Goal: Information Seeking & Learning: Learn about a topic

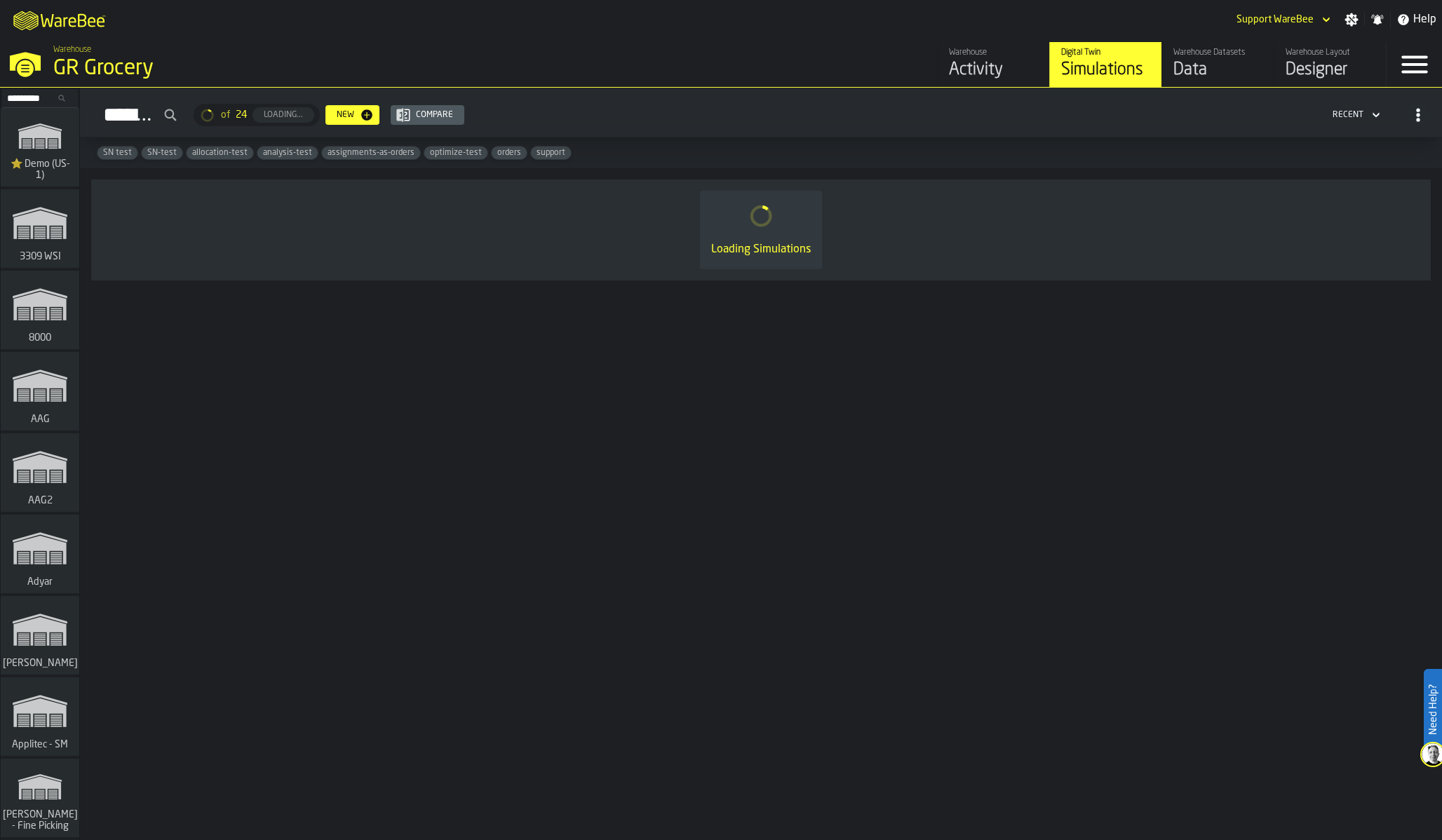
click at [34, 95] on input "Search..." at bounding box center [40, 98] width 73 height 15
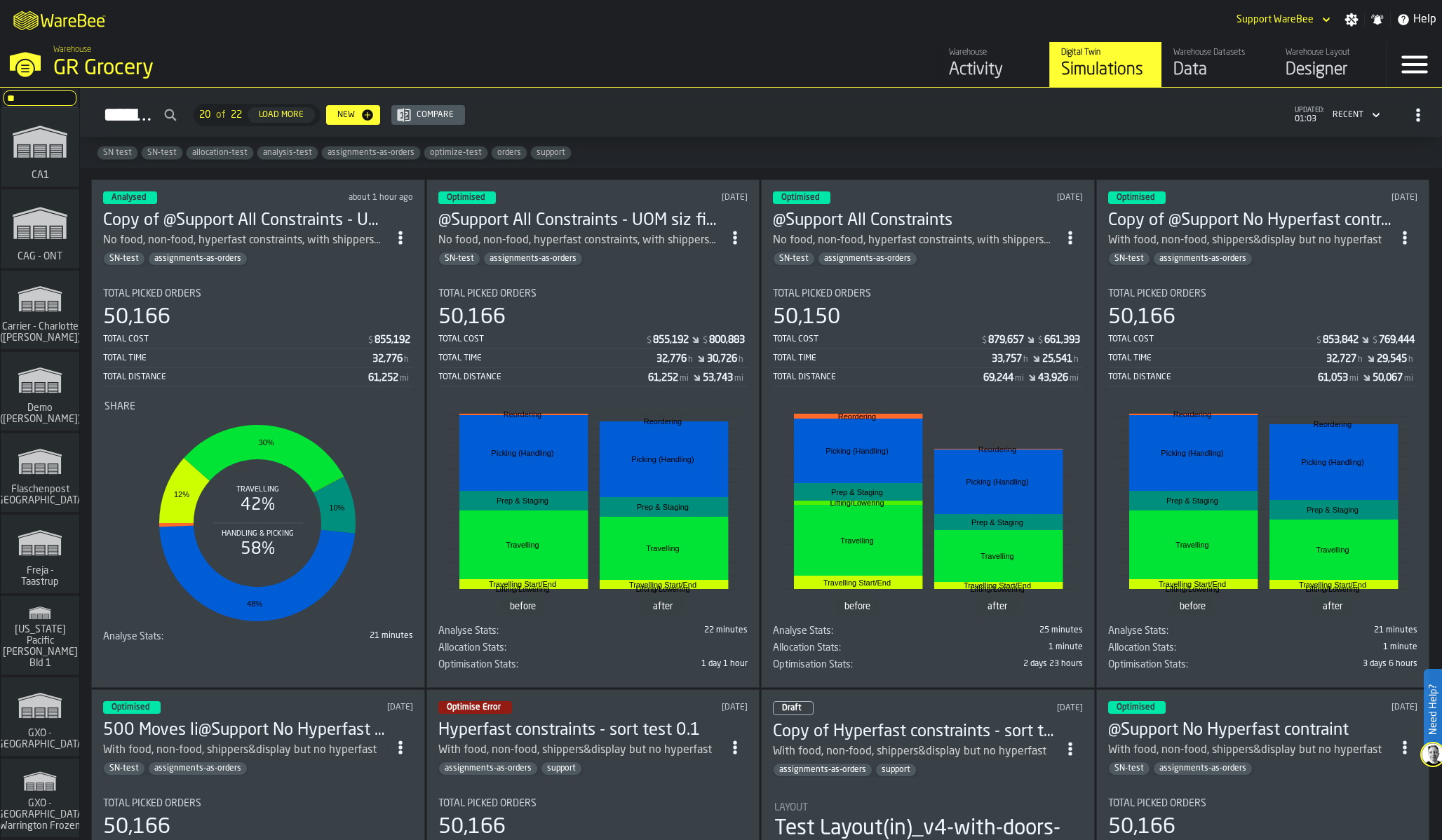
click at [46, 173] on span "CA1" at bounding box center [40, 176] width 23 height 12
click at [33, 94] on input "**" at bounding box center [40, 98] width 73 height 15
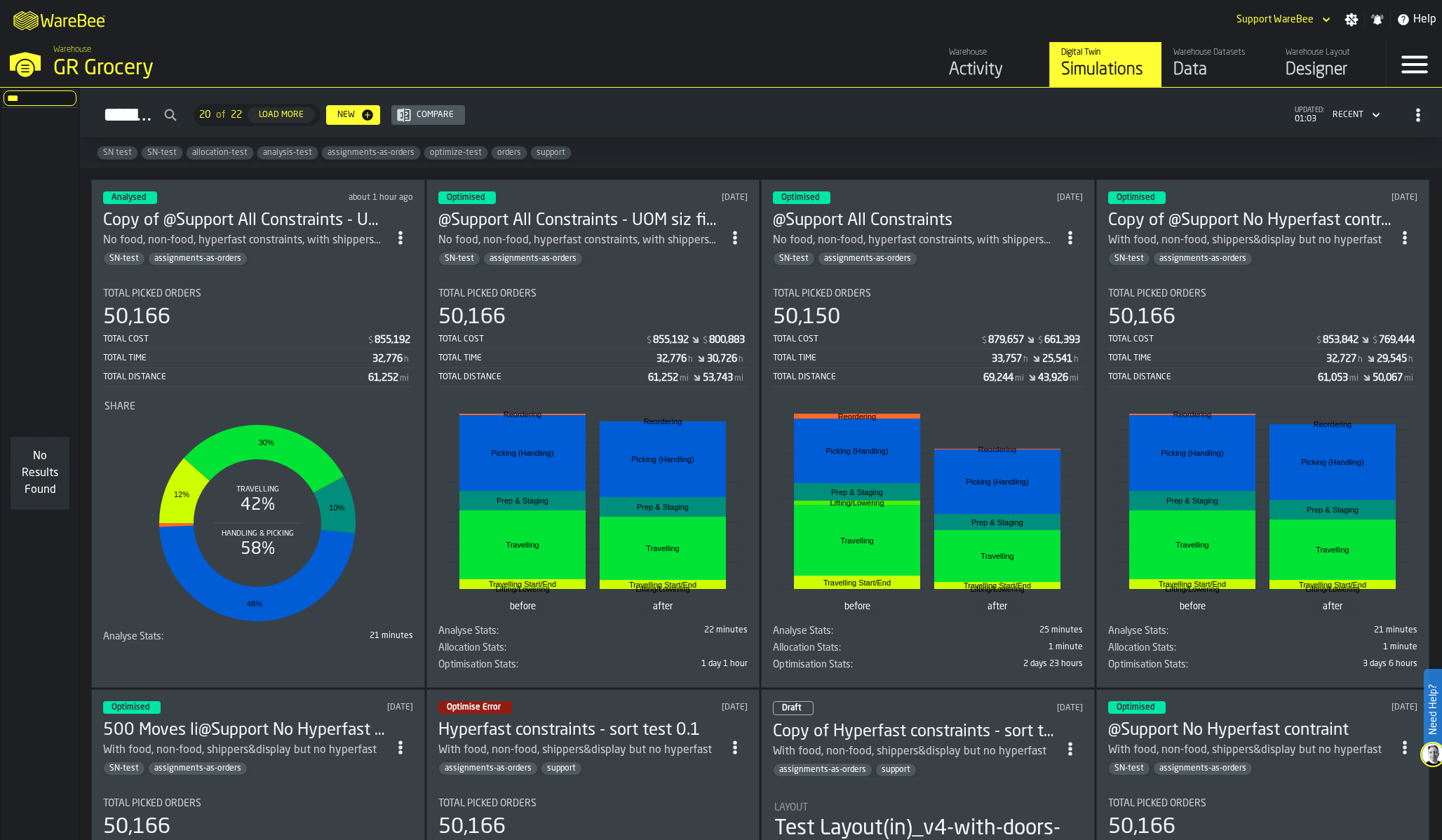
type input "**"
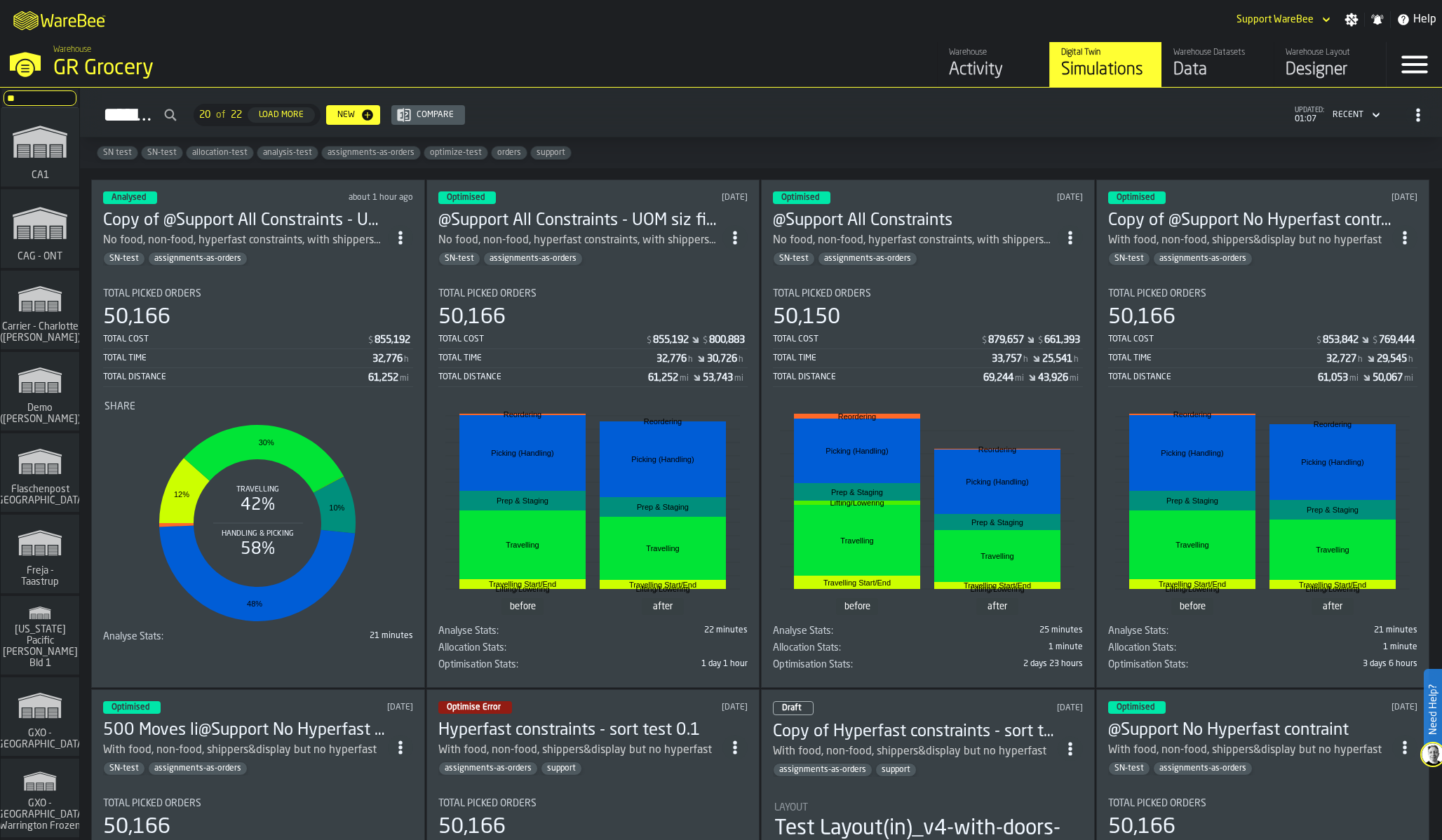
click at [297, 325] on div "50,166" at bounding box center [258, 317] width 310 height 25
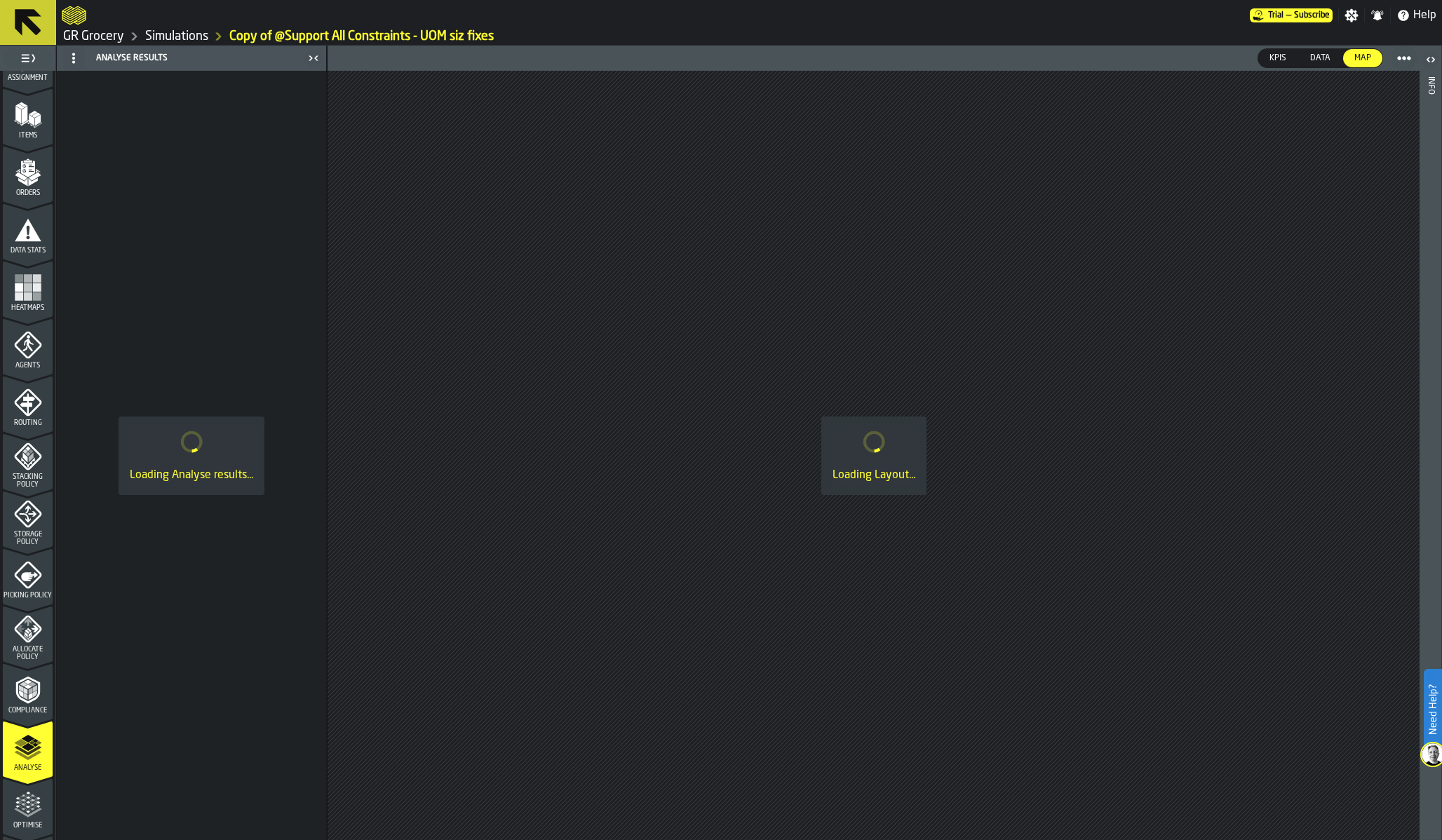
scroll to position [267, 0]
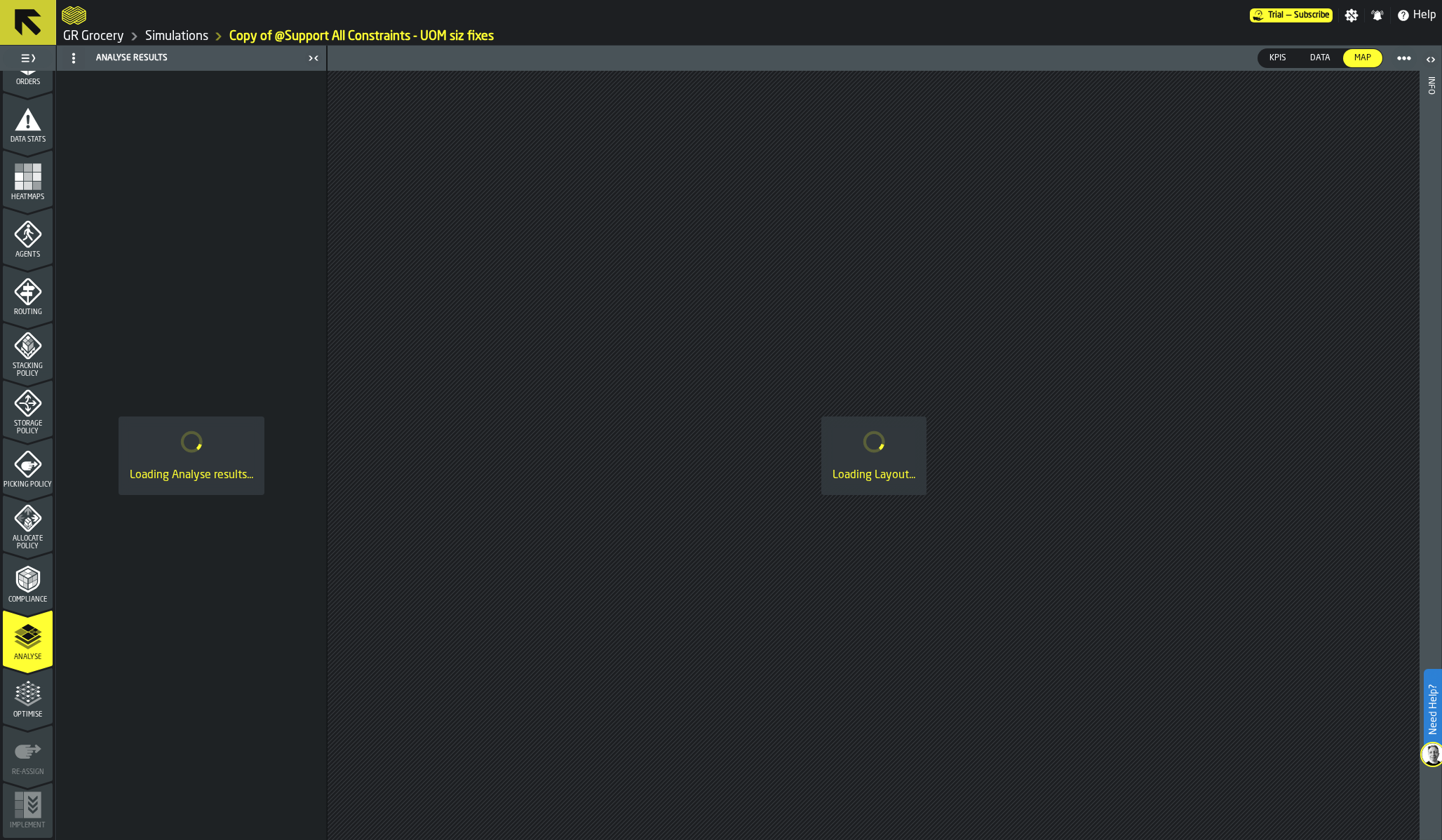
click at [26, 700] on polygon "menu Optimise" at bounding box center [27, 701] width 4 height 3
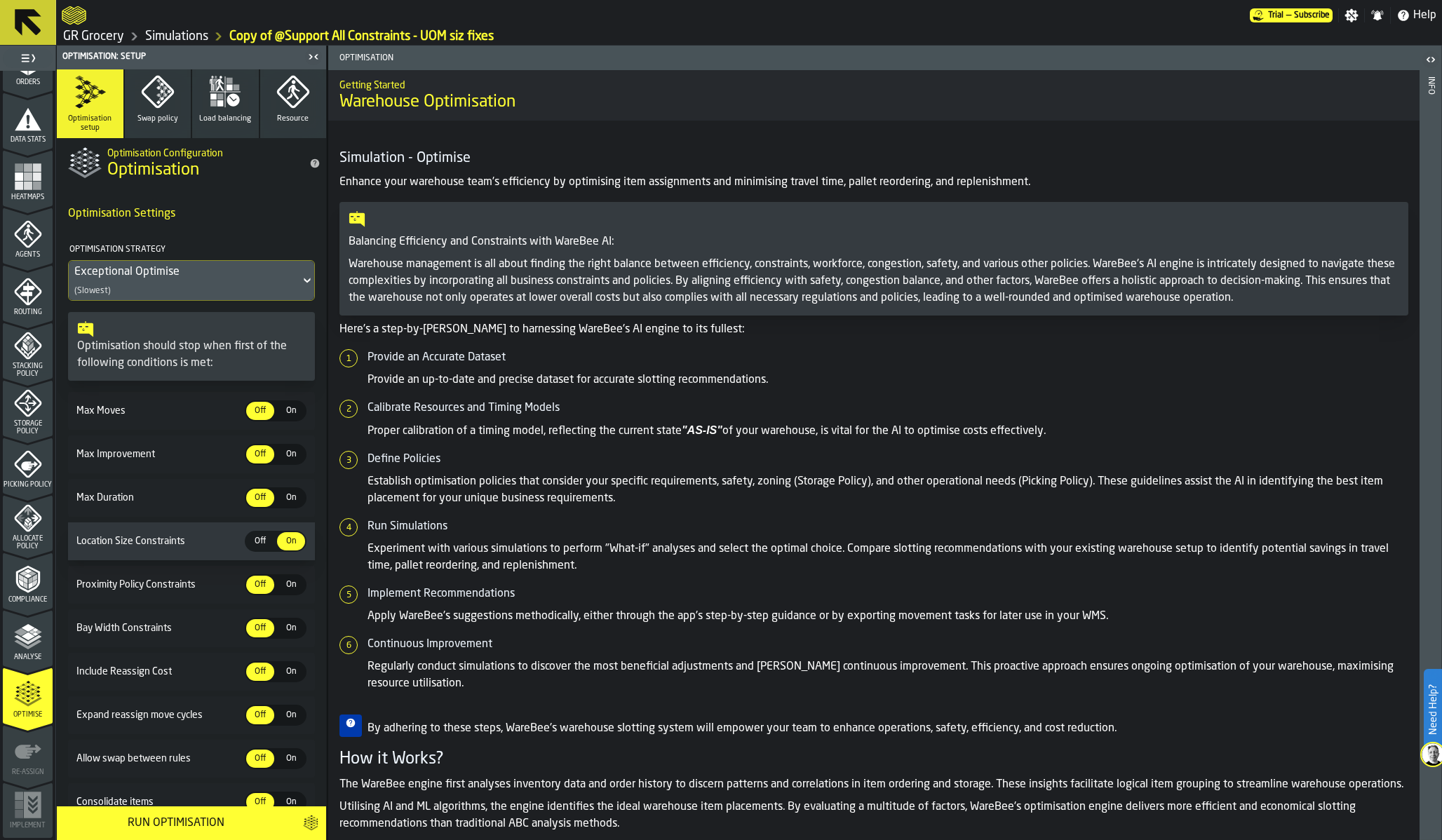
click at [291, 112] on button "Resource" at bounding box center [294, 103] width 67 height 69
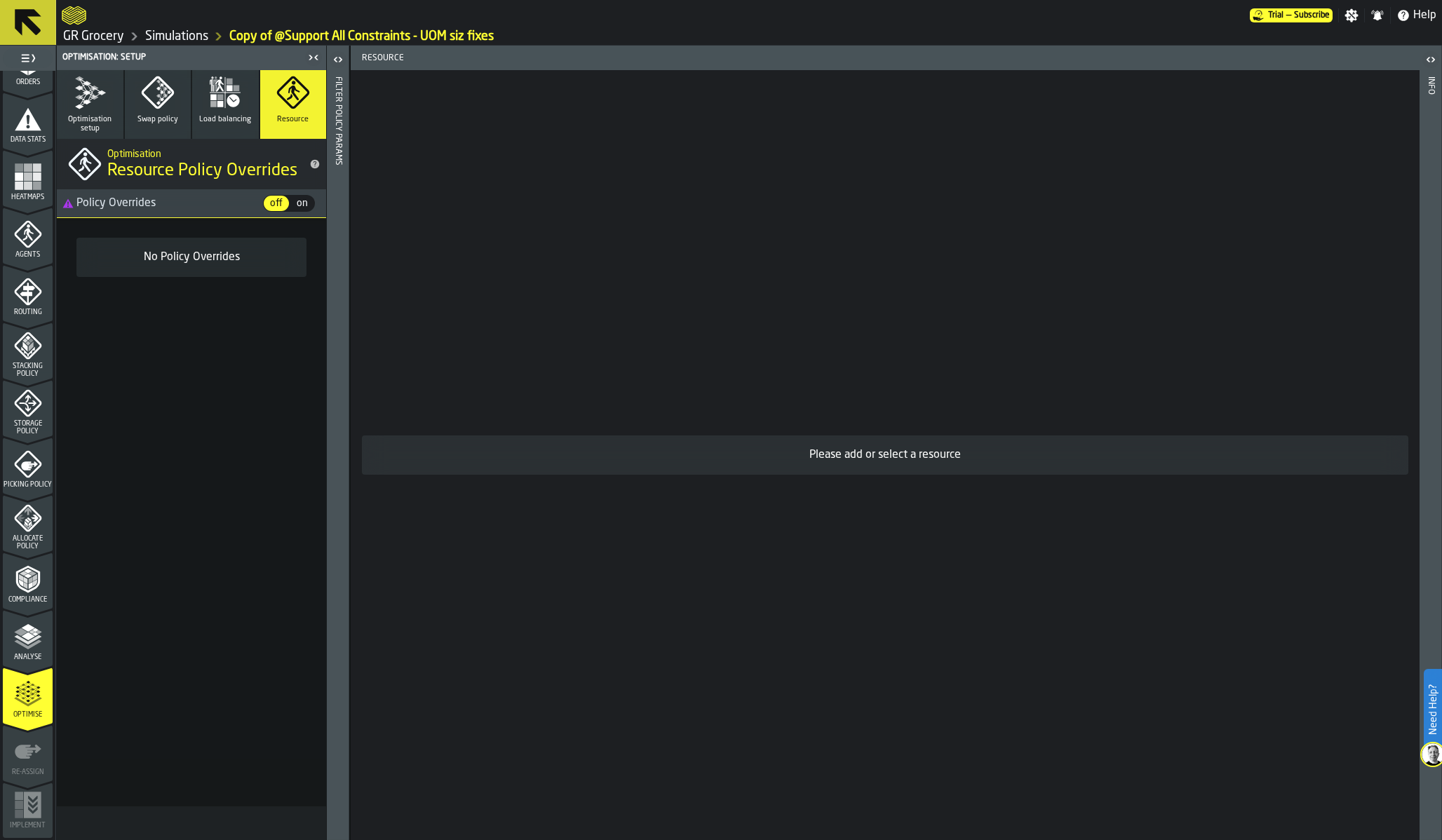
click at [302, 200] on span "on" at bounding box center [302, 203] width 22 height 14
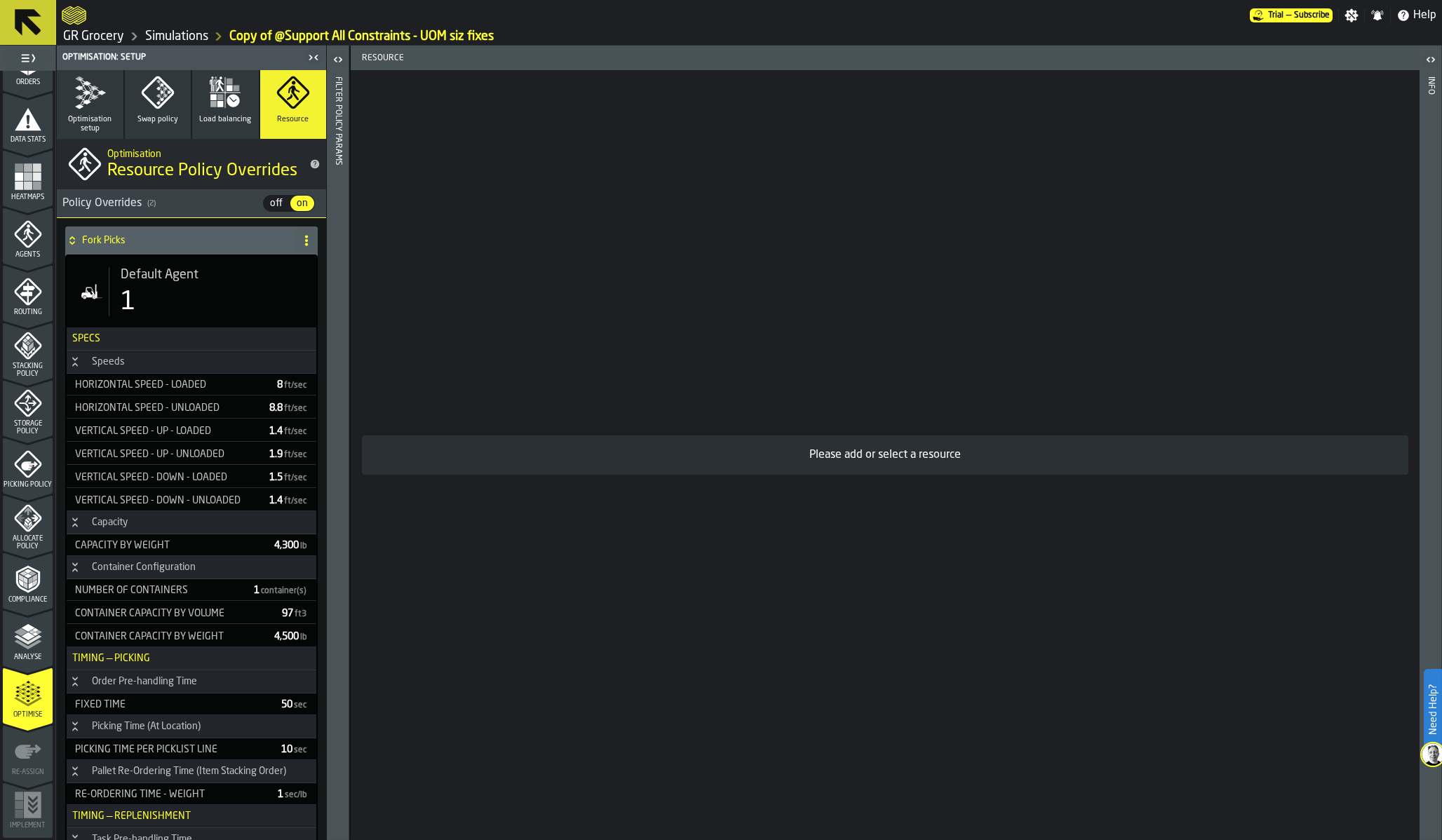
click at [205, 309] on div "1" at bounding box center [213, 302] width 184 height 28
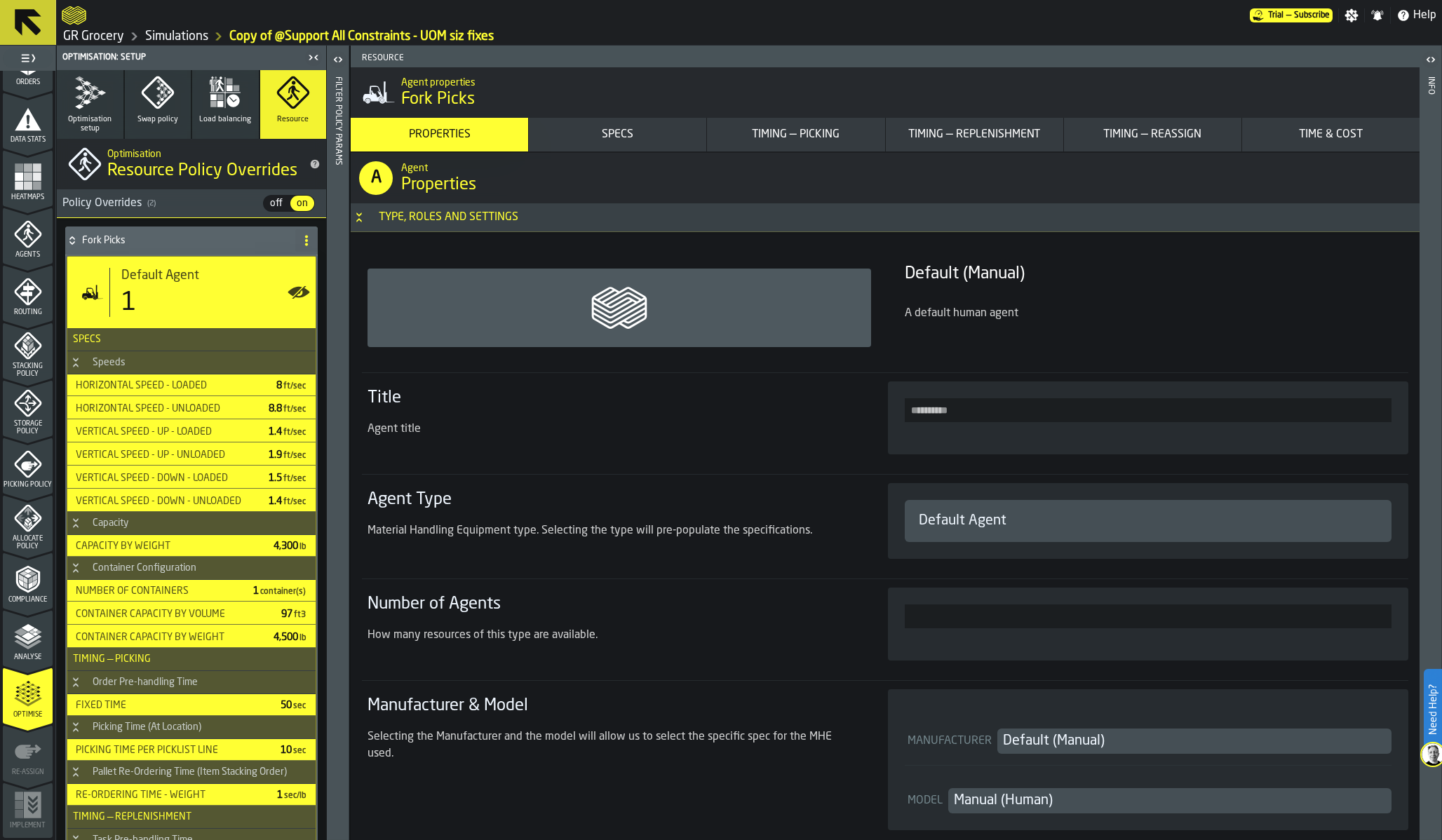
click at [170, 237] on h4 "Fork Picks" at bounding box center [185, 241] width 208 height 12
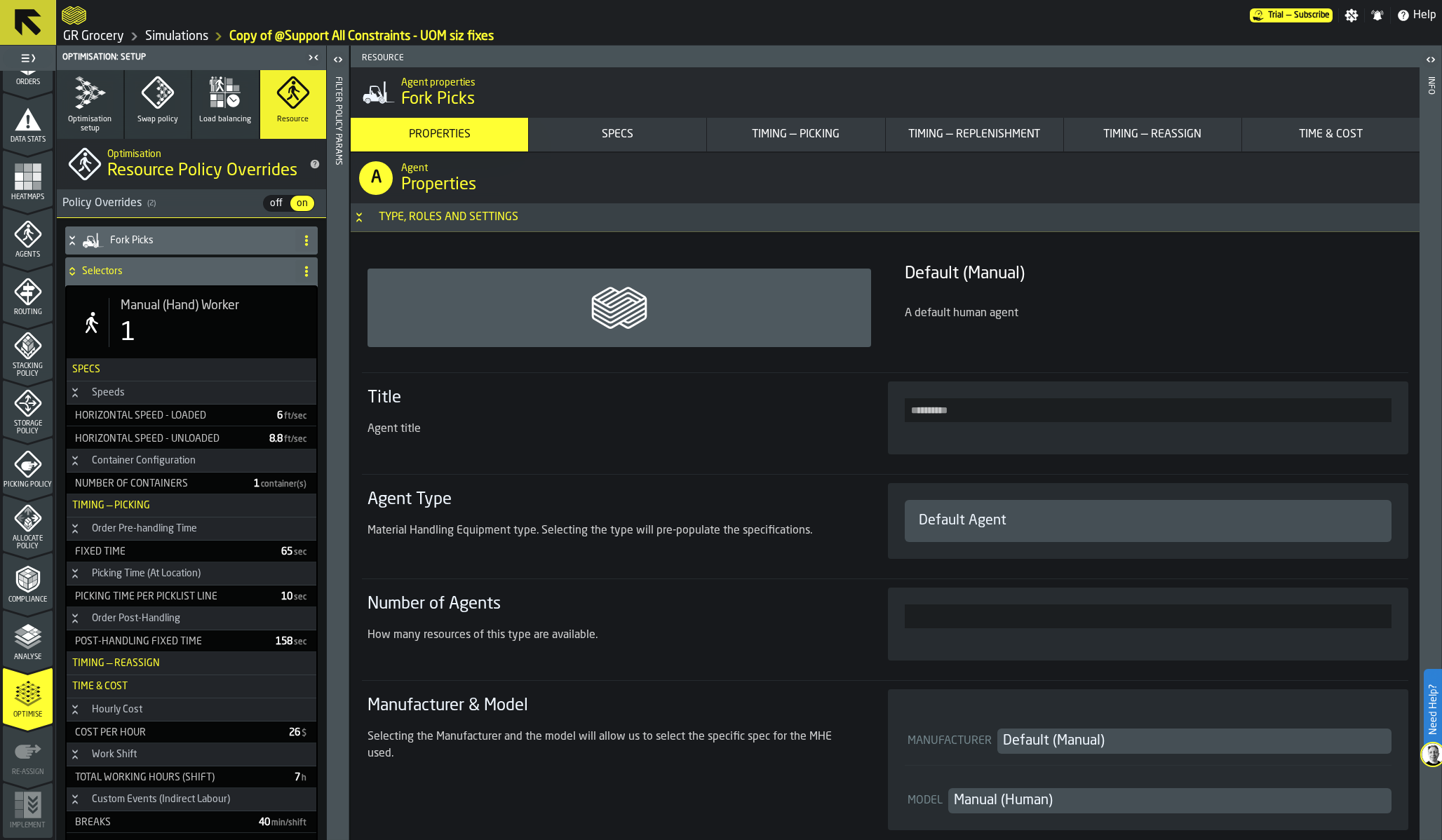
click at [170, 237] on h4 "Fork Picks" at bounding box center [200, 241] width 179 height 12
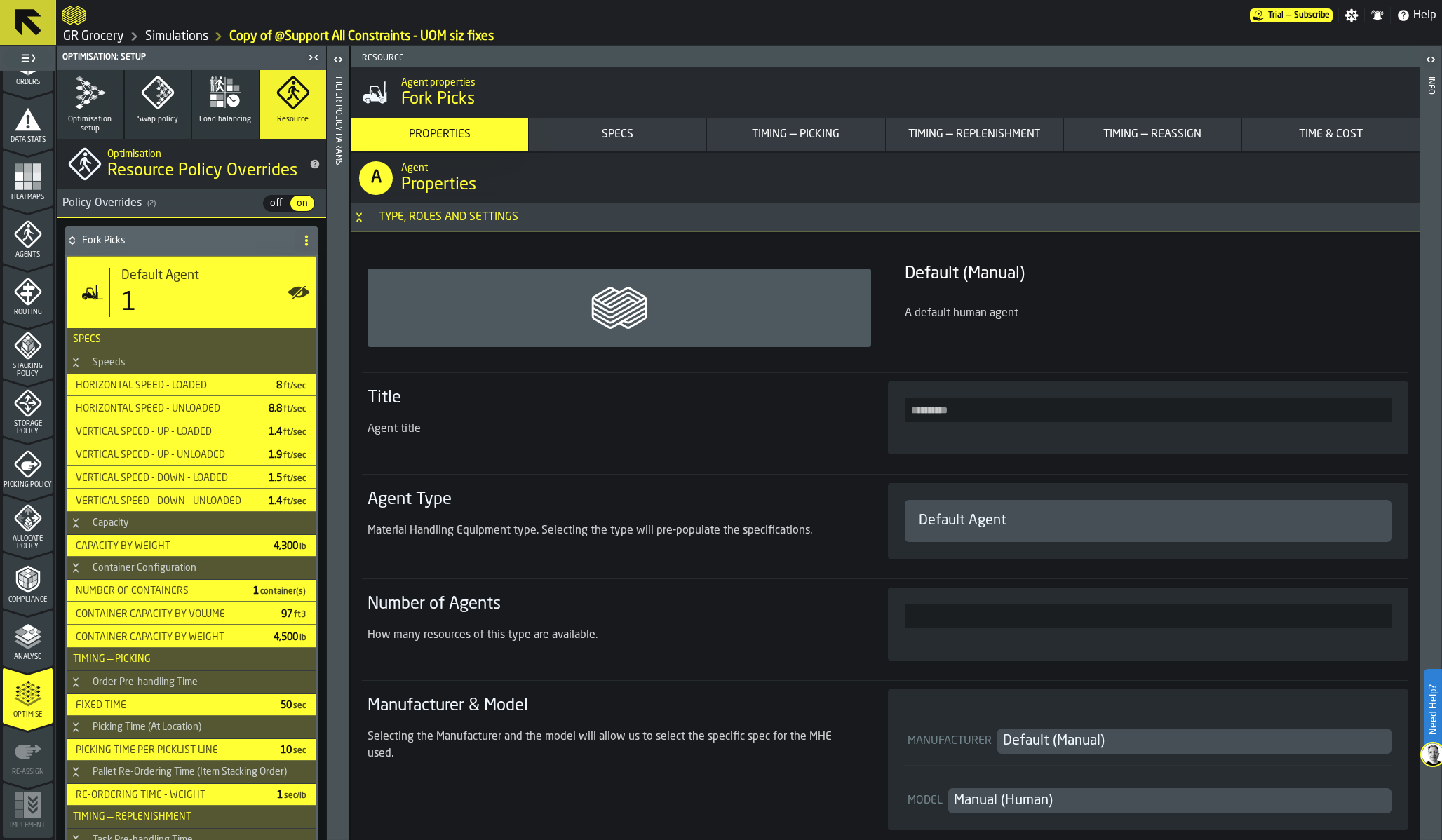
click at [1024, 125] on button "Timing — Replenishment" at bounding box center [974, 134] width 177 height 34
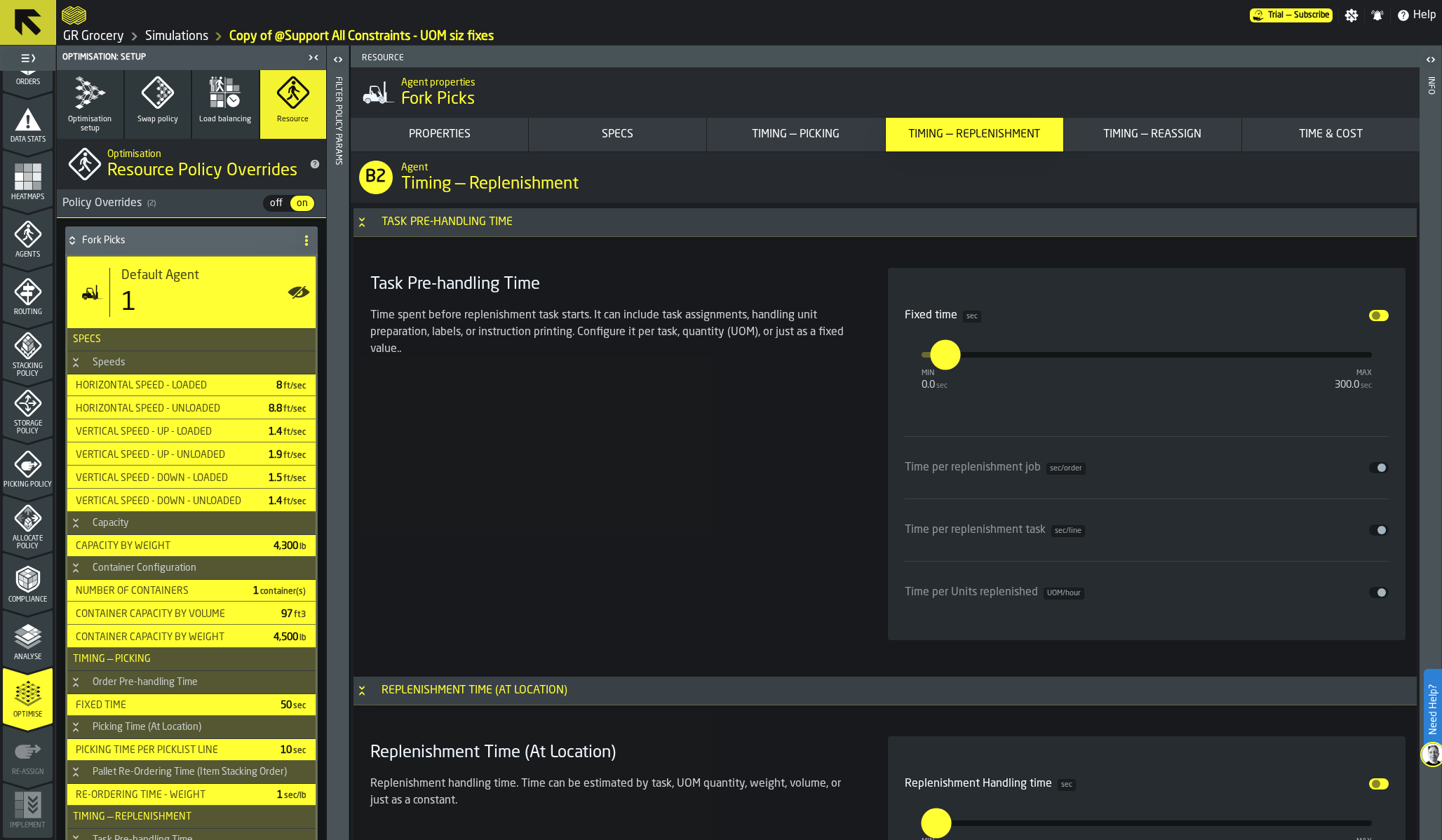
scroll to position [6263, 0]
type input "****"
drag, startPoint x: 939, startPoint y: 360, endPoint x: 951, endPoint y: 359, distance: 12.0
click at [947, 359] on input "****" at bounding box center [939, 341] width 16 height 43
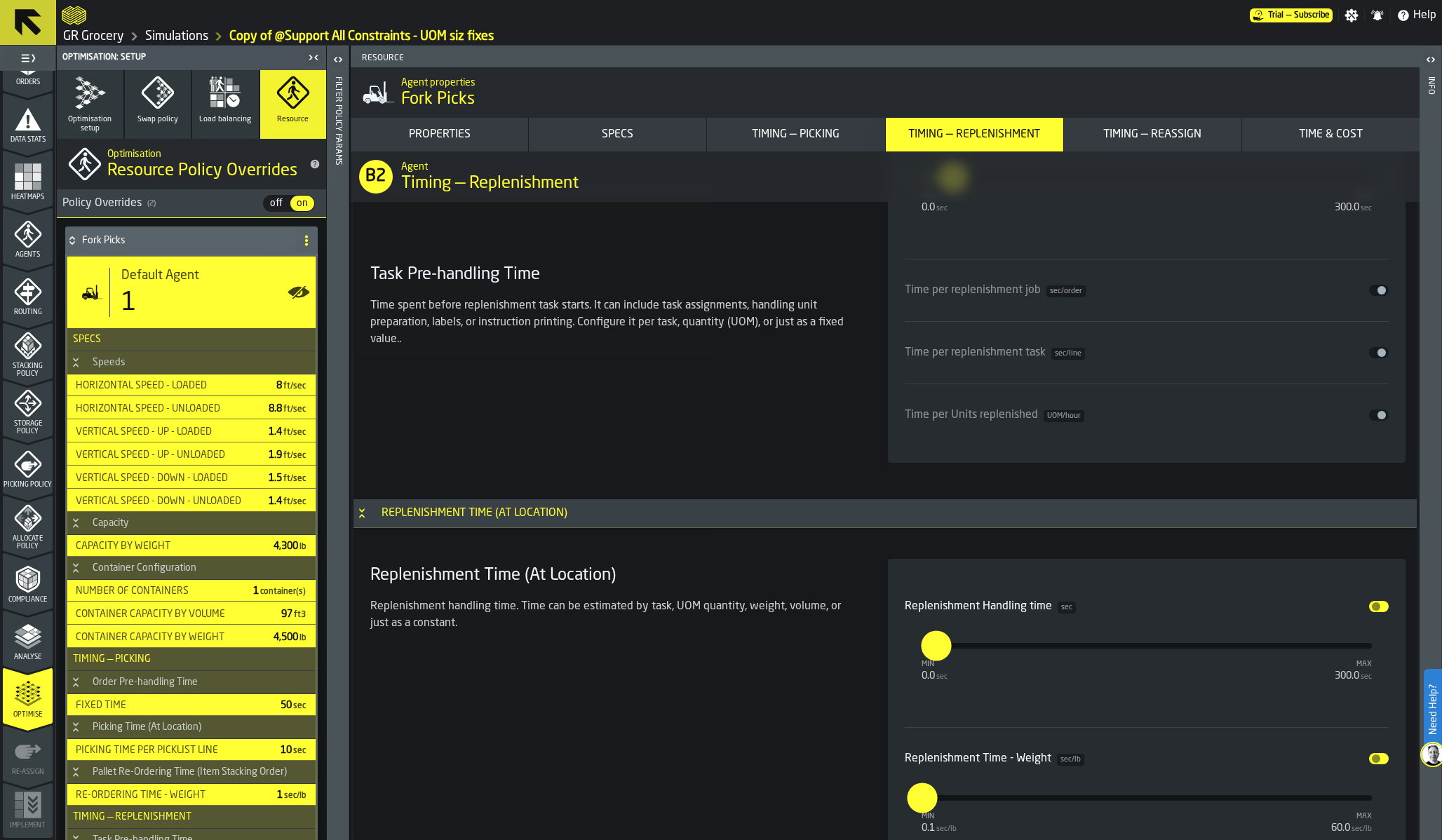
scroll to position [6549, 0]
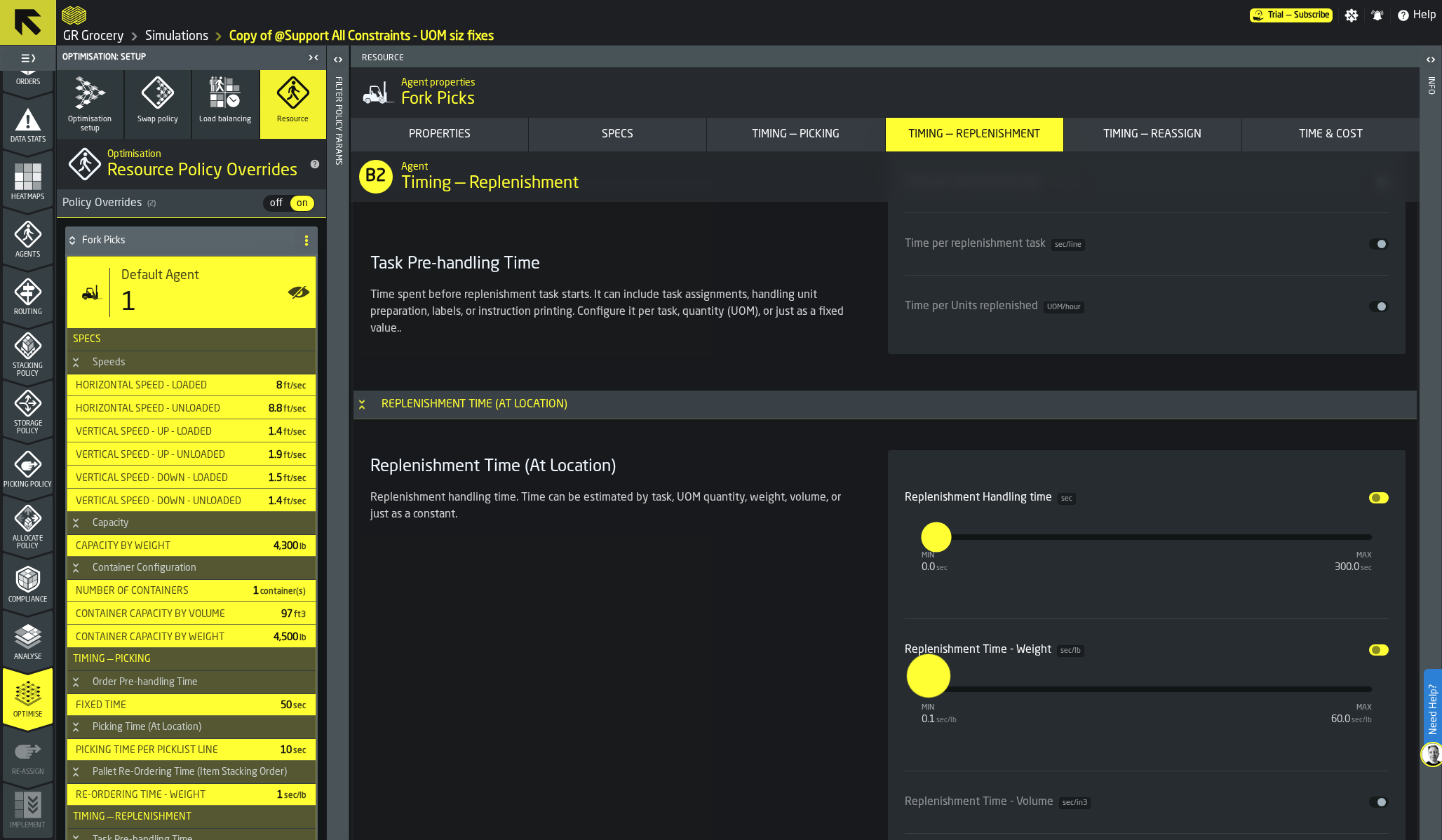
click at [922, 693] on input "*" at bounding box center [914, 676] width 16 height 43
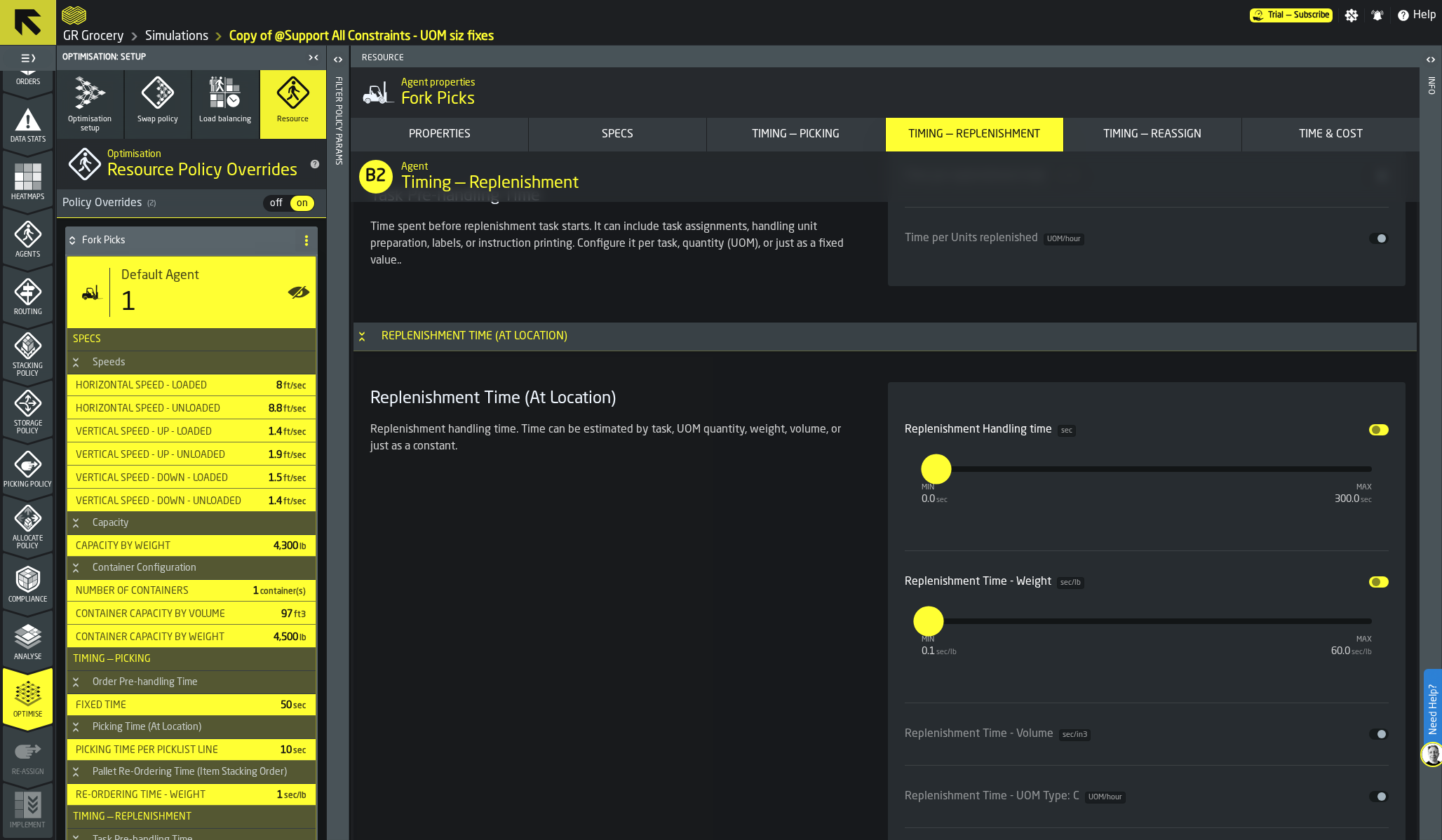
scroll to position [6678, 0]
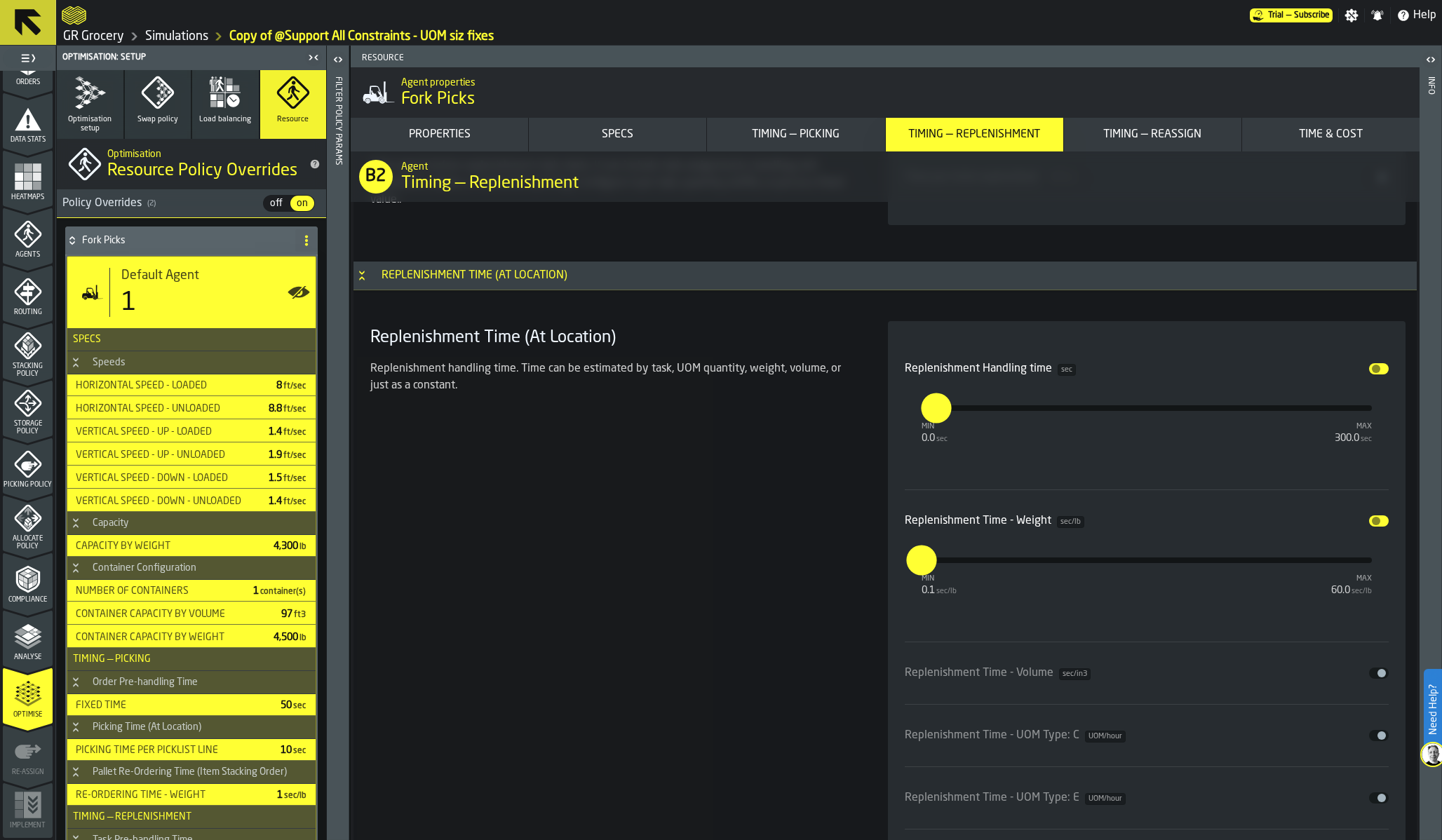
click at [1373, 670] on button "Disable" at bounding box center [1378, 673] width 20 height 12
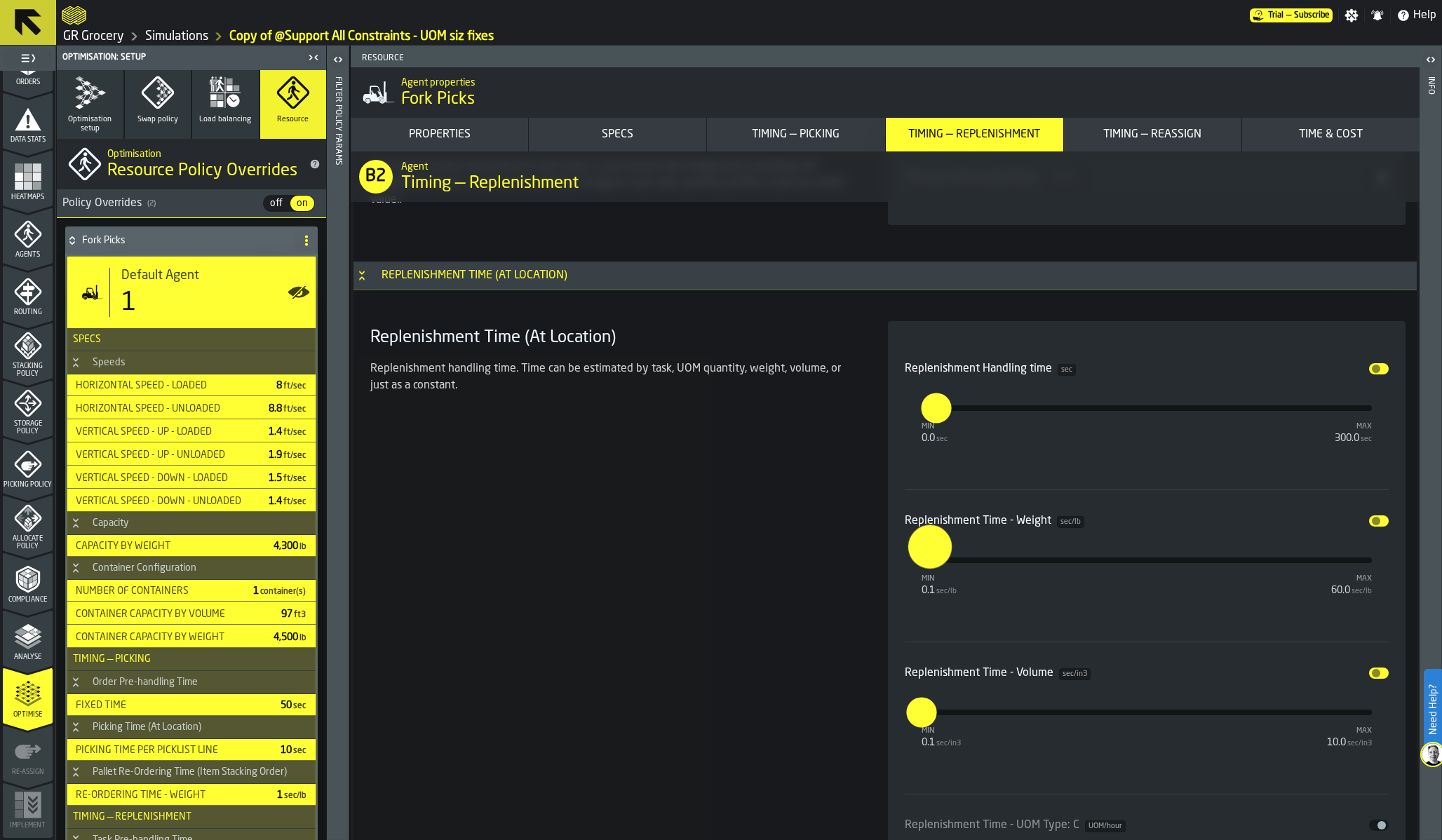
type input "***"
drag, startPoint x: 921, startPoint y: 563, endPoint x: 942, endPoint y: 562, distance: 21.0
click at [924, 562] on input "***" at bounding box center [916, 547] width 16 height 43
click at [838, 594] on div "Replenishment Time (At Location) Replenishment handling time. Time can be estim…" at bounding box center [612, 690] width 495 height 739
drag, startPoint x: 917, startPoint y: 718, endPoint x: 937, endPoint y: 718, distance: 20.0
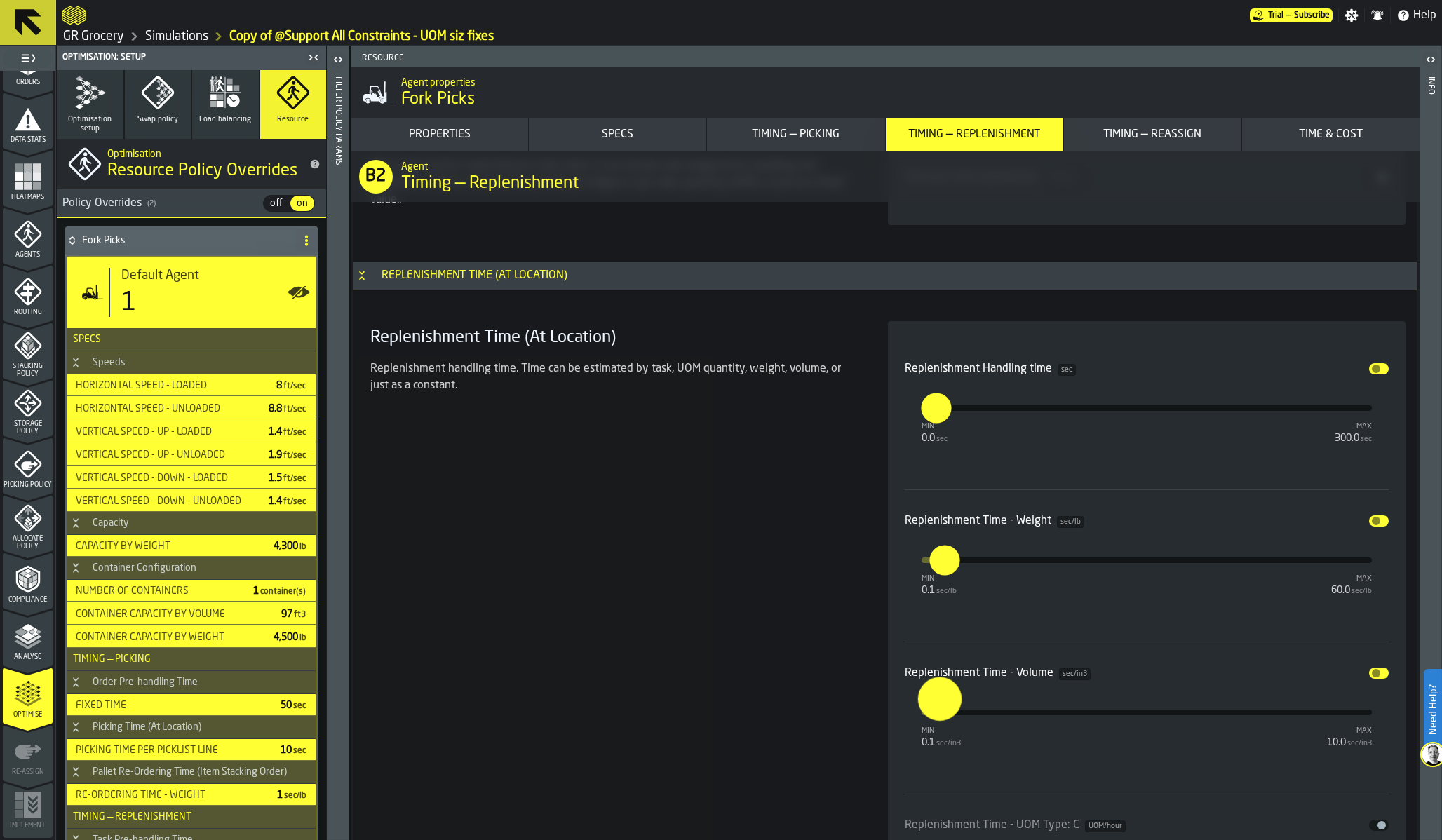
click at [934, 718] on input "***" at bounding box center [926, 699] width 16 height 43
type input "***"
drag, startPoint x: 942, startPoint y: 711, endPoint x: 965, endPoint y: 711, distance: 23.0
click at [962, 711] on input "***" at bounding box center [953, 699] width 16 height 43
type input "***"
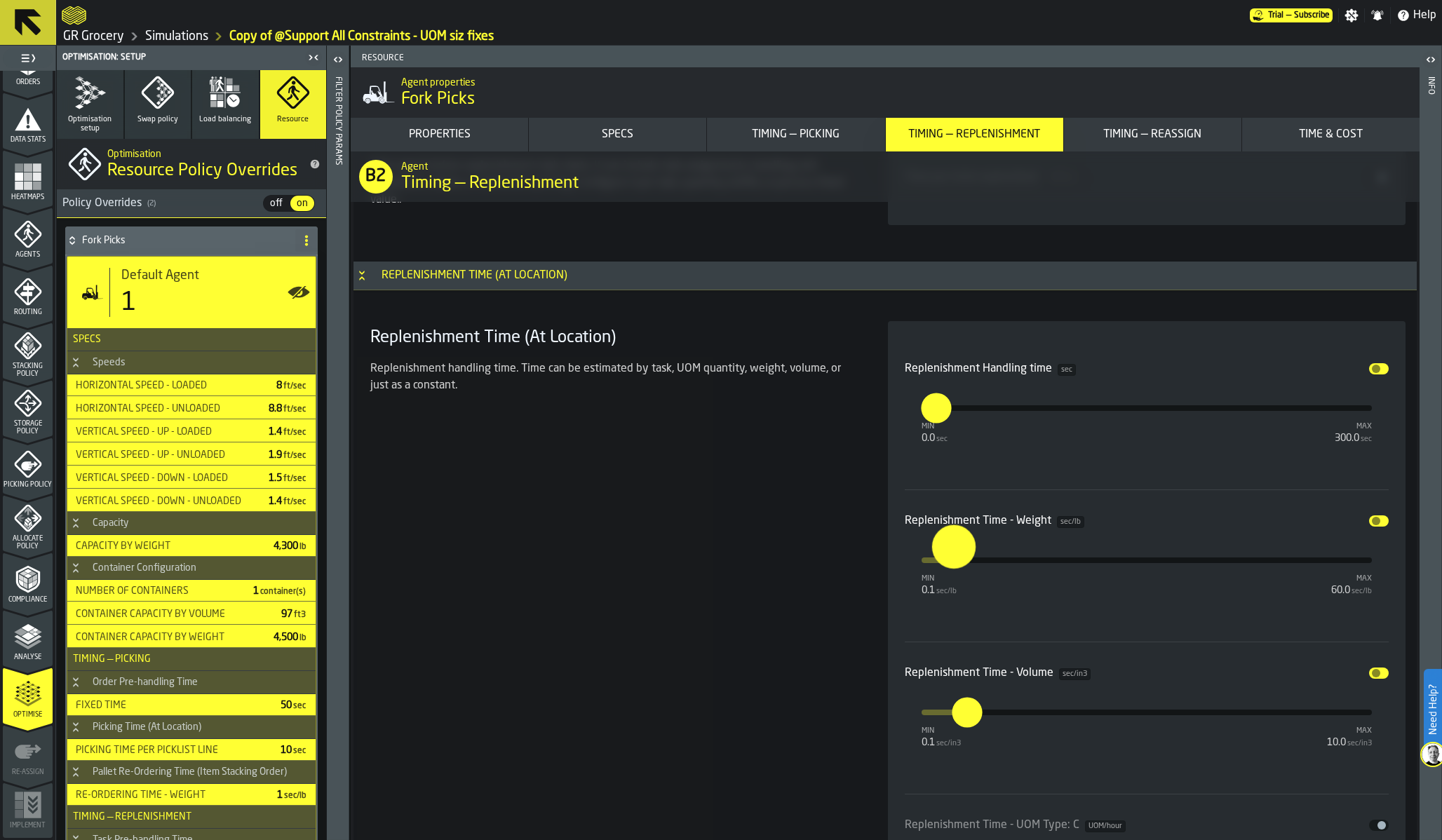
drag, startPoint x: 941, startPoint y: 565, endPoint x: 952, endPoint y: 565, distance: 11.0
click at [948, 565] on input "***" at bounding box center [940, 547] width 16 height 43
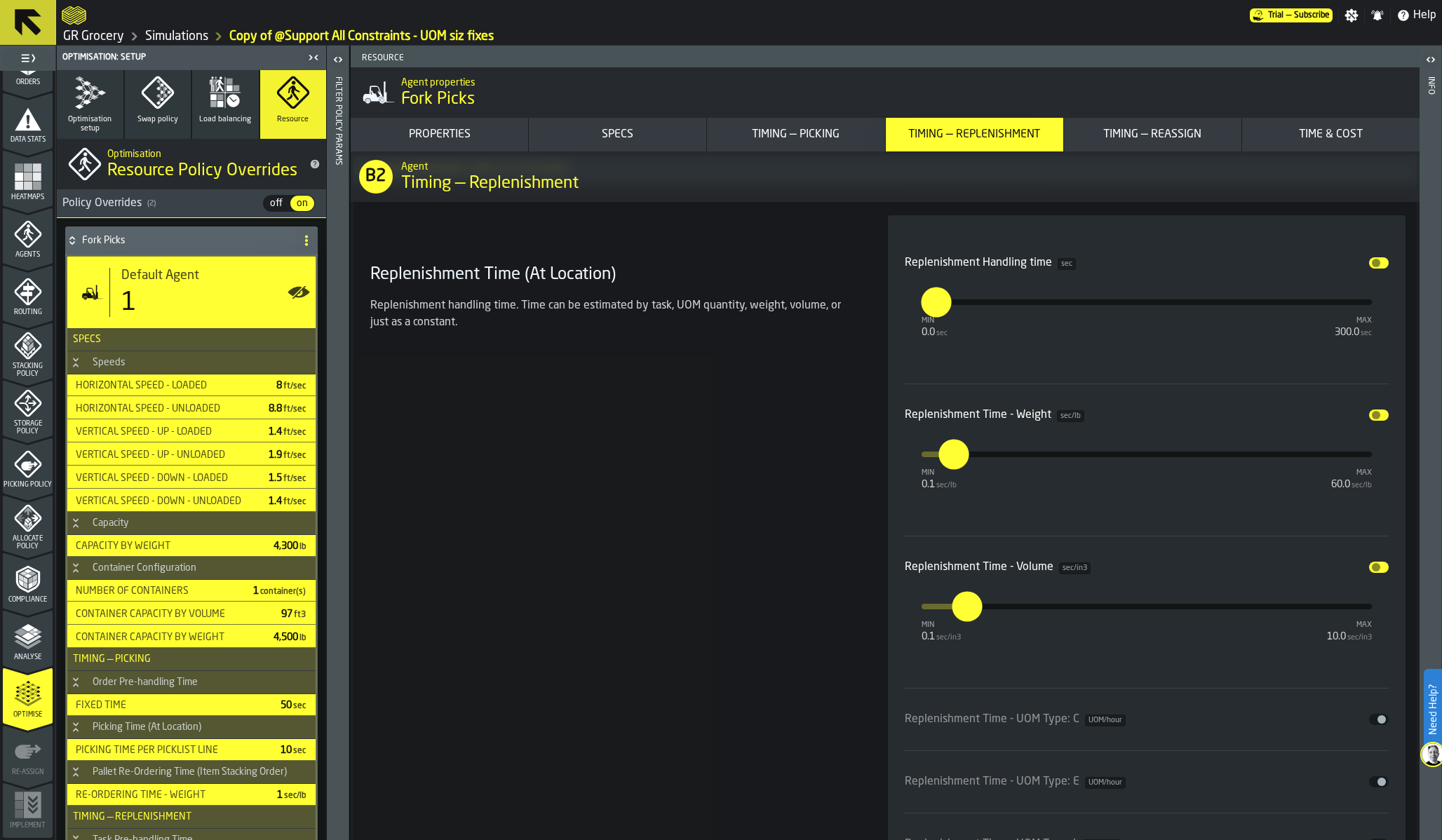
scroll to position [6782, 0]
type input "****"
drag, startPoint x: 948, startPoint y: 296, endPoint x: 960, endPoint y: 296, distance: 12.0
click at [960, 296] on label "****" at bounding box center [963, 290] width 43 height 43
click at [957, 296] on input "****" at bounding box center [949, 290] width 16 height 43
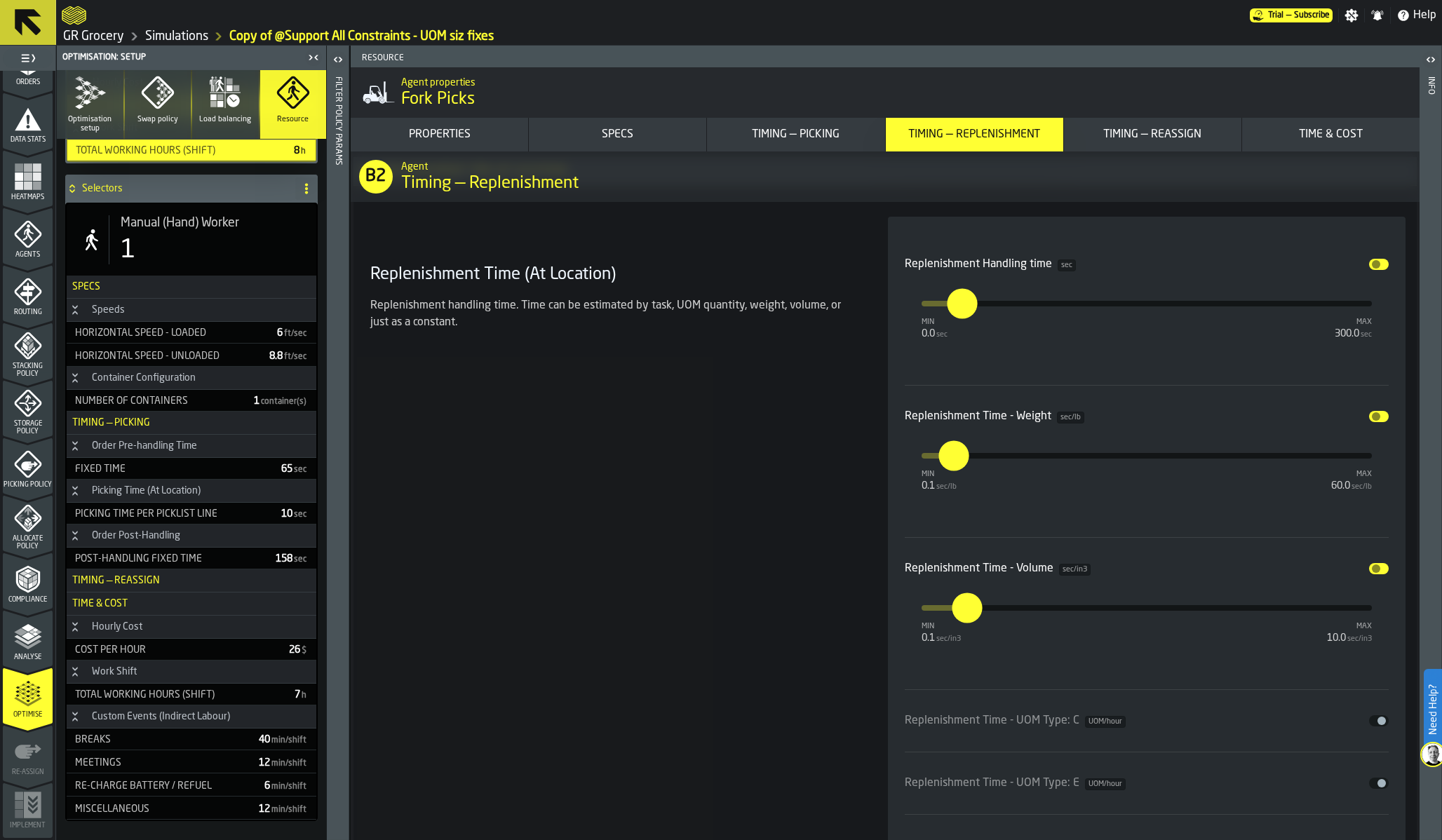
scroll to position [974, 0]
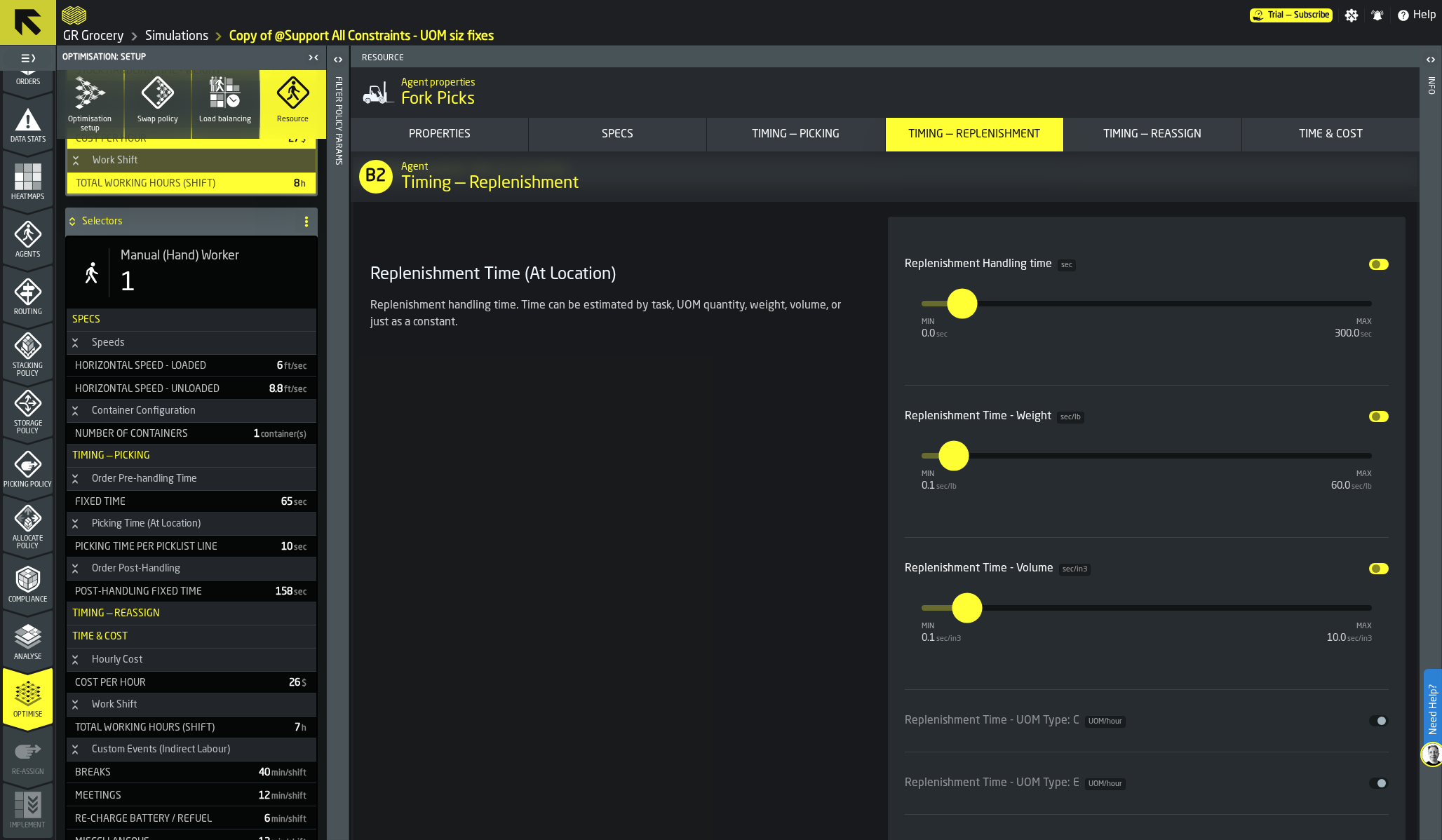
click at [154, 273] on div "1" at bounding box center [213, 283] width 184 height 28
type input "*"
type input "**"
type input "****"
type input "*"
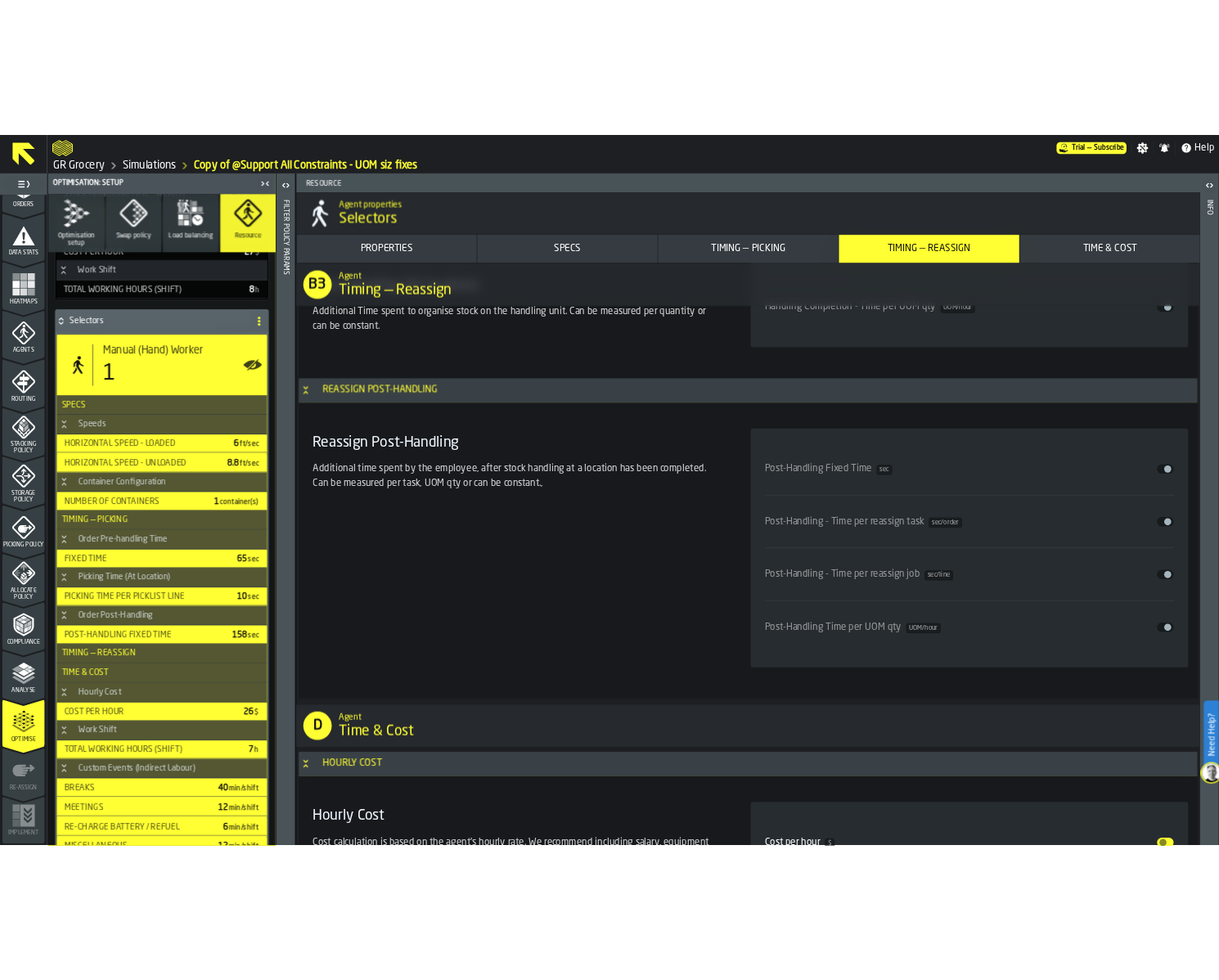
scroll to position [1136, 0]
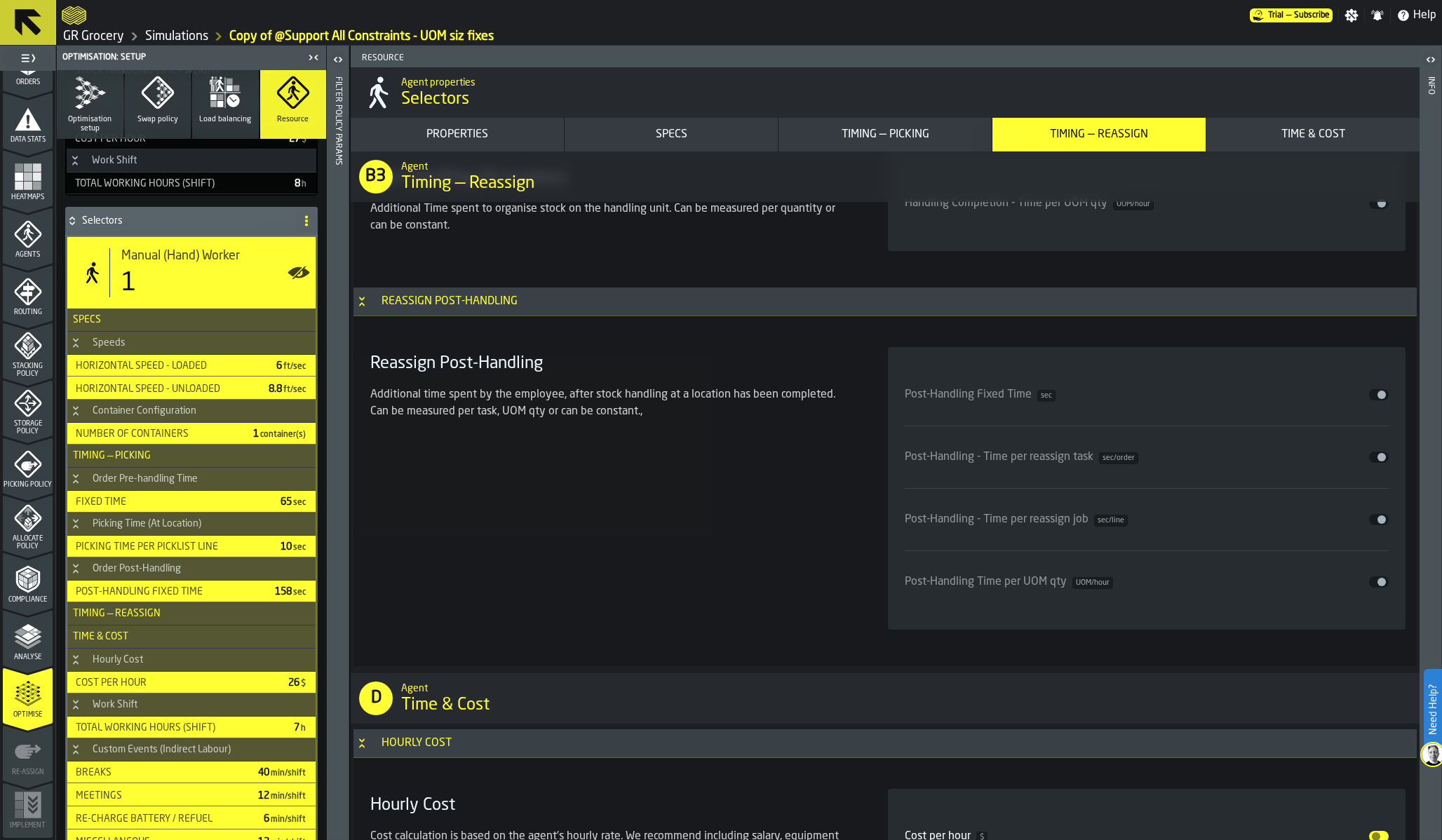
click at [22, 627] on polygon "menu Analyse" at bounding box center [27, 627] width 13 height 8
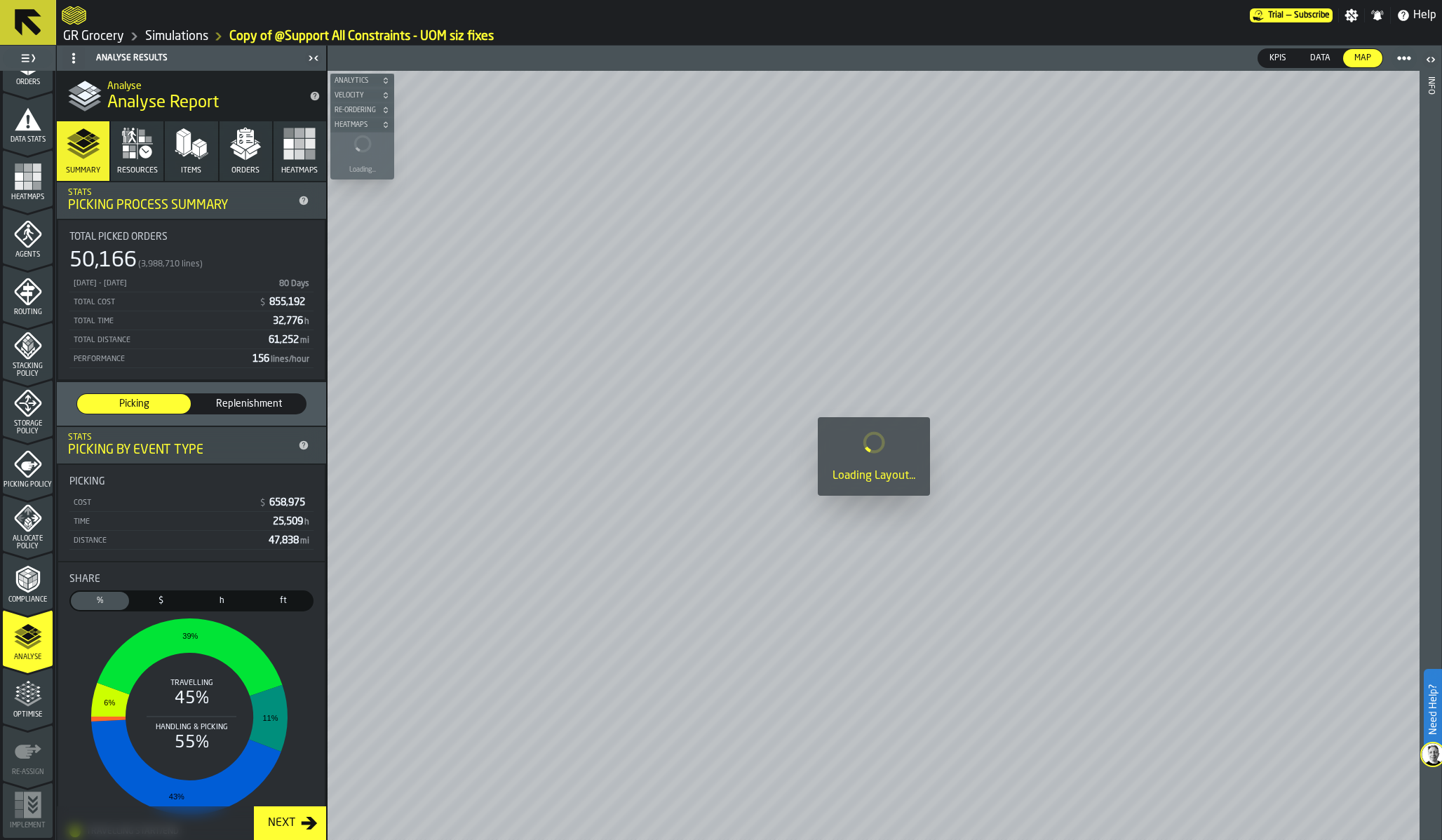
click at [33, 679] on div "Optimise" at bounding box center [27, 695] width 50 height 47
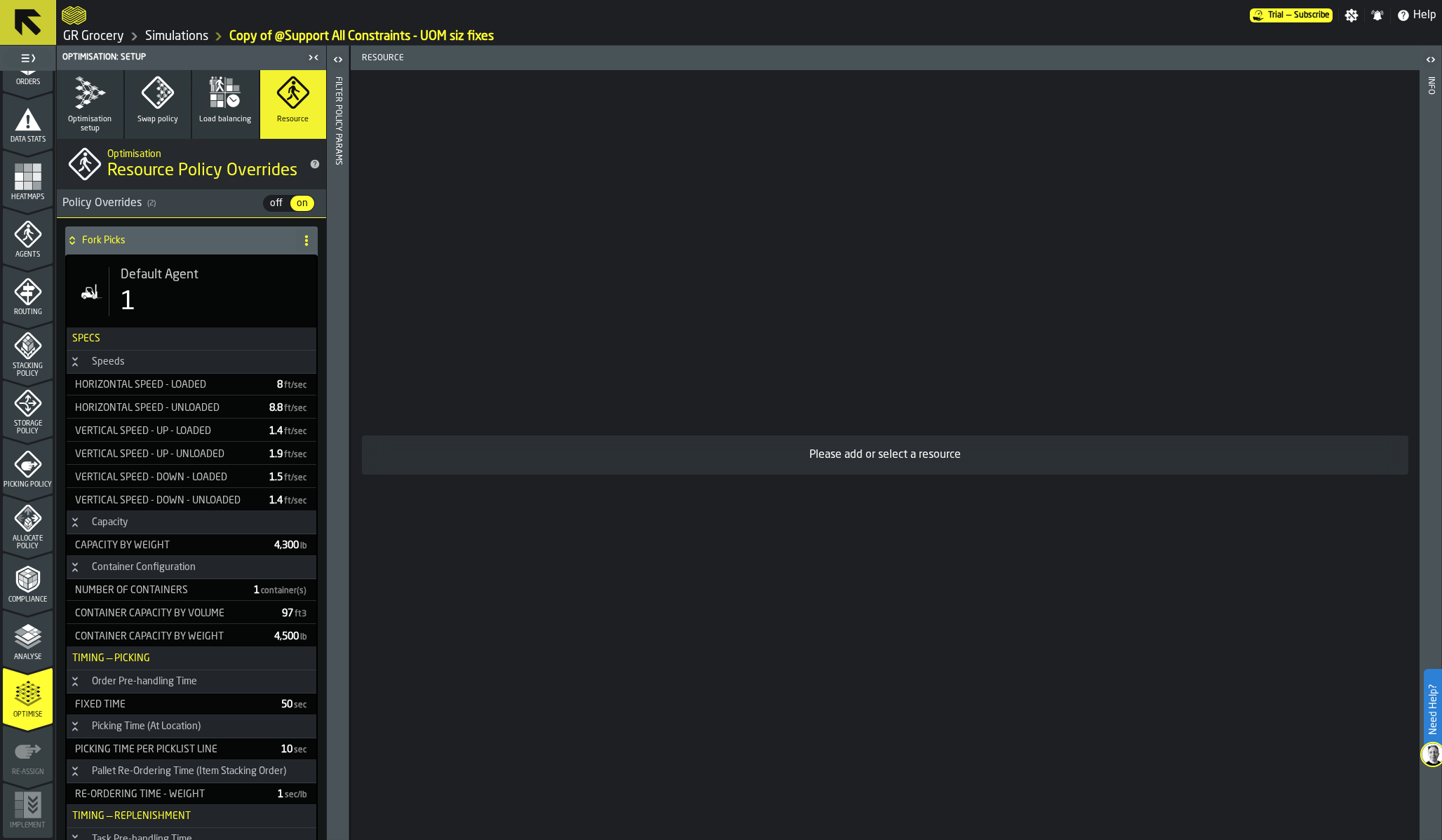
click at [138, 96] on button "Swap policy" at bounding box center [158, 104] width 67 height 69
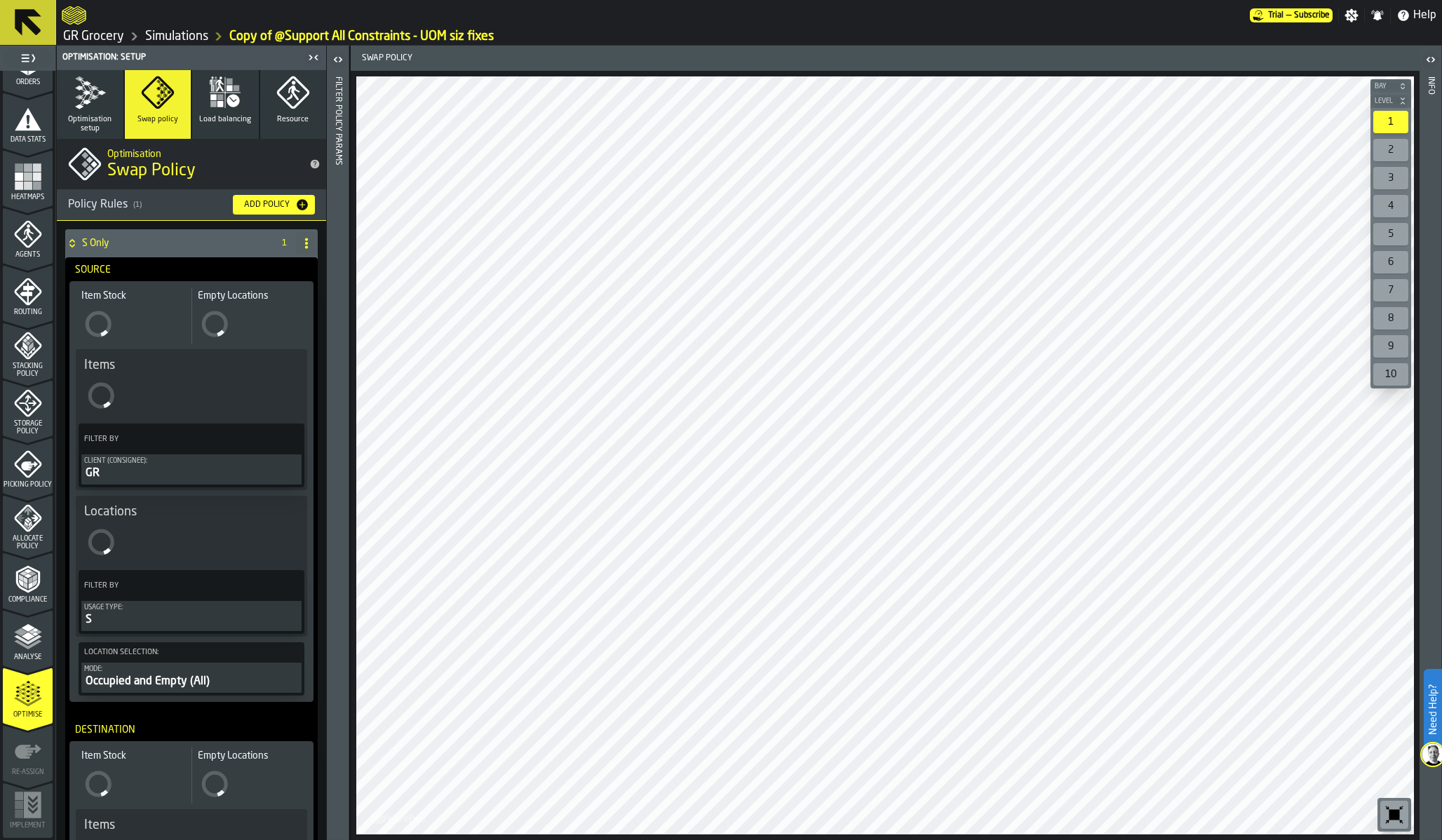
click at [197, 460] on div "Client (Consignee):" at bounding box center [191, 460] width 215 height 8
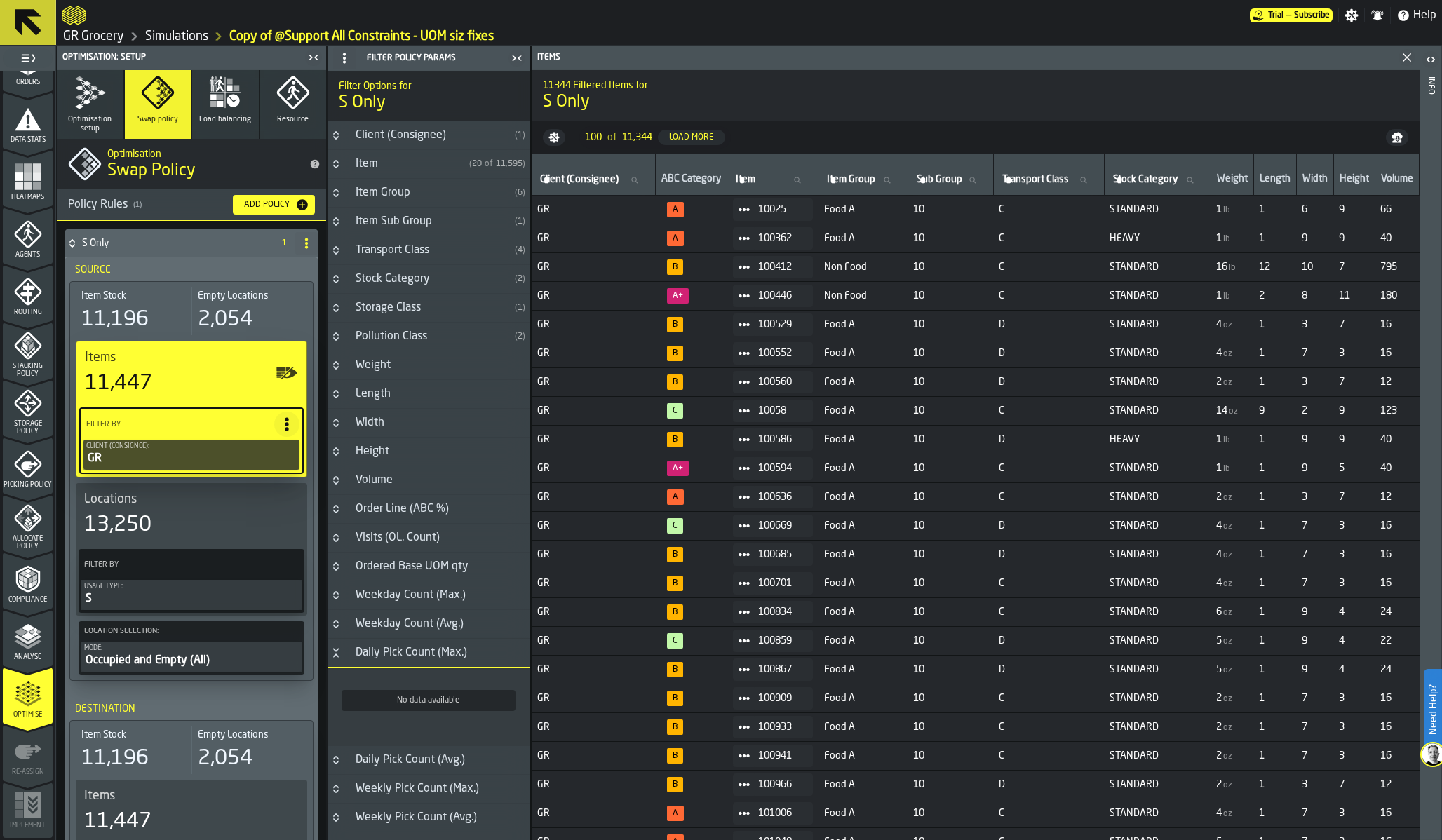
click at [202, 651] on div "Mode:" at bounding box center [191, 648] width 215 height 8
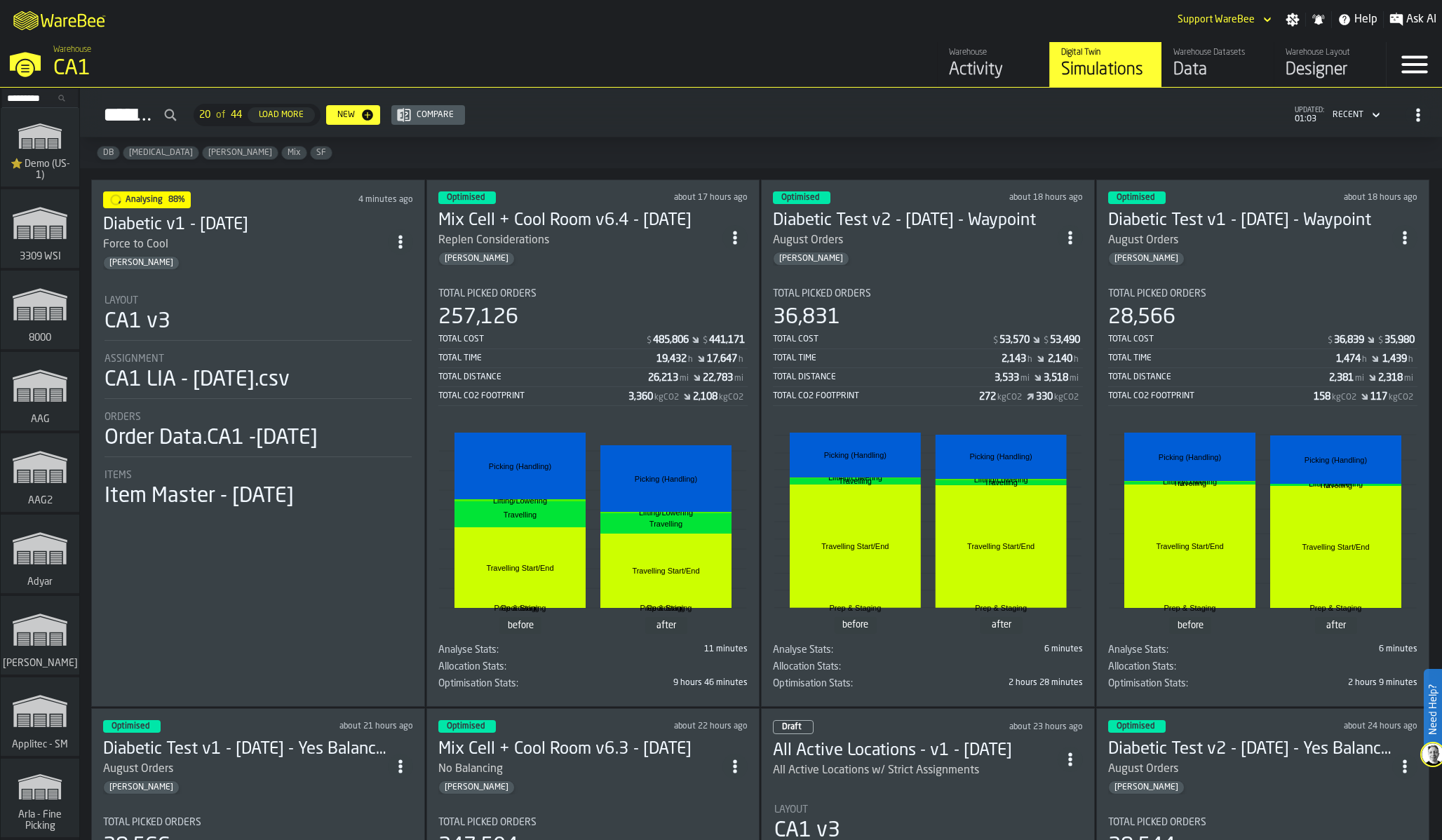
click at [540, 343] on div "Total Cost" at bounding box center [542, 340] width 208 height 10
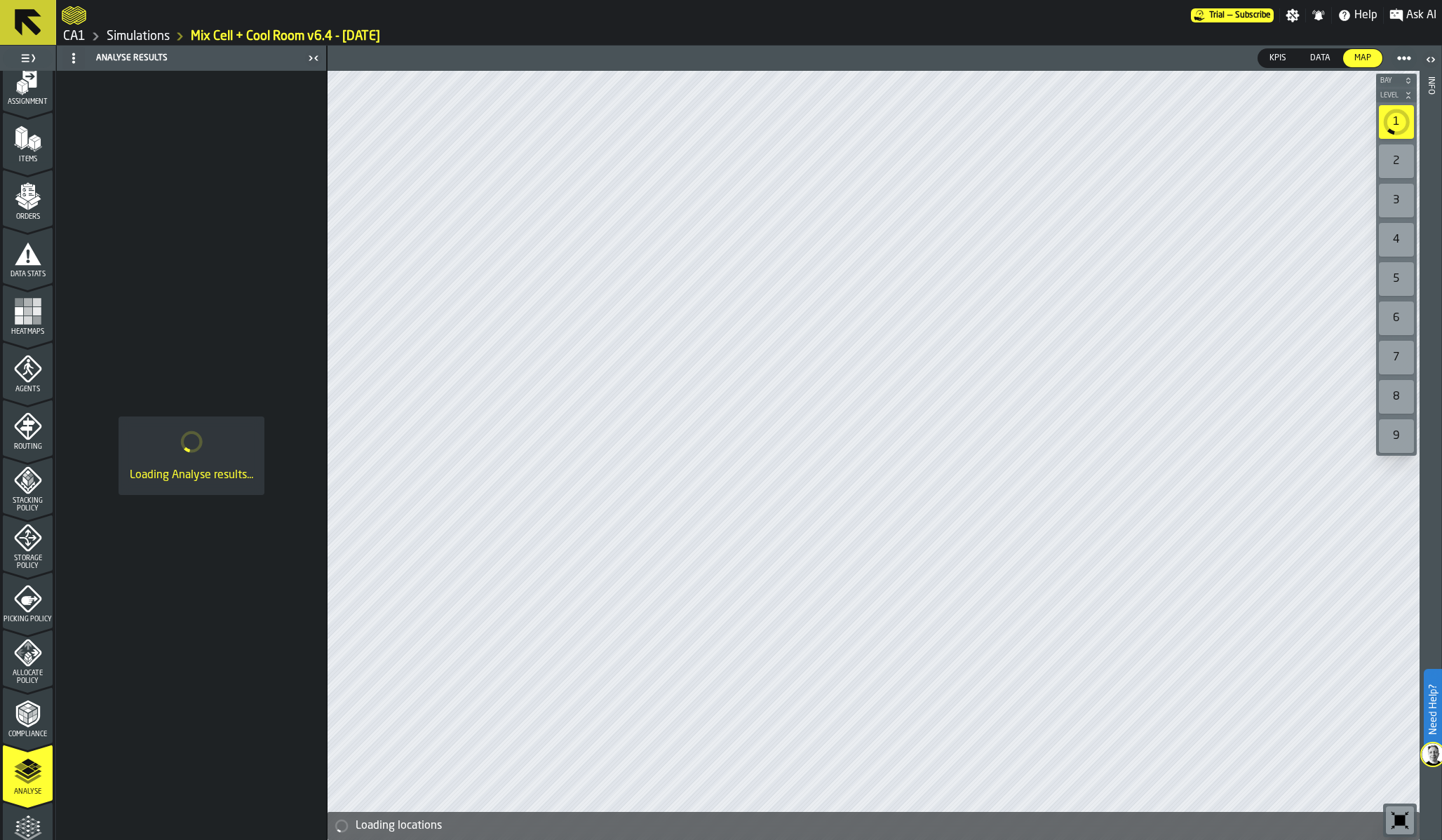
scroll to position [267, 0]
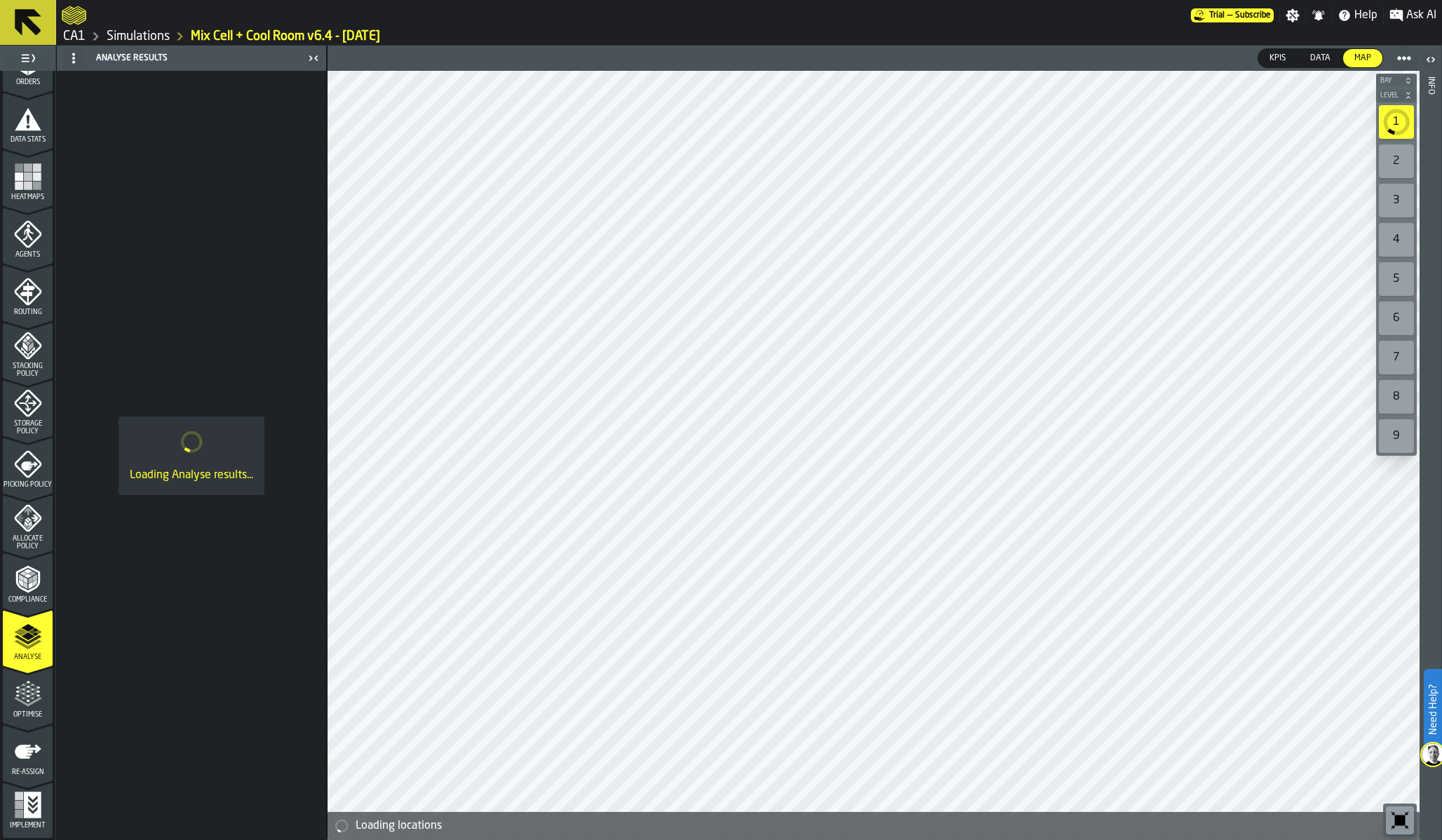
click at [23, 707] on icon "menu Optimise" at bounding box center [27, 694] width 28 height 28
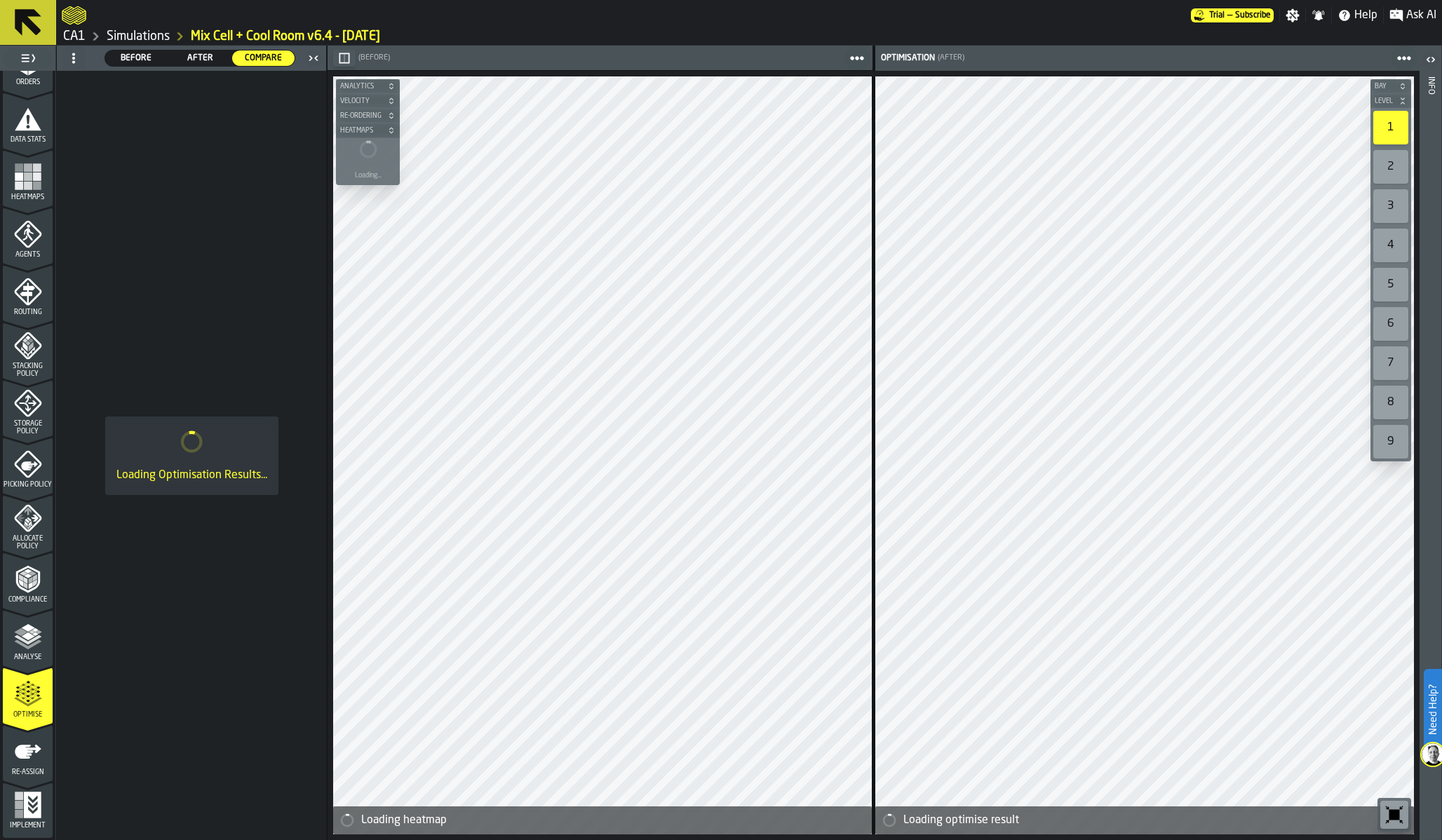
click at [348, 61] on icon "button-" at bounding box center [344, 58] width 11 height 11
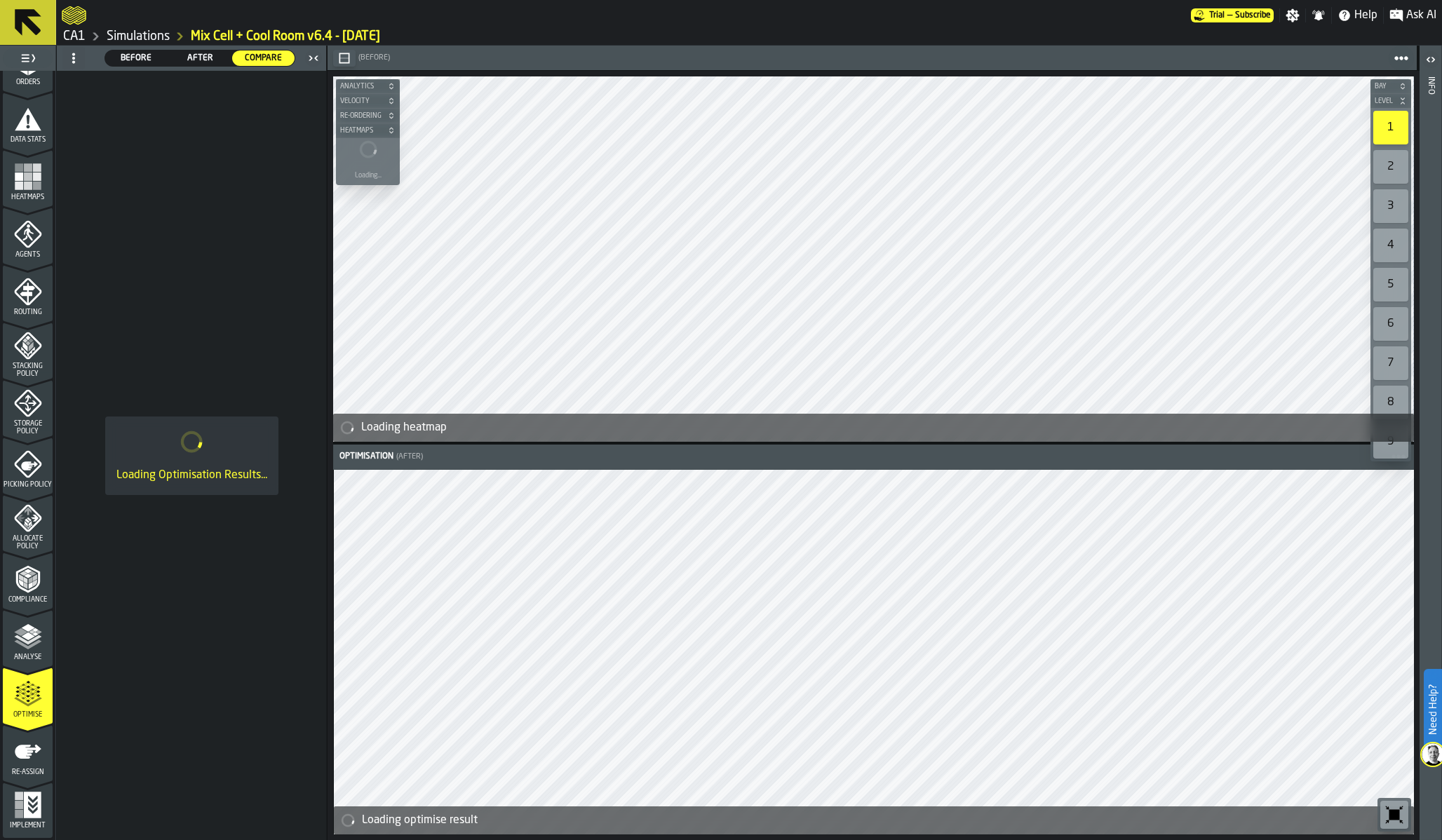
click at [1398, 815] on icon "button-toolbar-undefined" at bounding box center [1394, 815] width 11 height 11
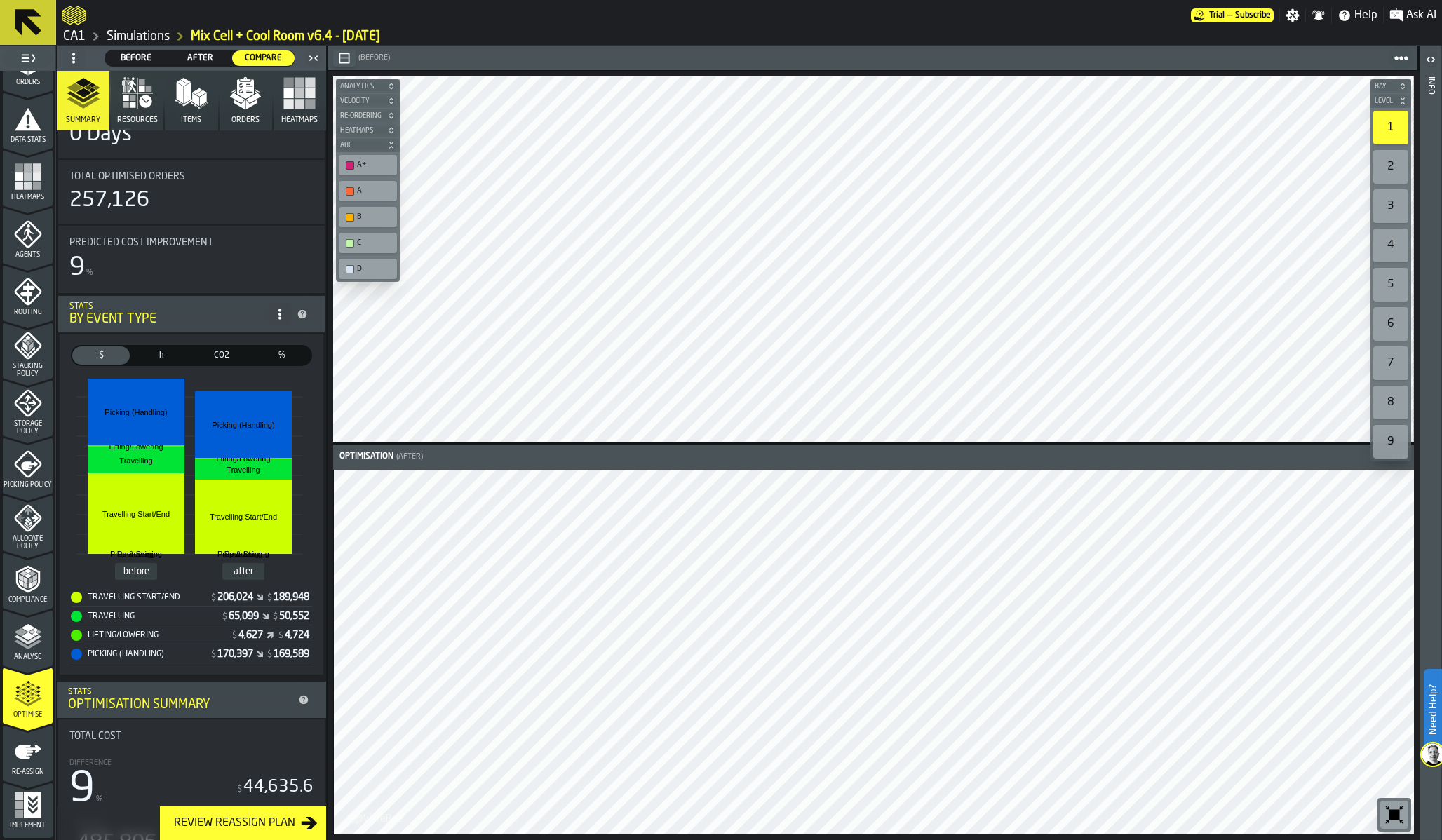
scroll to position [0, 0]
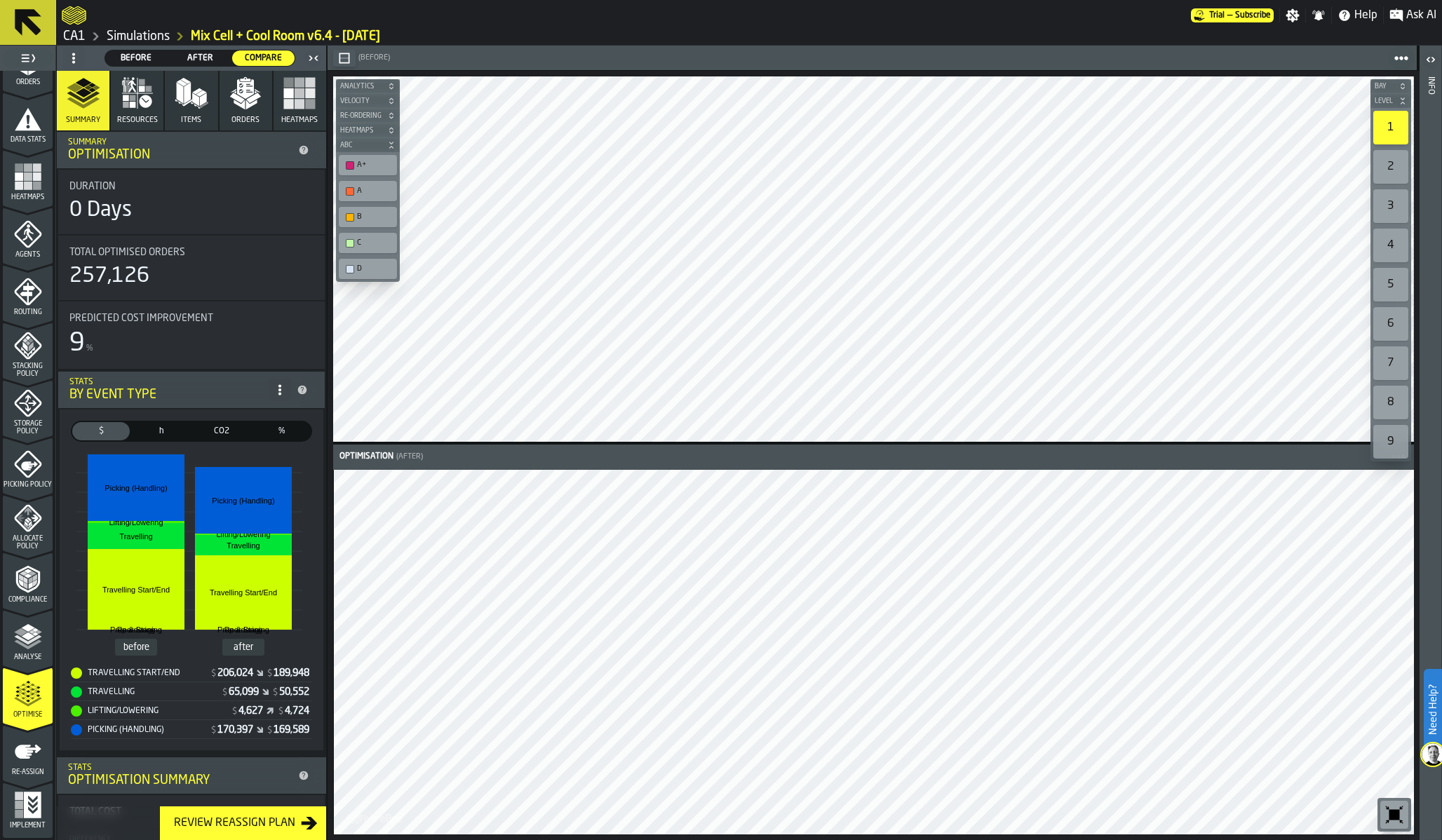
click at [153, 33] on link "Simulations" at bounding box center [137, 36] width 63 height 15
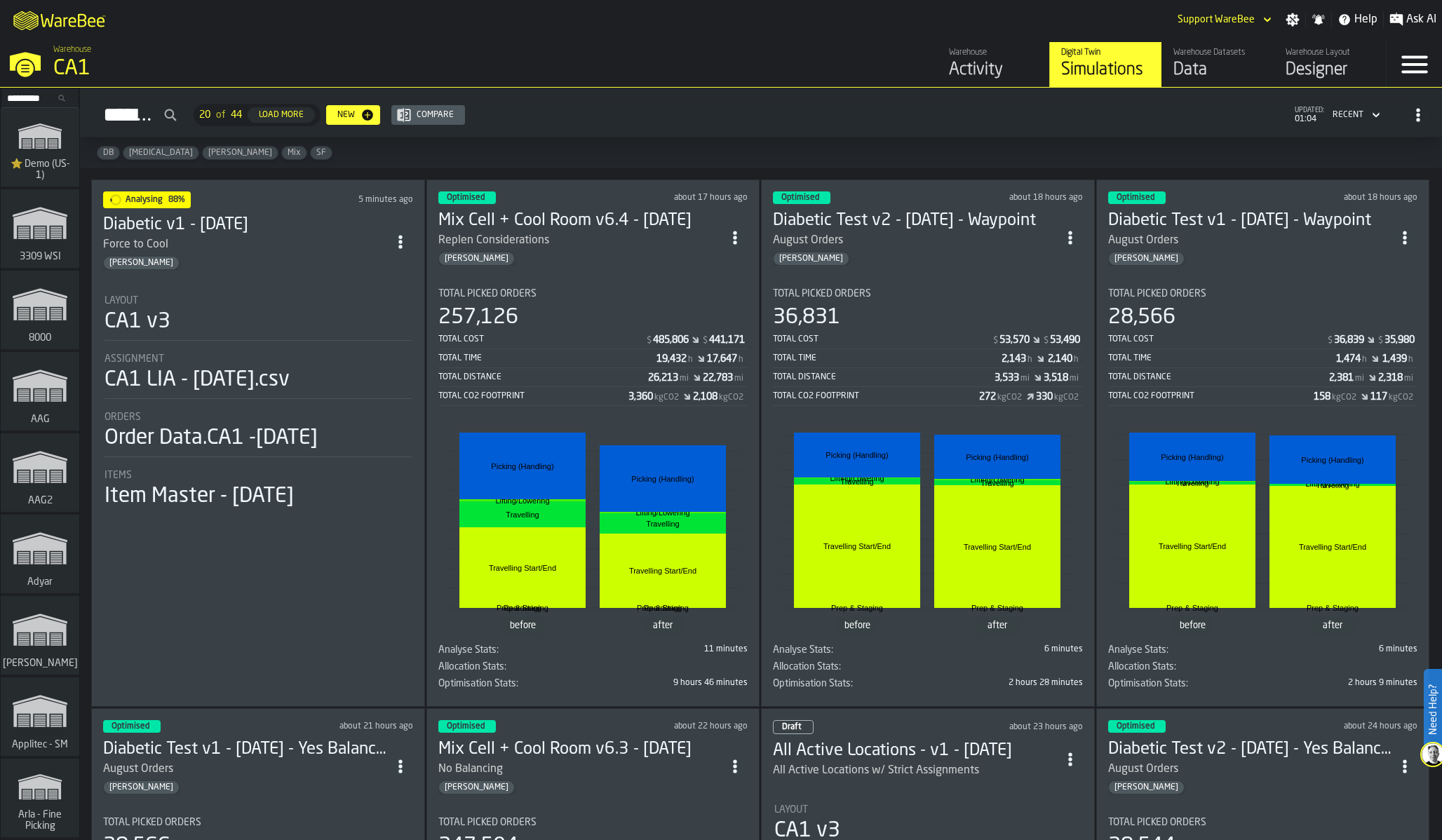
click at [562, 312] on div "257,126" at bounding box center [593, 317] width 310 height 25
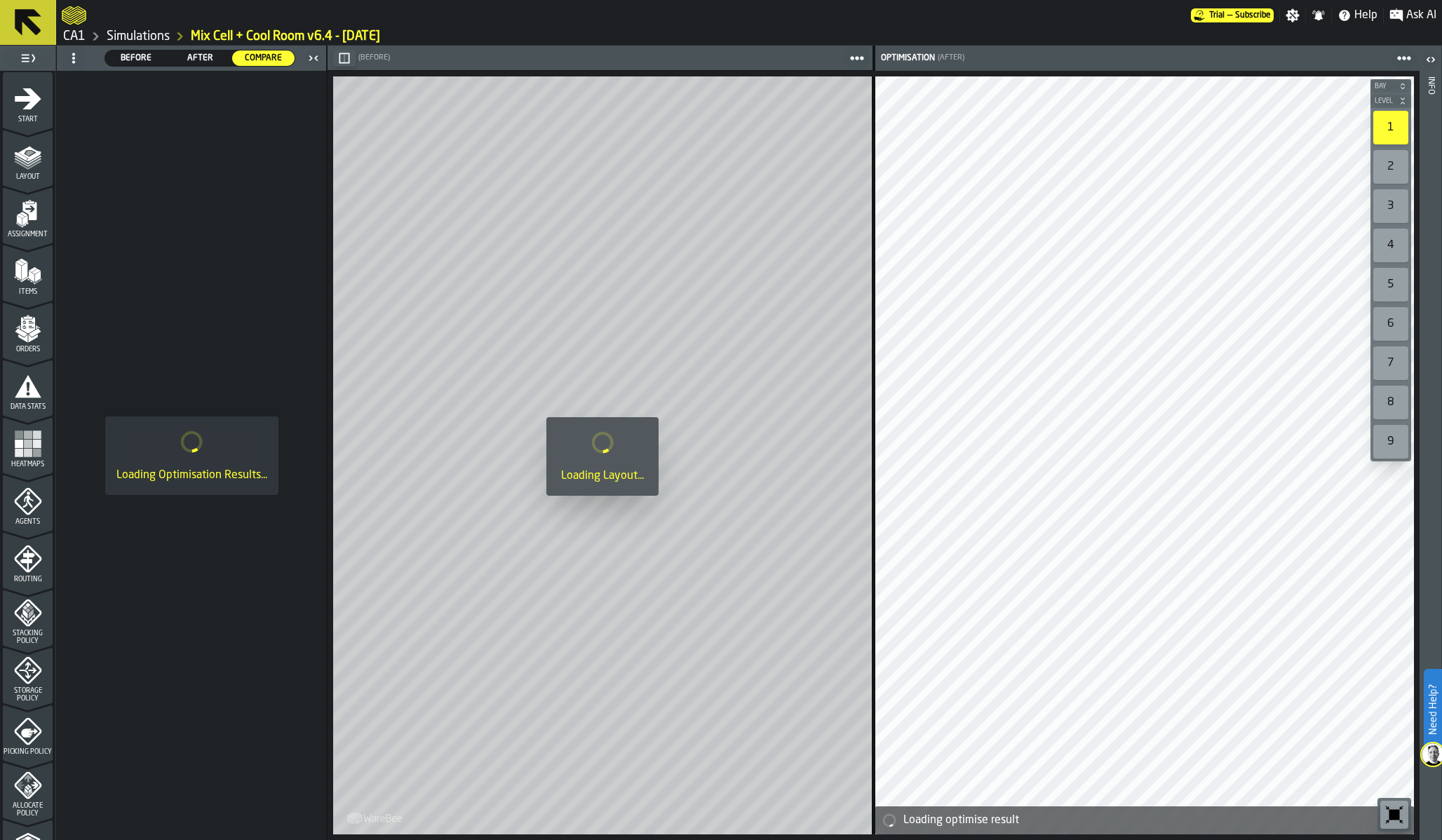
click at [80, 61] on span at bounding box center [73, 58] width 22 height 22
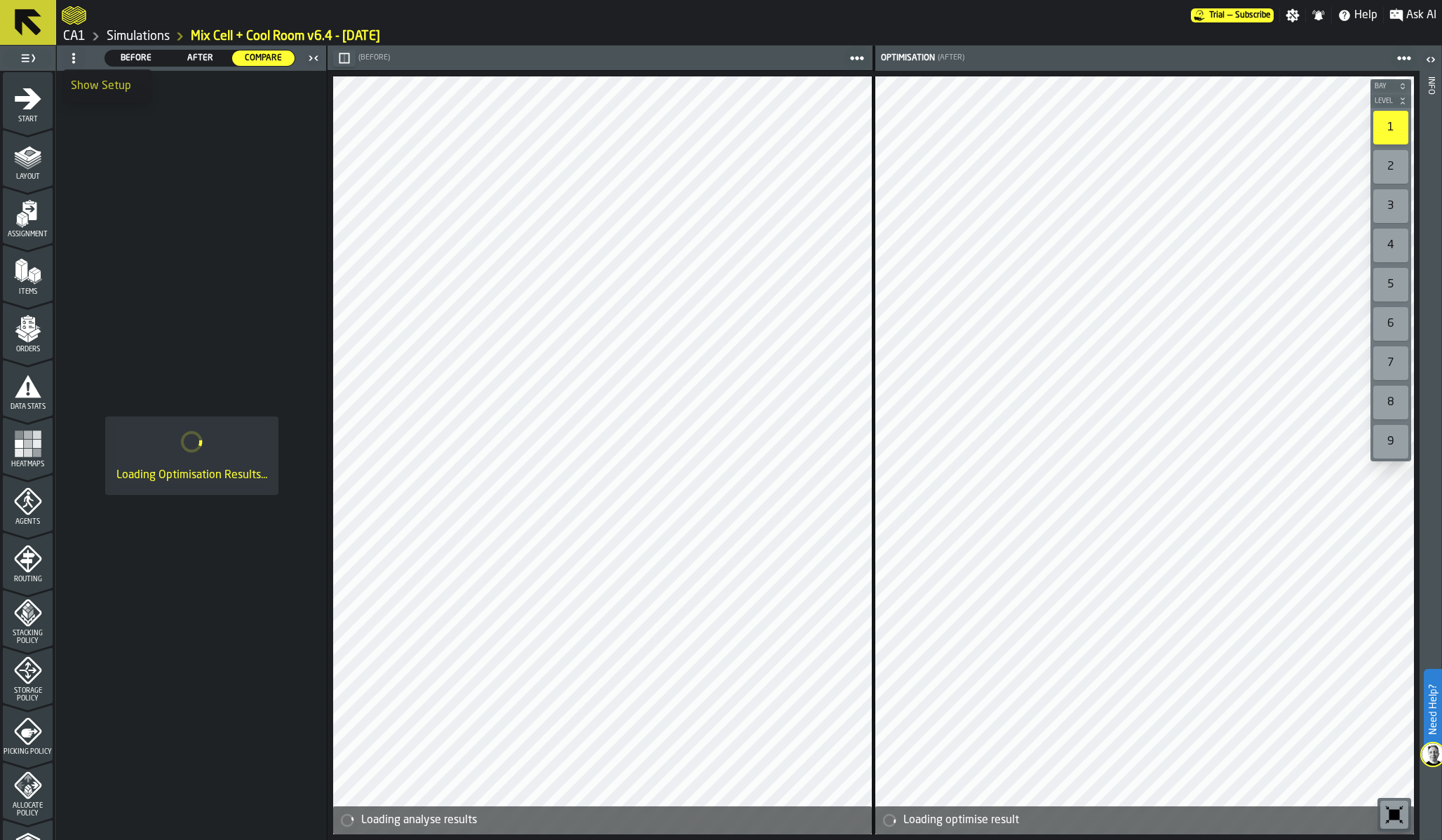
click at [83, 79] on div "Show Setup" at bounding box center [107, 86] width 73 height 17
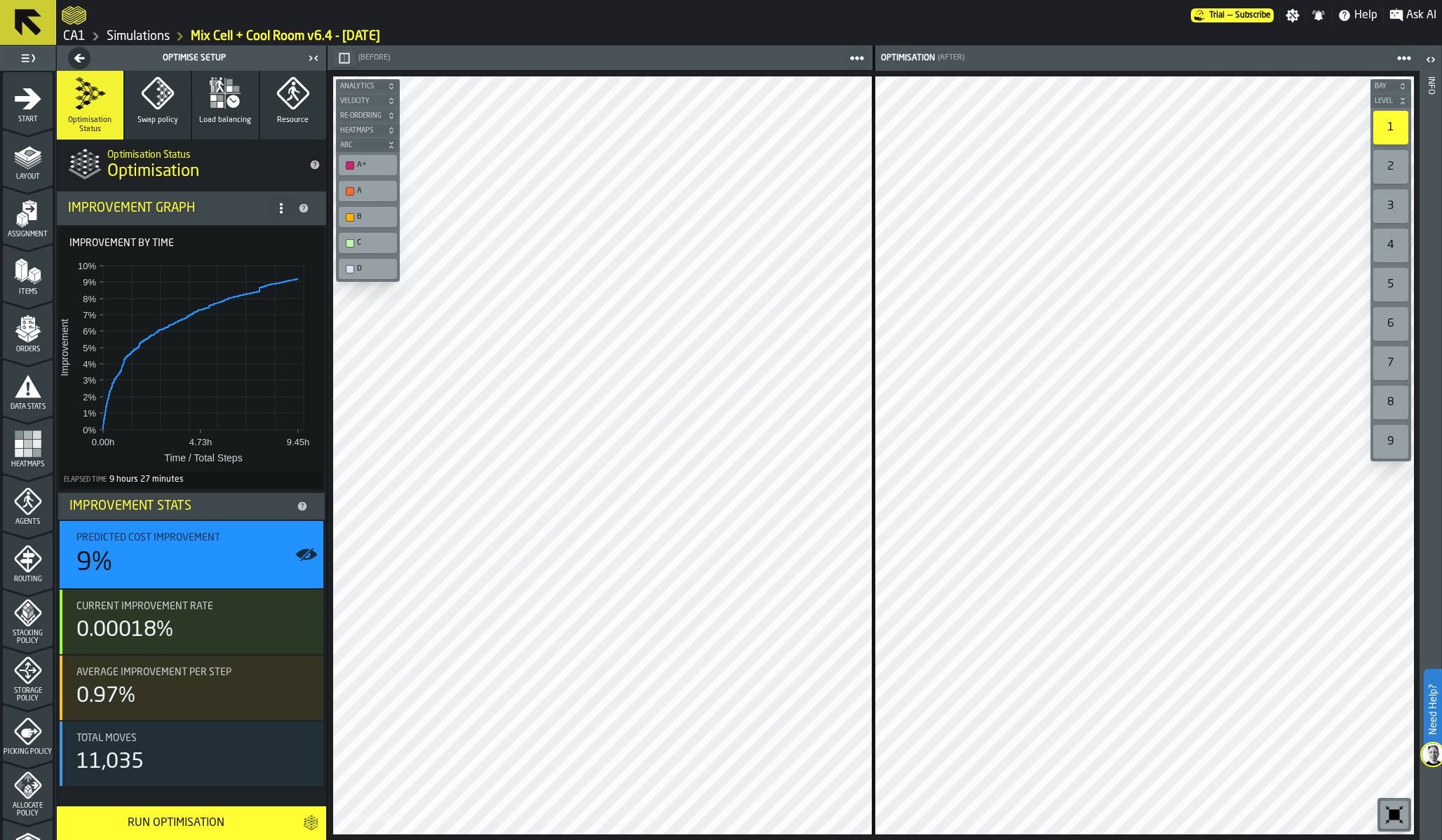
click at [20, 453] on rect "menu Heatmaps" at bounding box center [19, 453] width 9 height 9
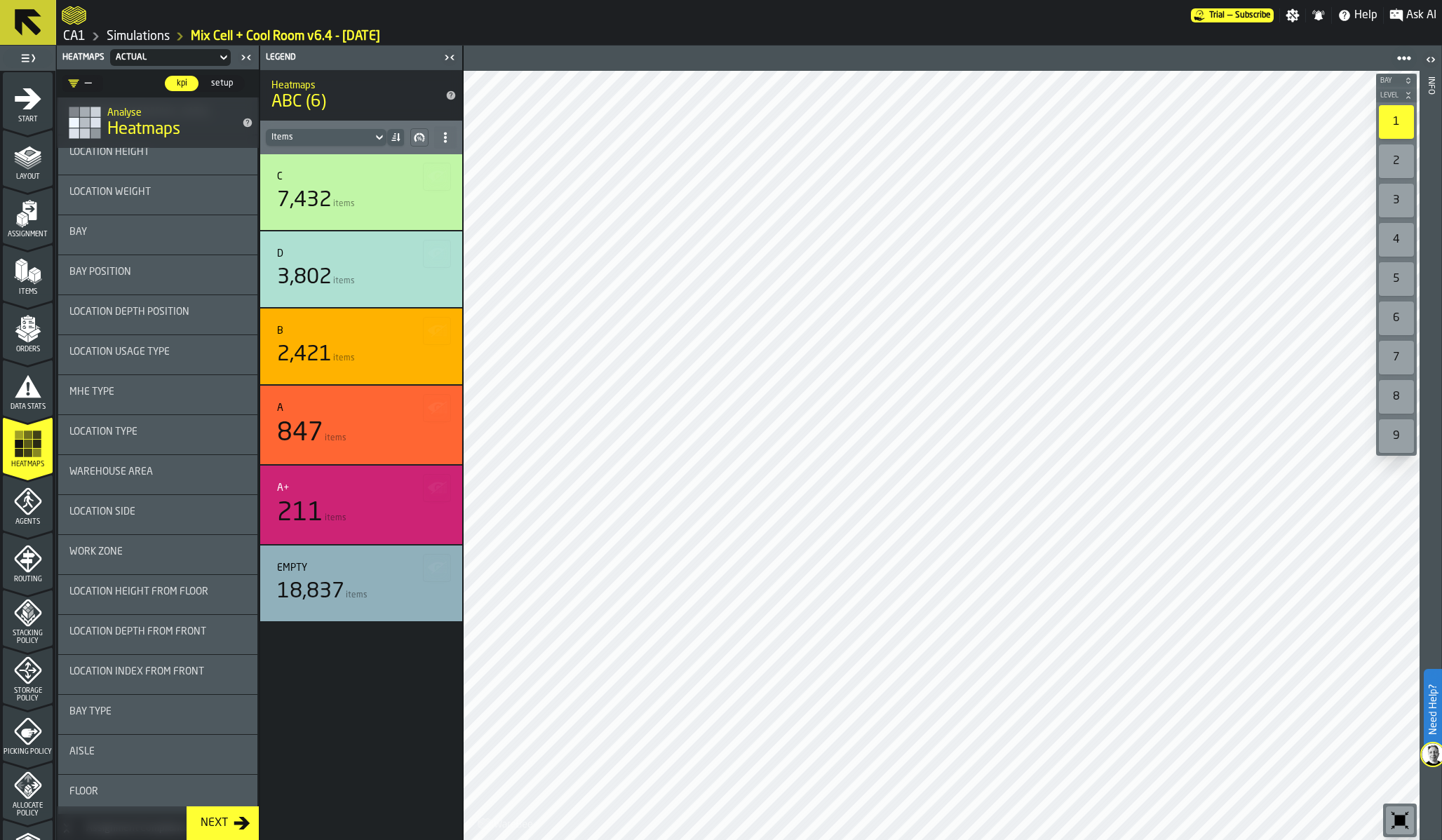
scroll to position [2158, 0]
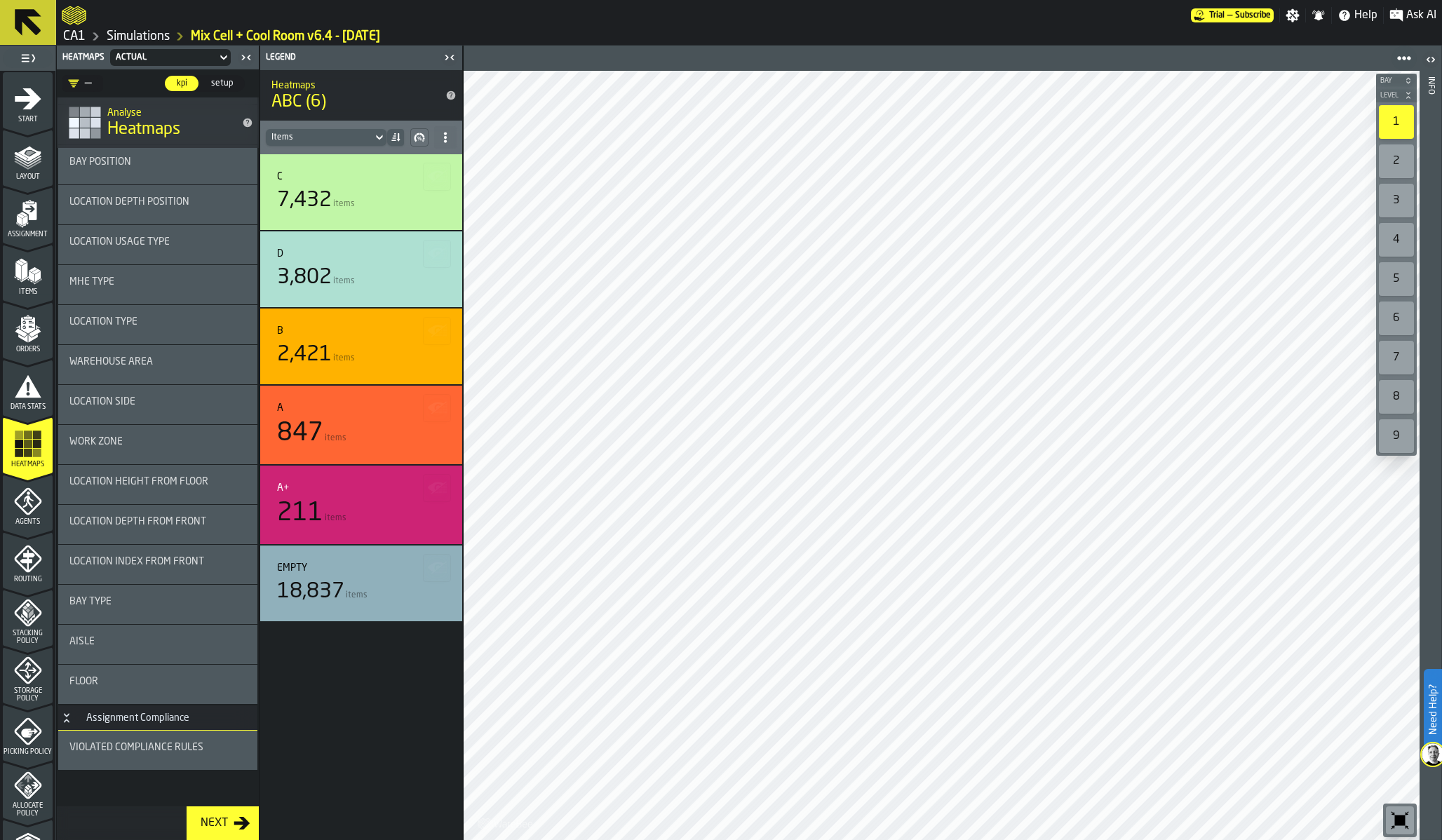
click at [155, 35] on link "Simulations" at bounding box center [137, 36] width 63 height 15
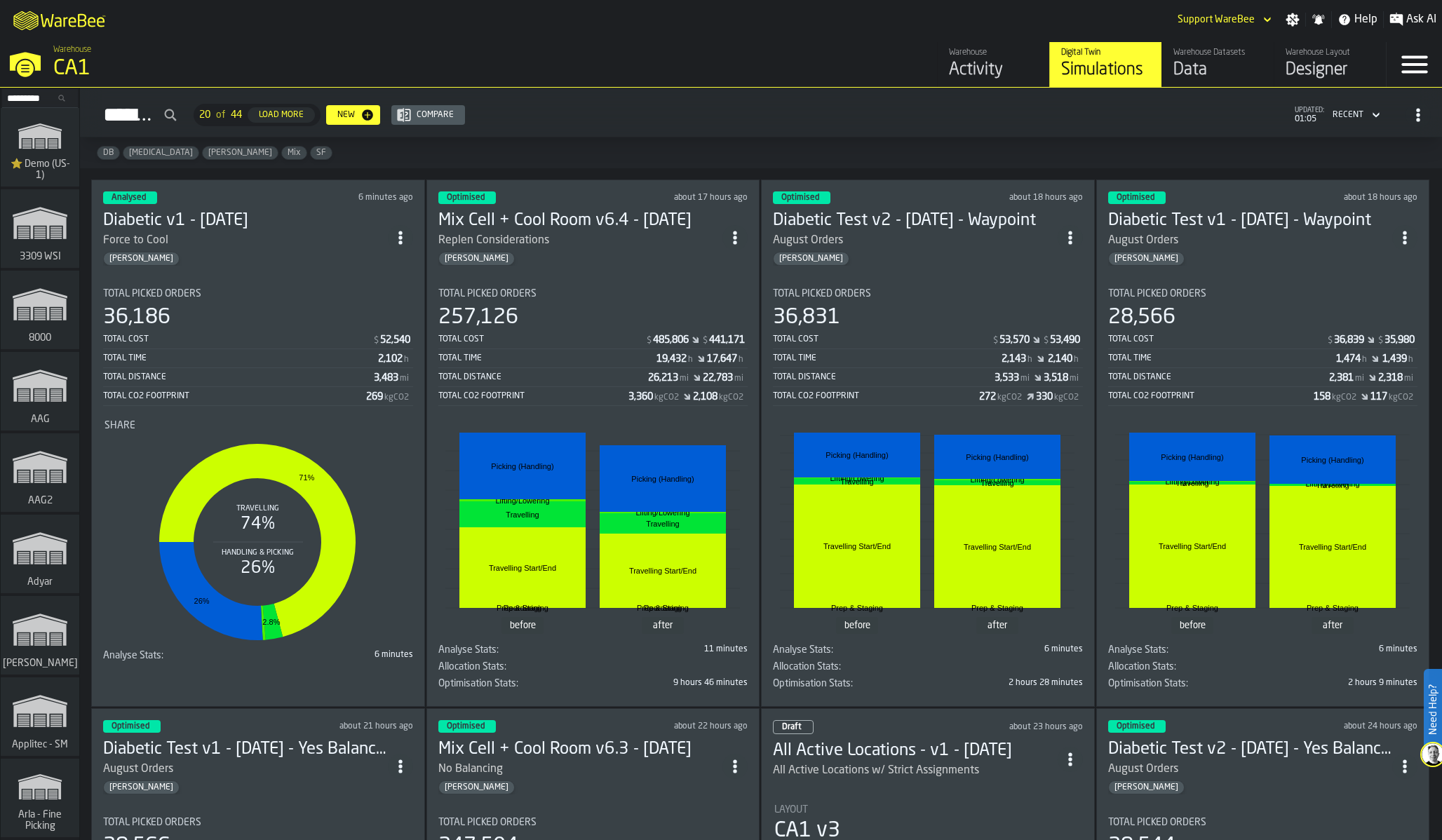
click at [264, 314] on div "36,186" at bounding box center [258, 317] width 310 height 25
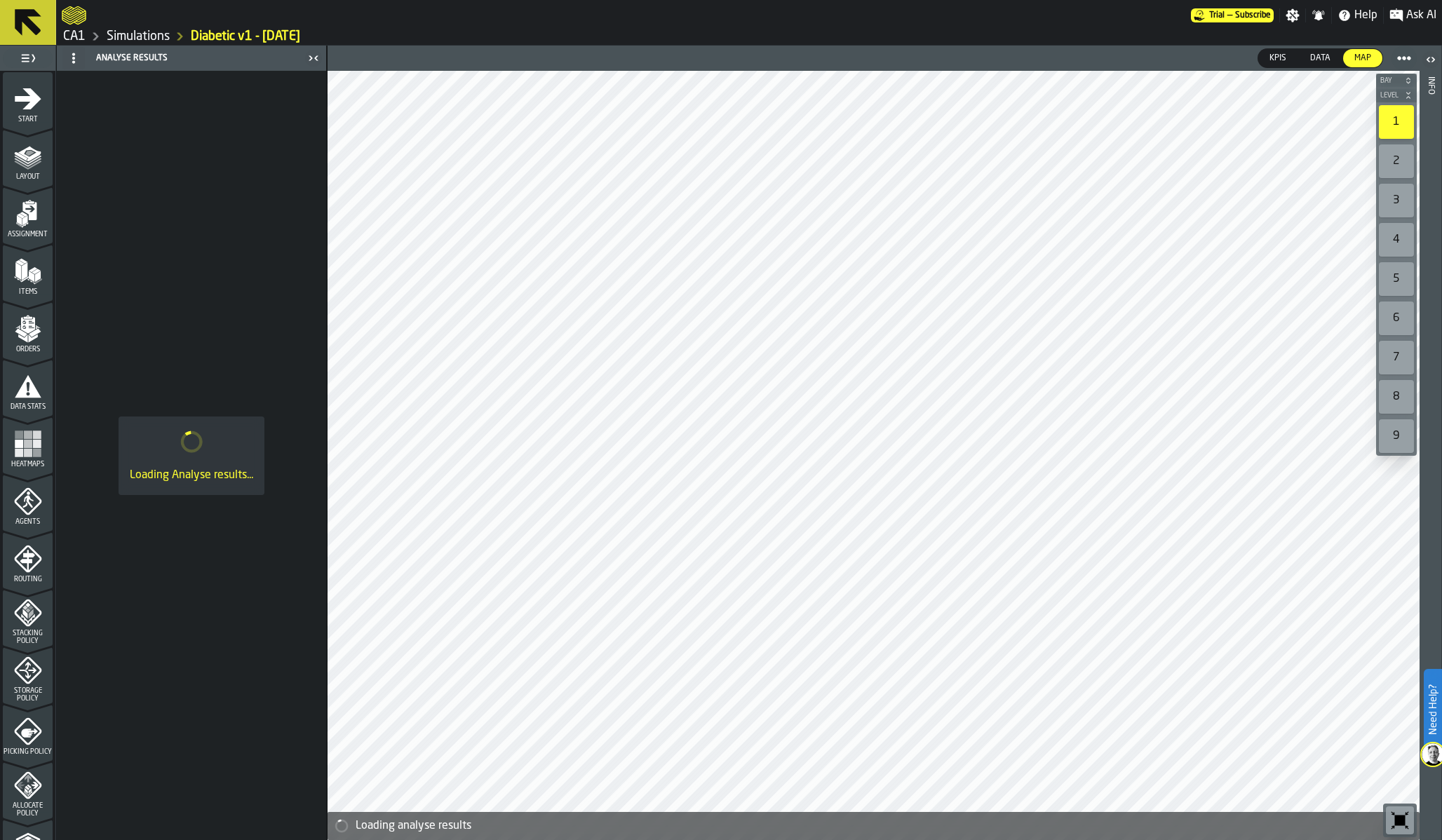
click at [33, 440] on rect "menu Heatmaps" at bounding box center [37, 444] width 9 height 9
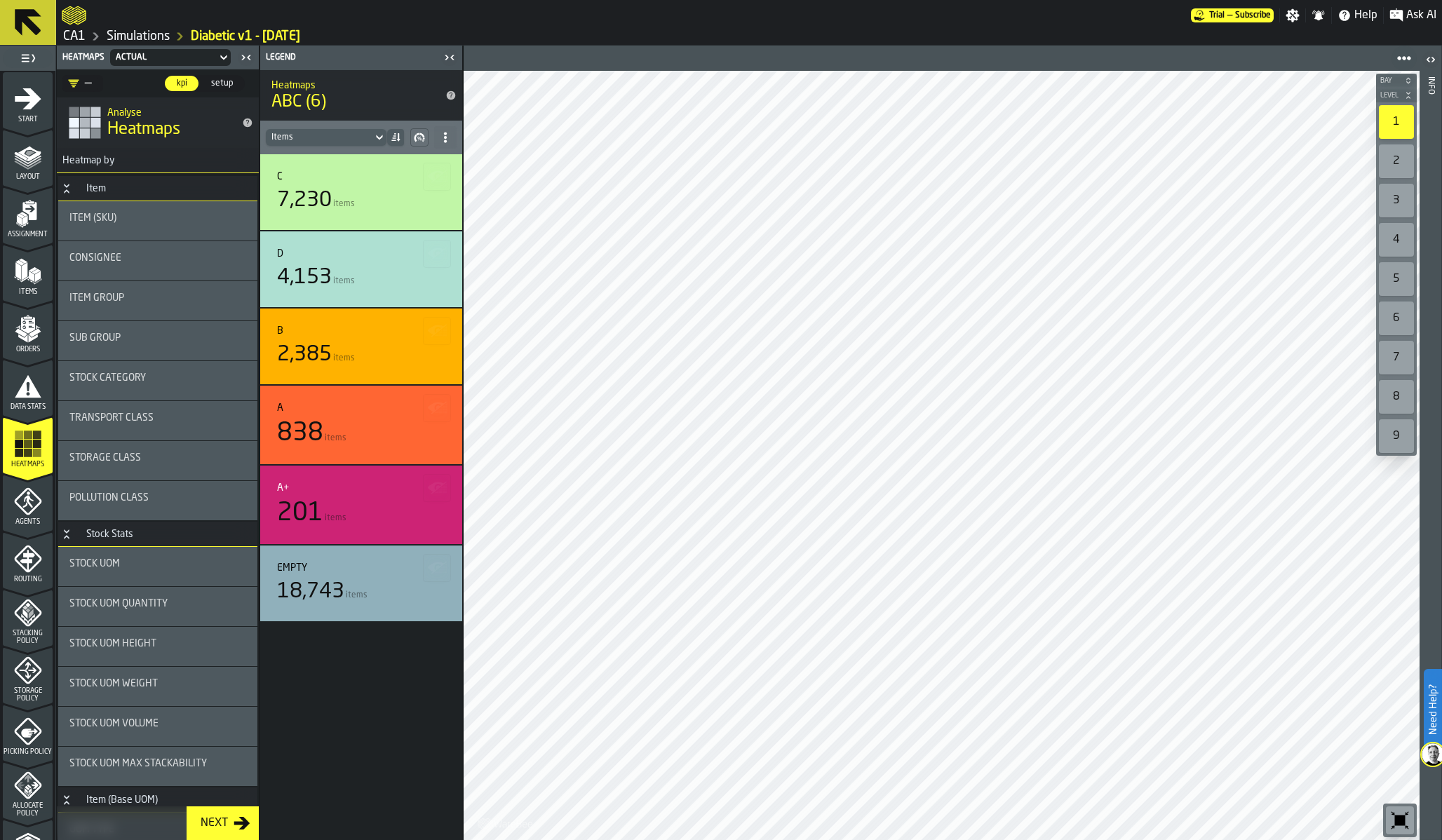
click at [128, 35] on link "Simulations" at bounding box center [137, 36] width 63 height 15
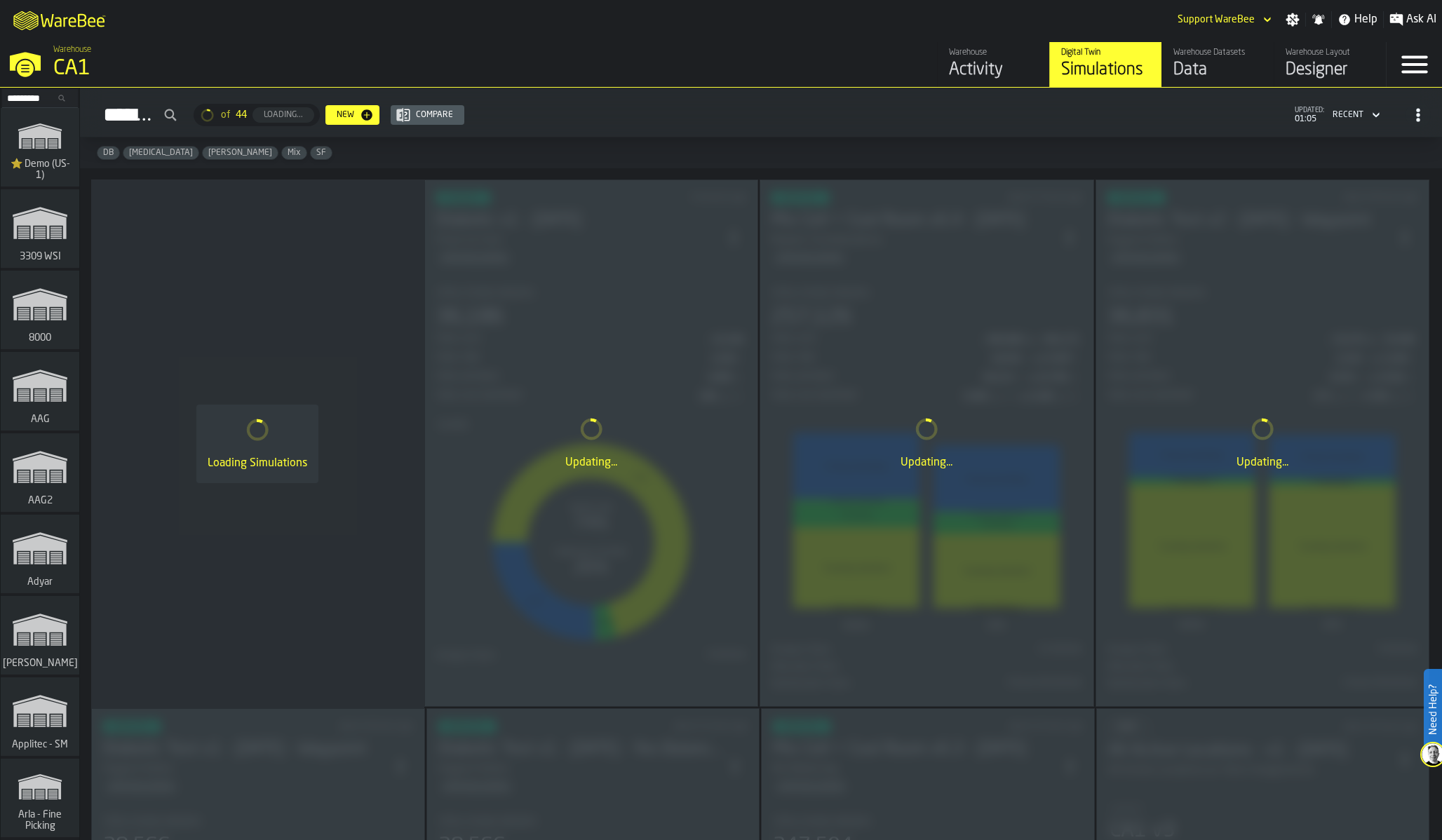
click at [1182, 56] on div "Warehouse Datasets" at bounding box center [1218, 53] width 89 height 10
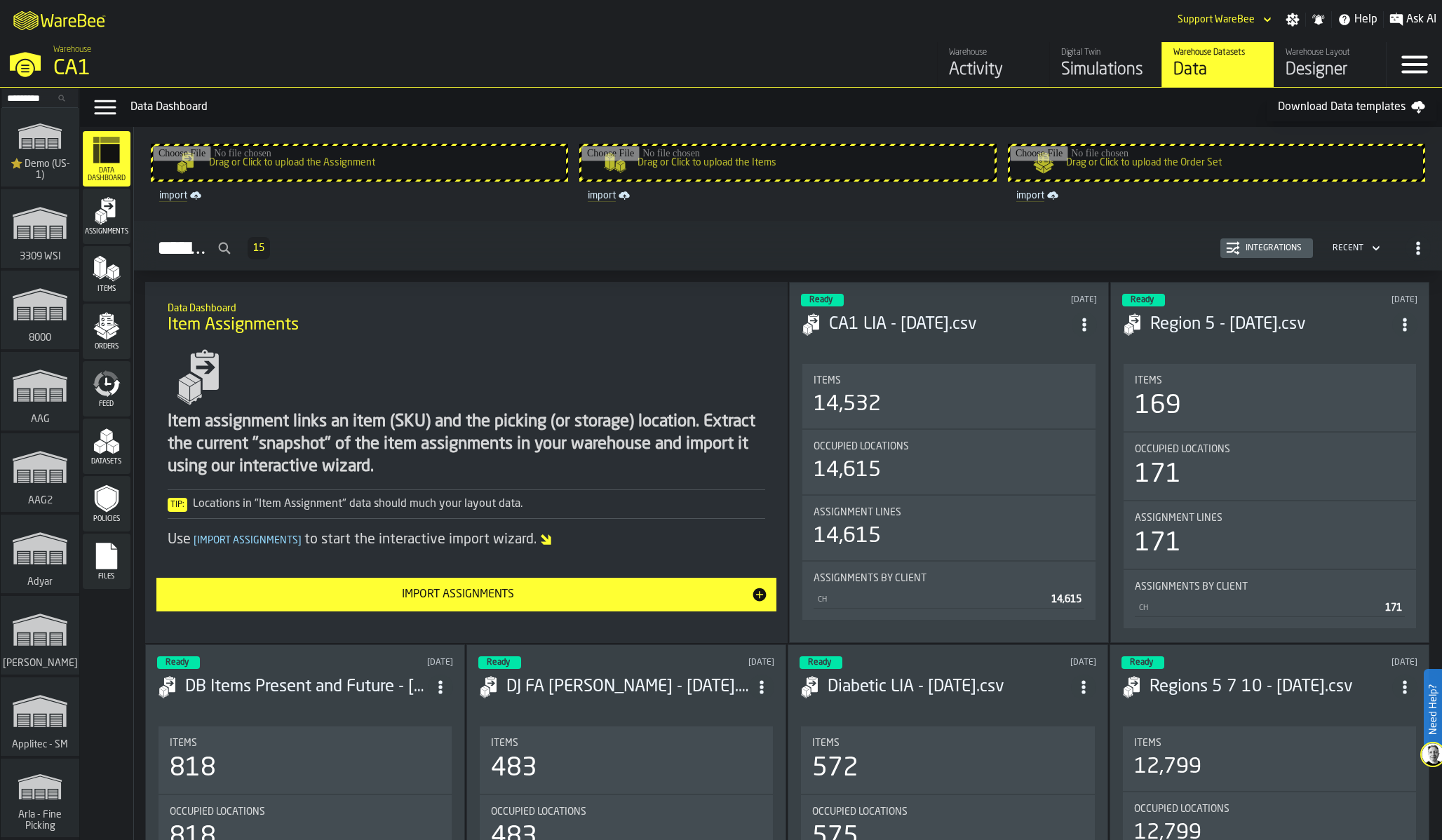
click at [108, 326] on icon "menu Orders" at bounding box center [106, 322] width 14 height 16
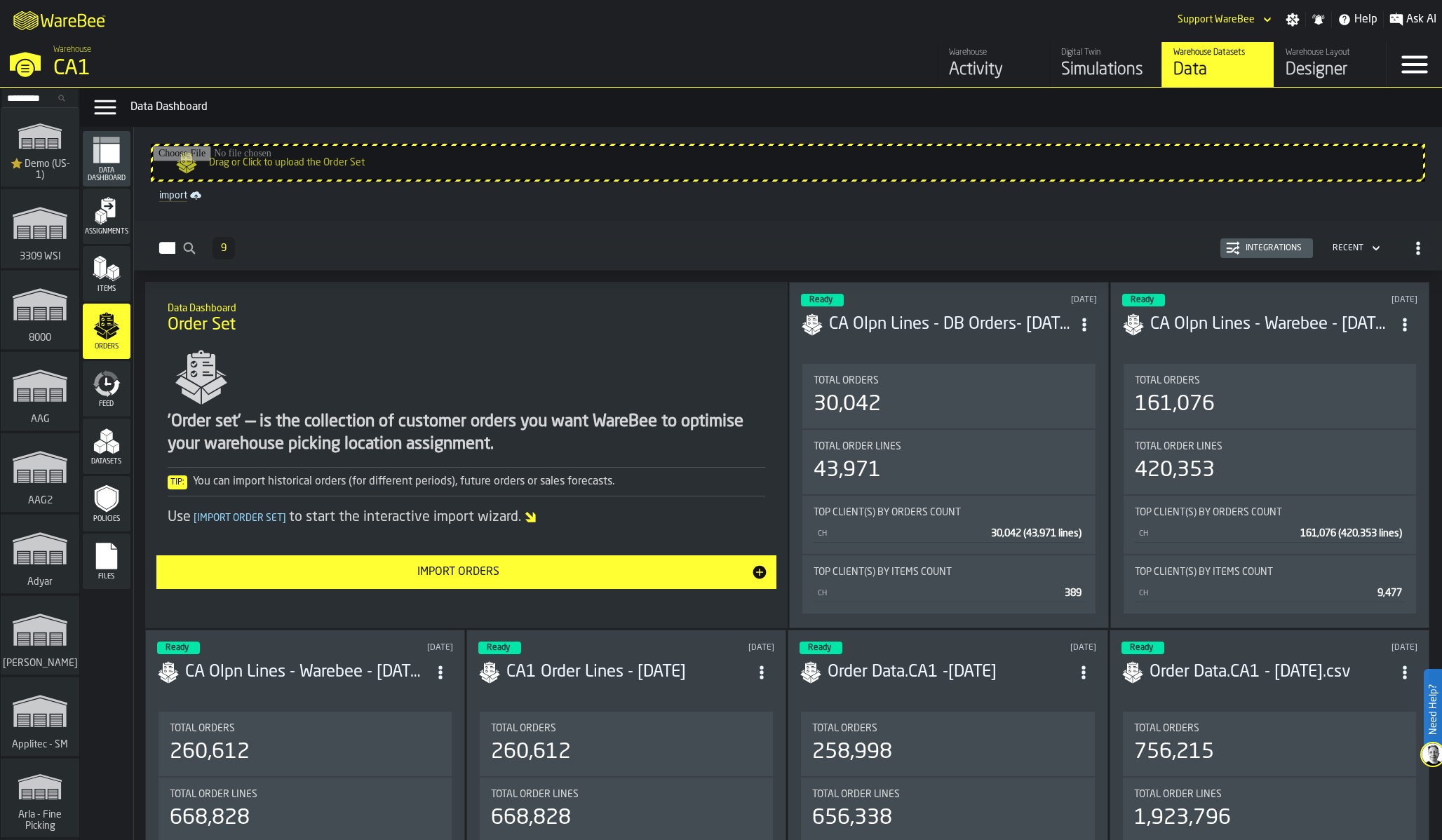
click at [1275, 251] on div "Integrations" at bounding box center [1274, 249] width 67 height 10
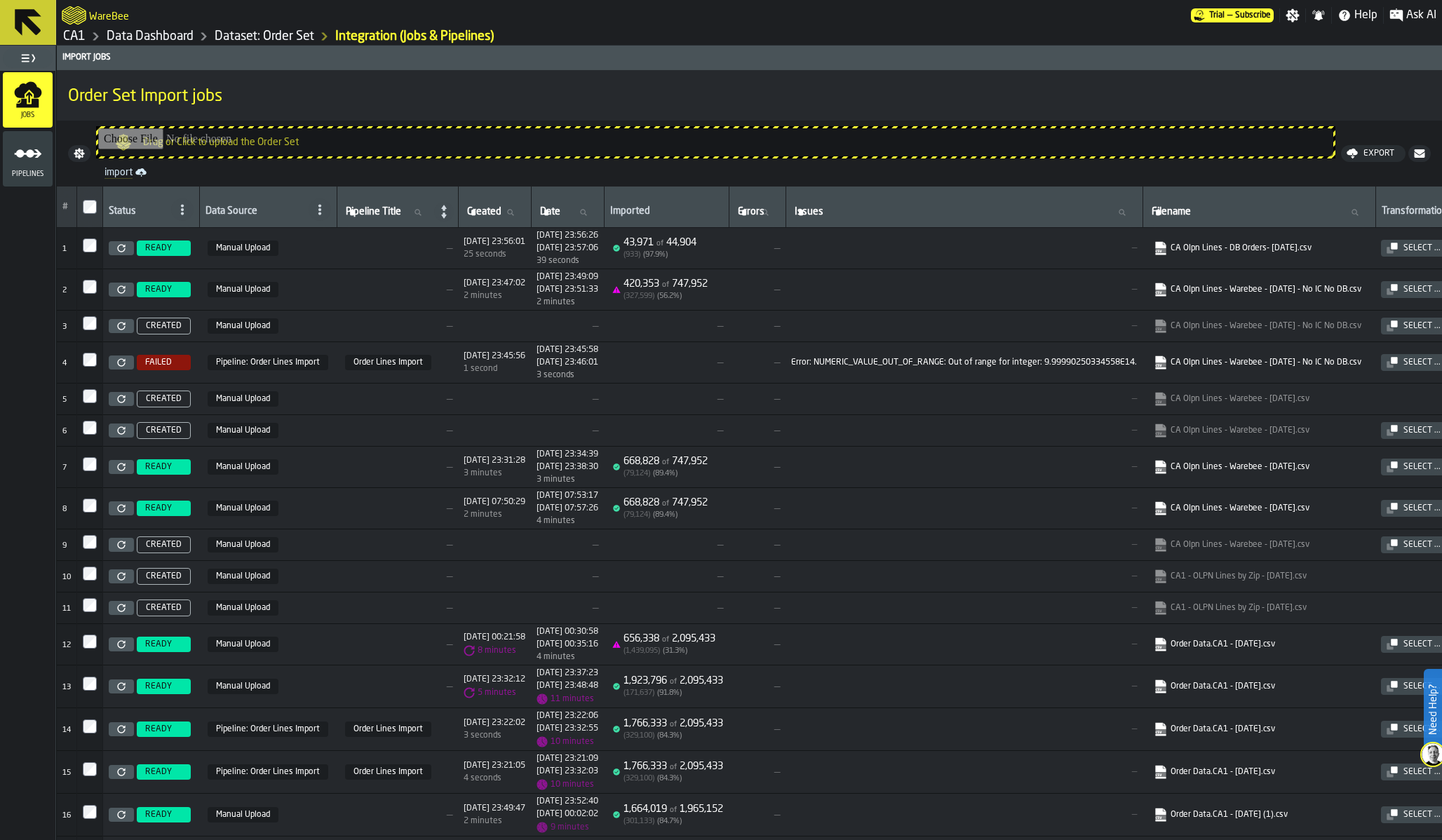
click at [72, 39] on link "CA1" at bounding box center [74, 36] width 22 height 15
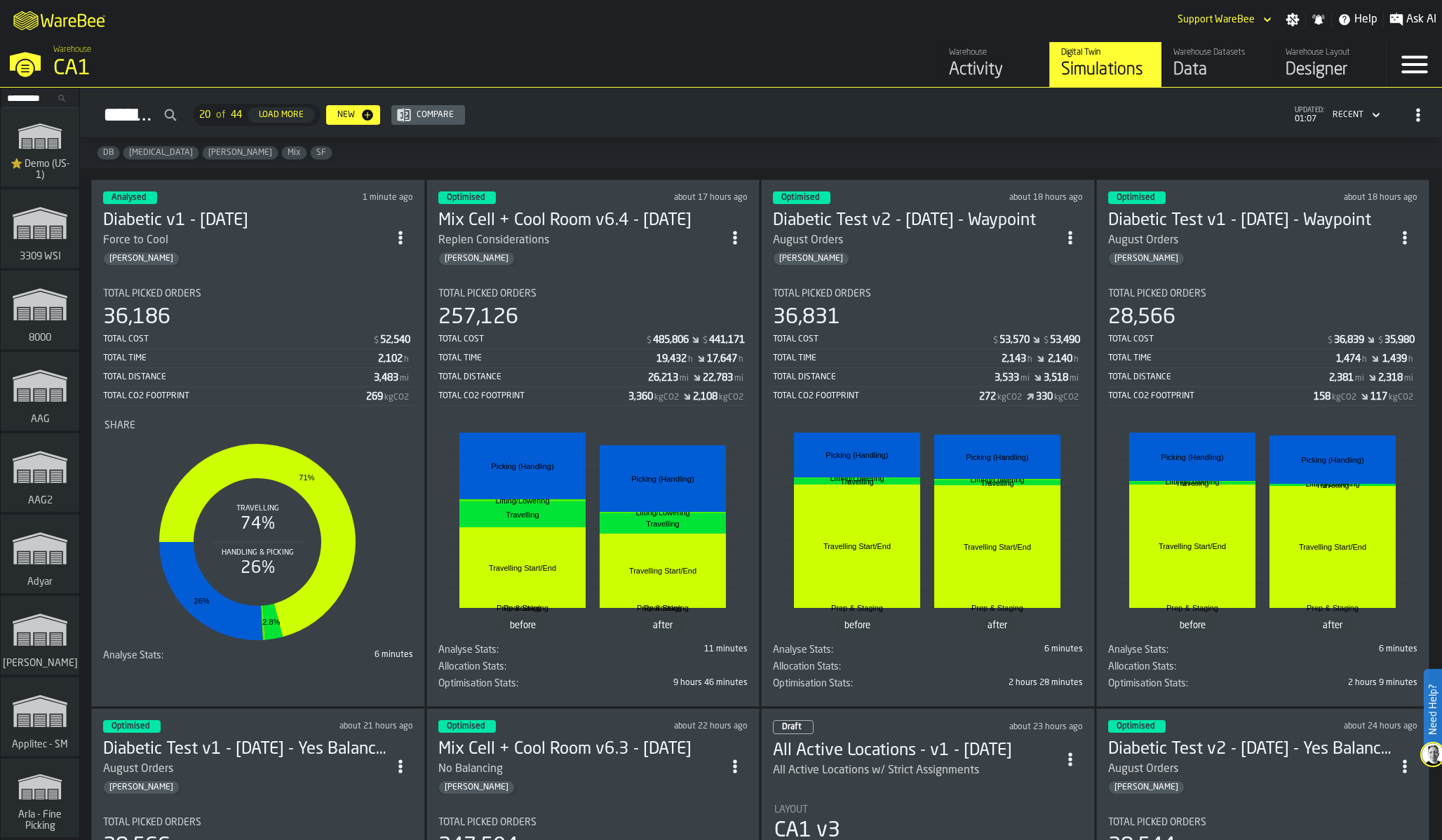
click at [34, 98] on input "Search..." at bounding box center [40, 98] width 73 height 15
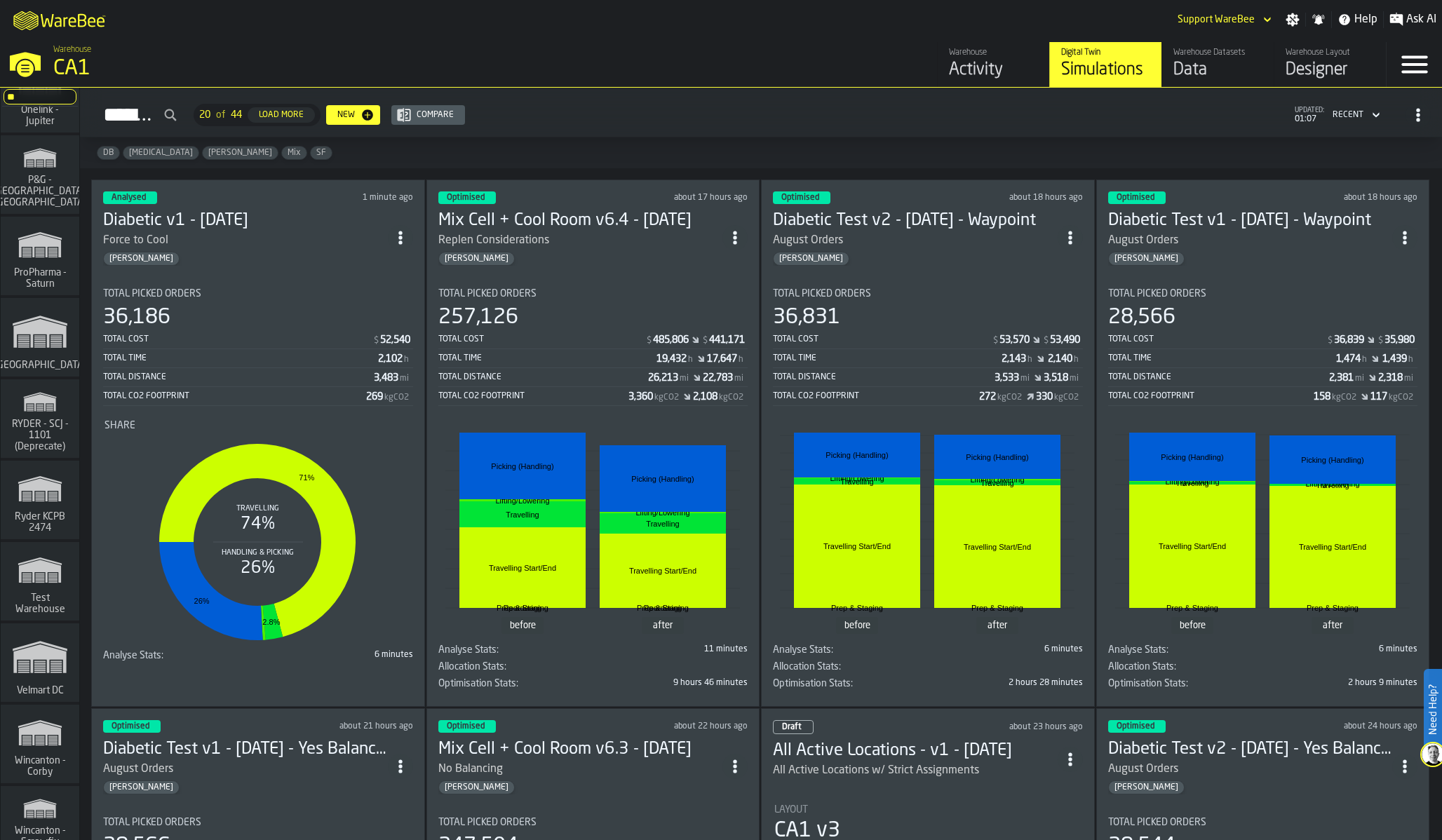
scroll to position [1872, 0]
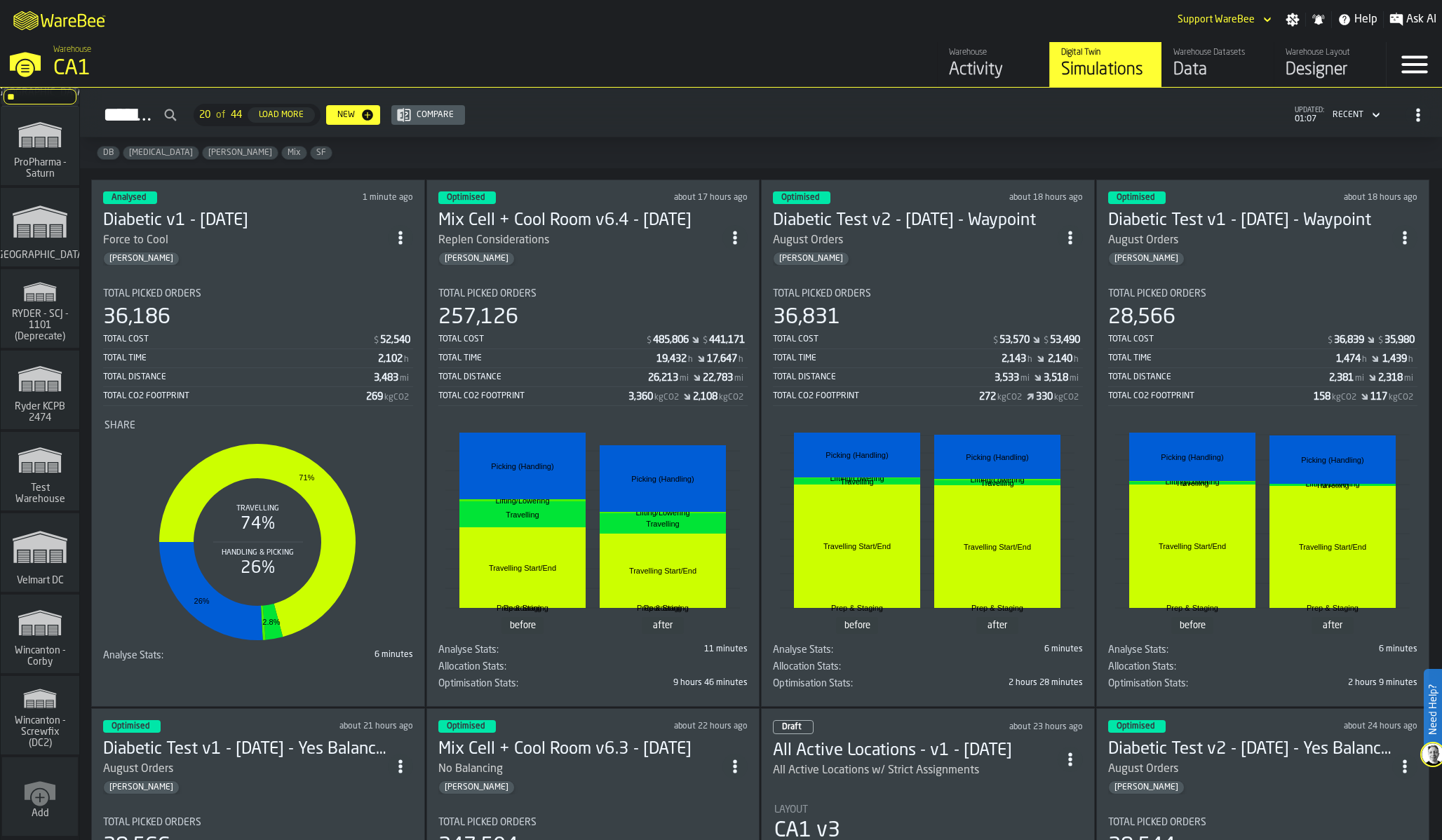
type input "**"
click at [66, 238] on icon "link-to-/wh/i/09f70d69-6446-4da6-ac18-59cafff2268f/simulations" at bounding box center [40, 222] width 67 height 56
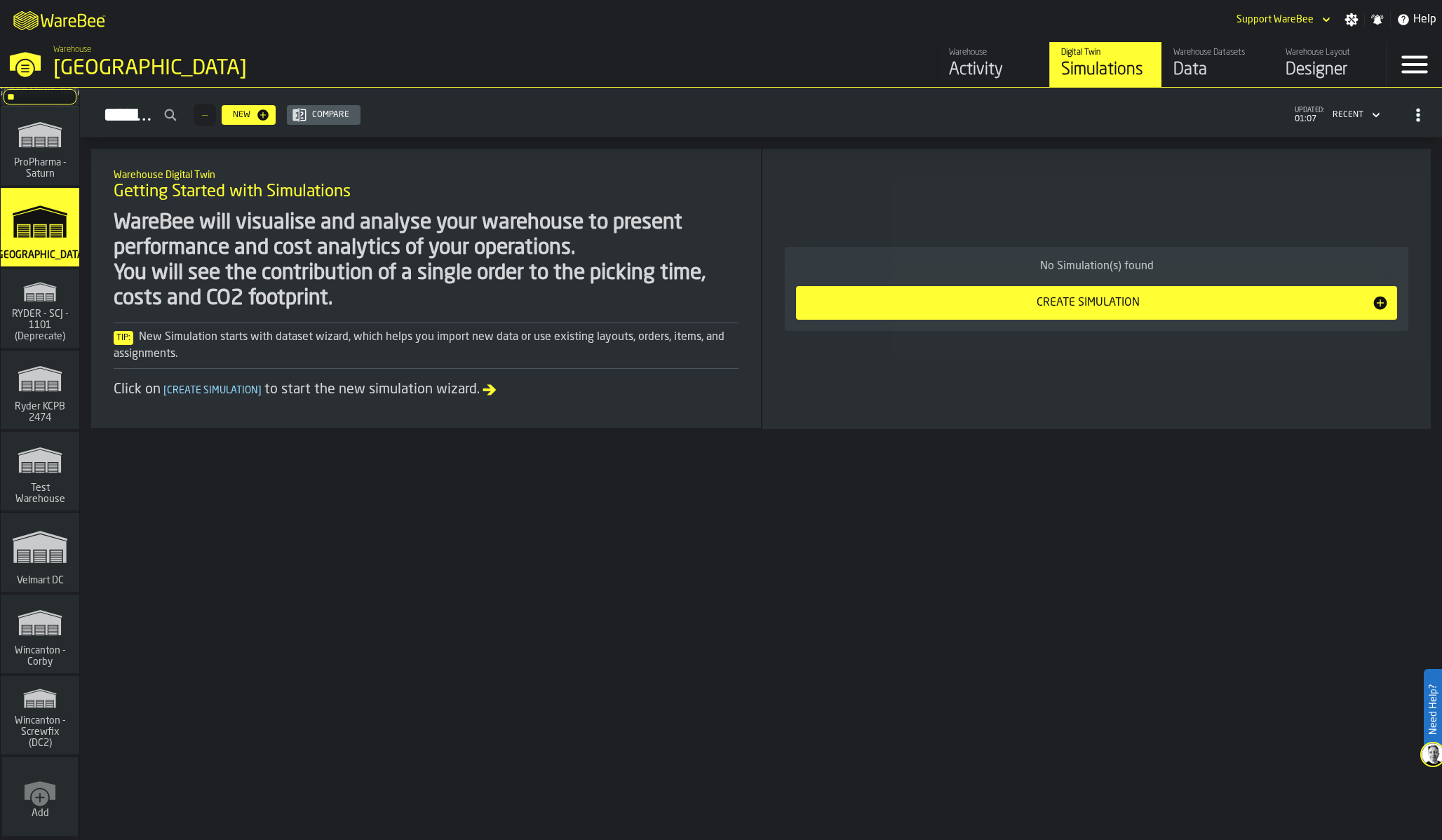
click at [56, 523] on icon "link-to-/wh/i/f27944ef-e44e-4cb8-aca8-30c52093261f/simulations" at bounding box center [40, 547] width 67 height 56
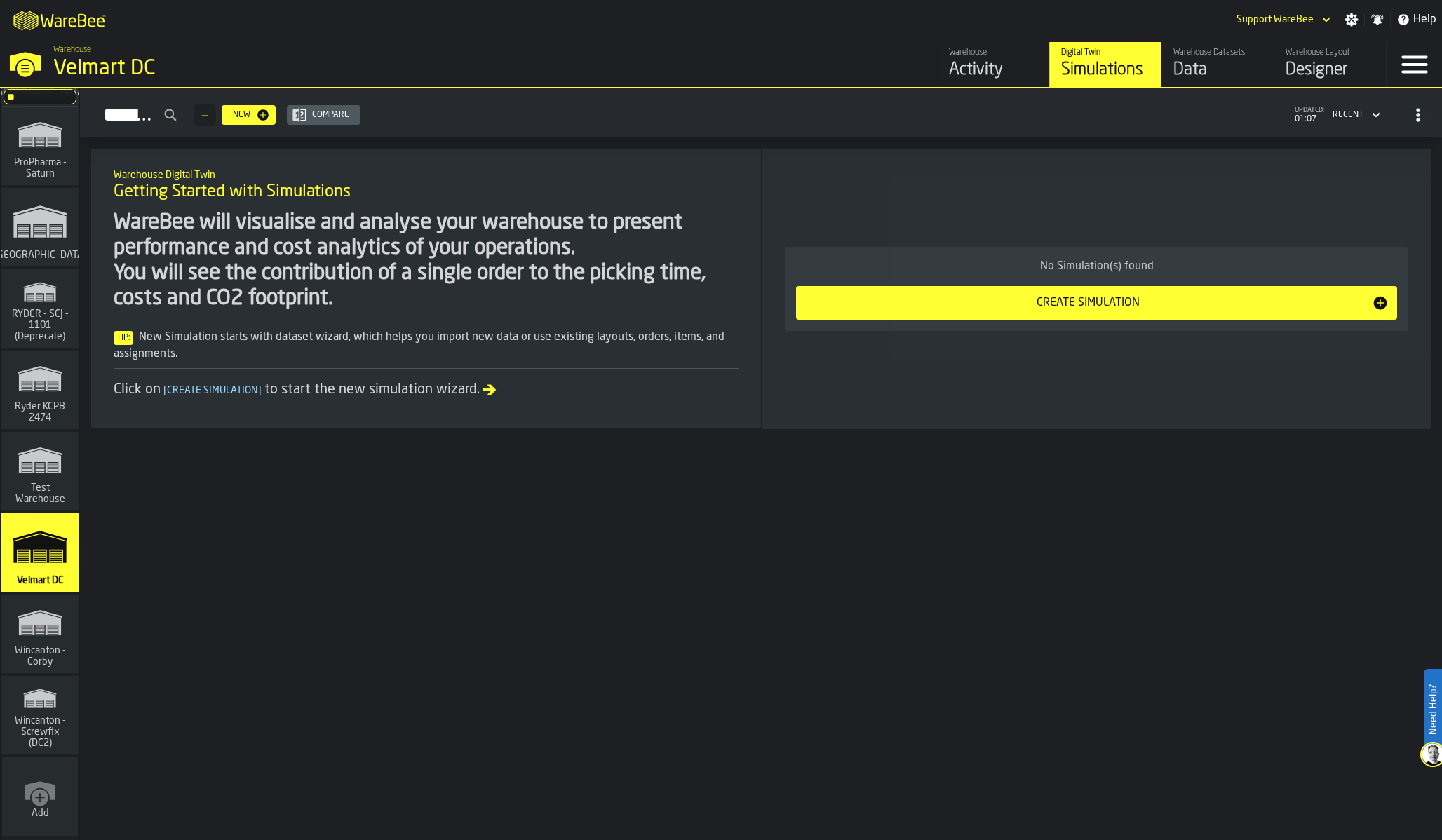
click at [597, 448] on div "Warehouse Digital Twin Getting Started with Simulations WareBee will visualise …" at bounding box center [761, 303] width 1362 height 309
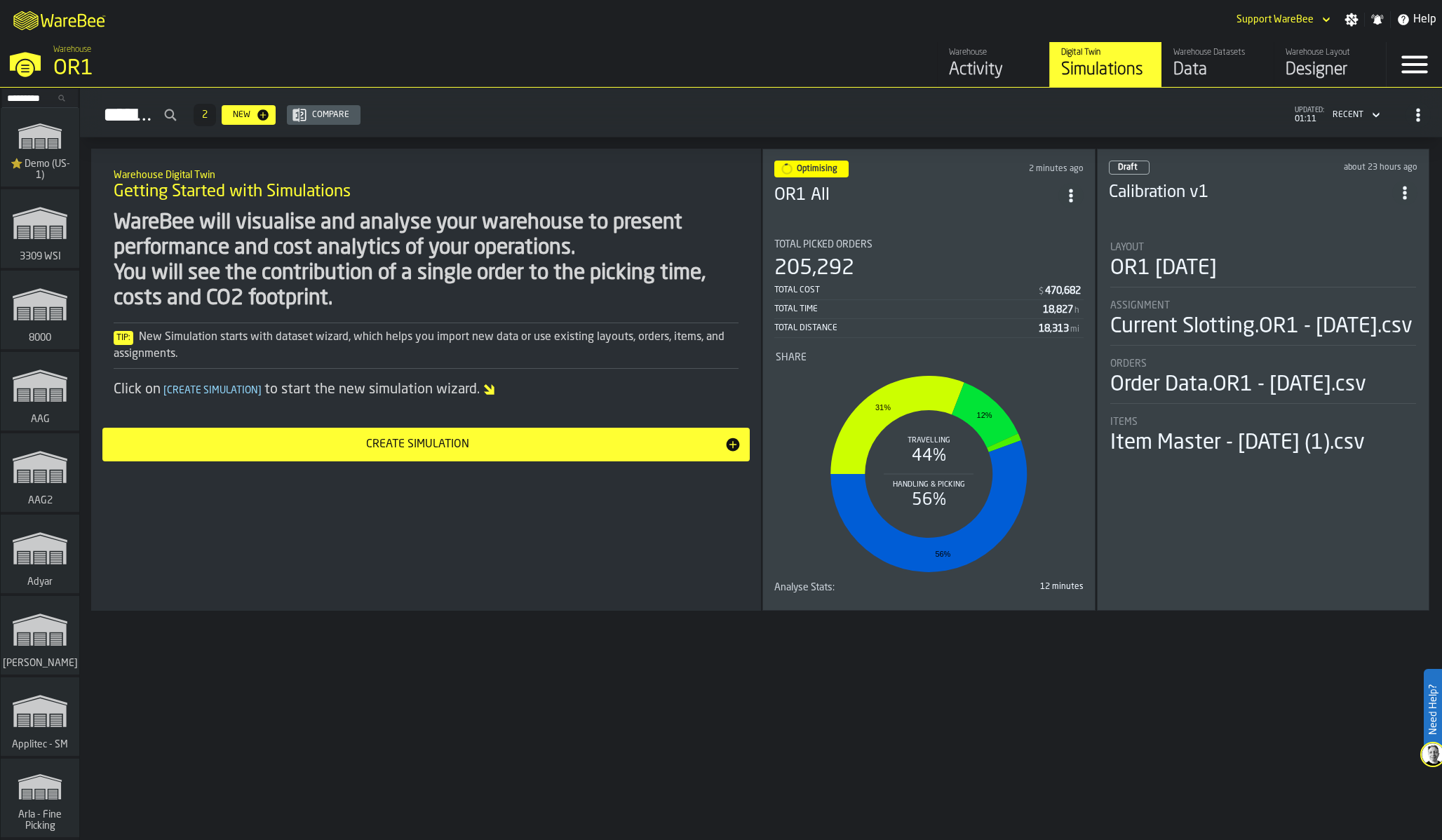
click at [1039, 115] on div "Simulations 2 New Compare updated: 01:11 Recent" at bounding box center [761, 115] width 1339 height 33
click at [923, 262] on div "205,292" at bounding box center [929, 268] width 310 height 25
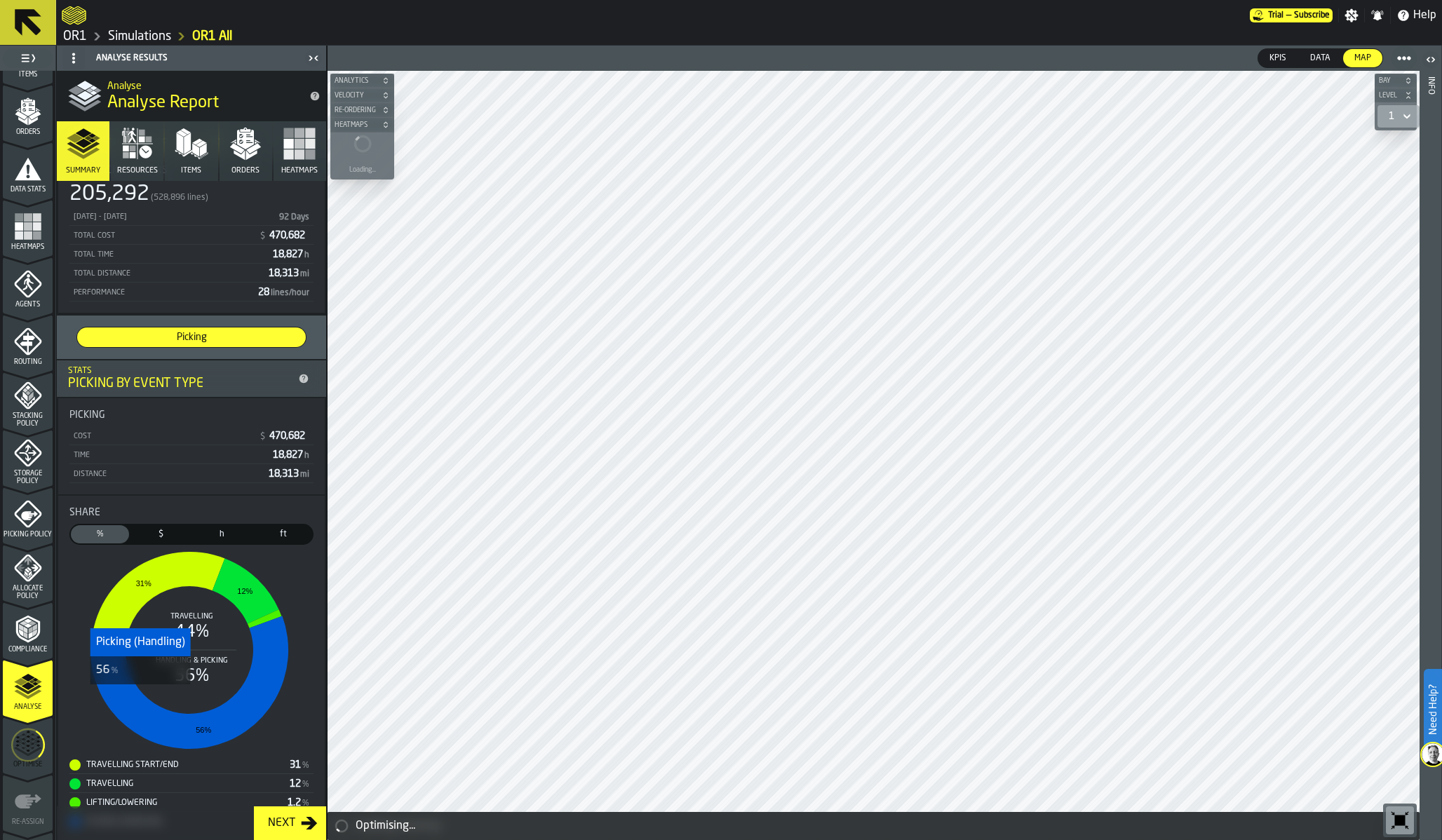
scroll to position [105, 0]
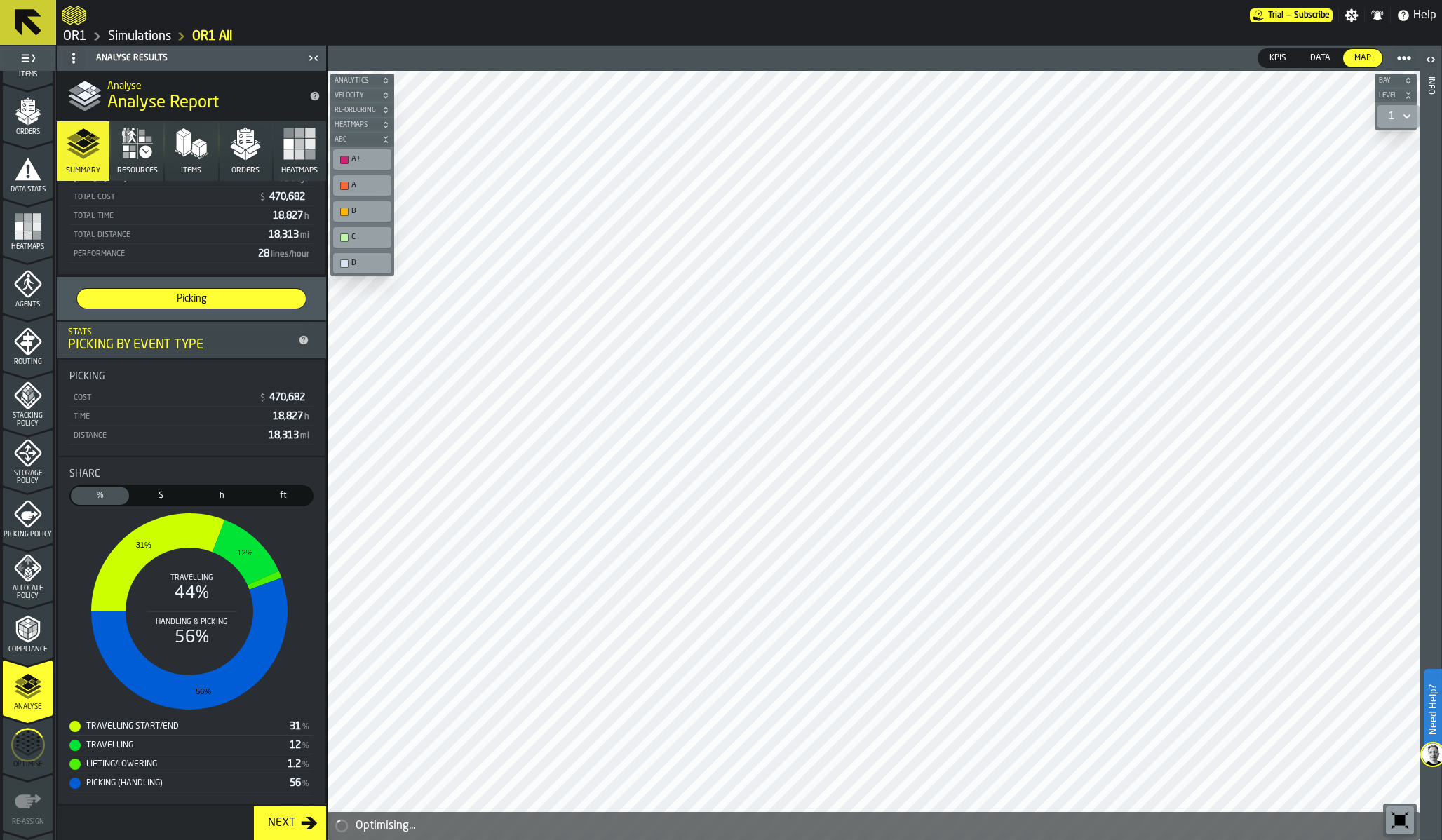
click at [32, 744] on icon "menu Optimise" at bounding box center [28, 745] width 34 height 56
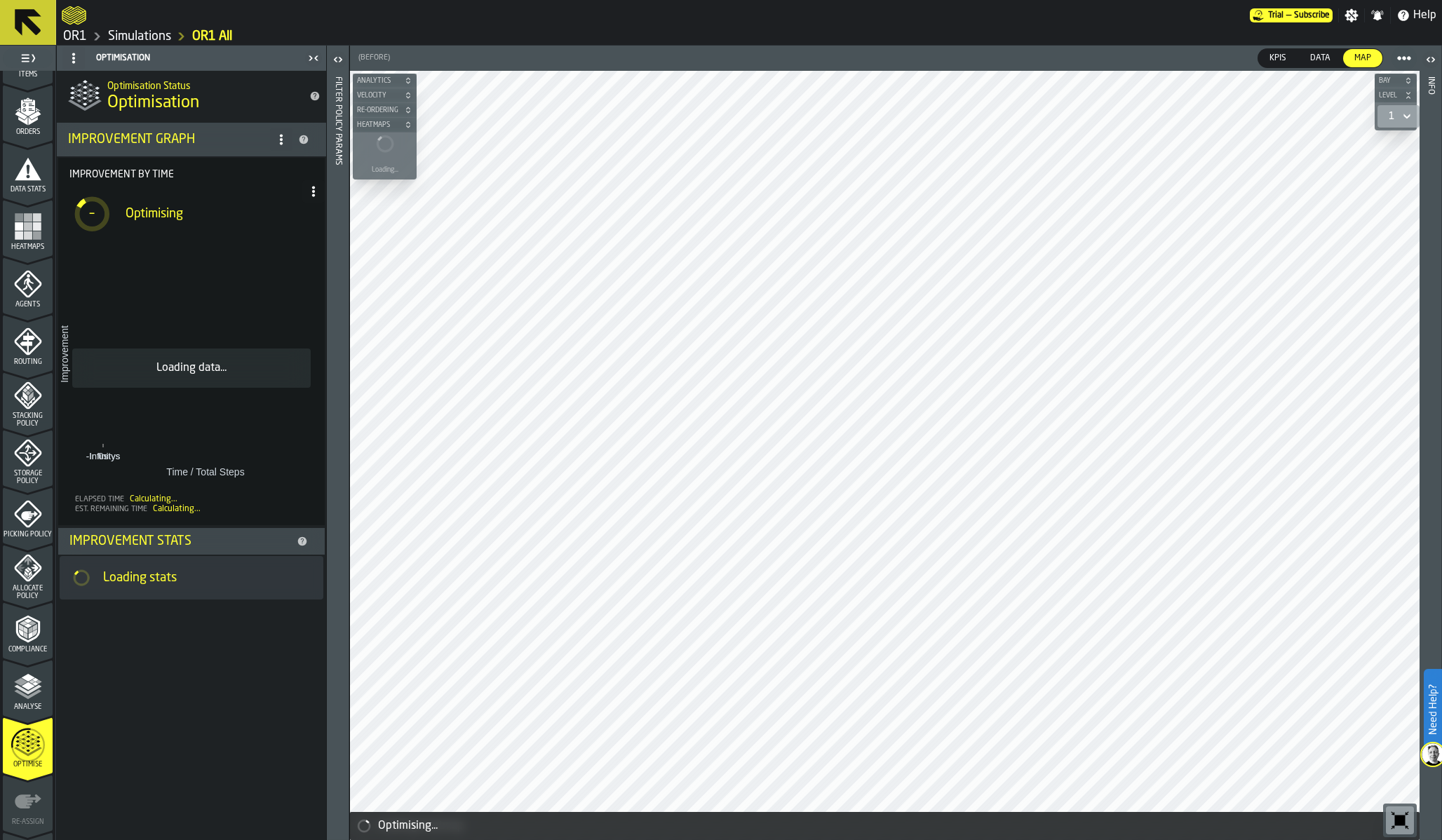
click at [127, 39] on link "Simulations" at bounding box center [139, 36] width 63 height 15
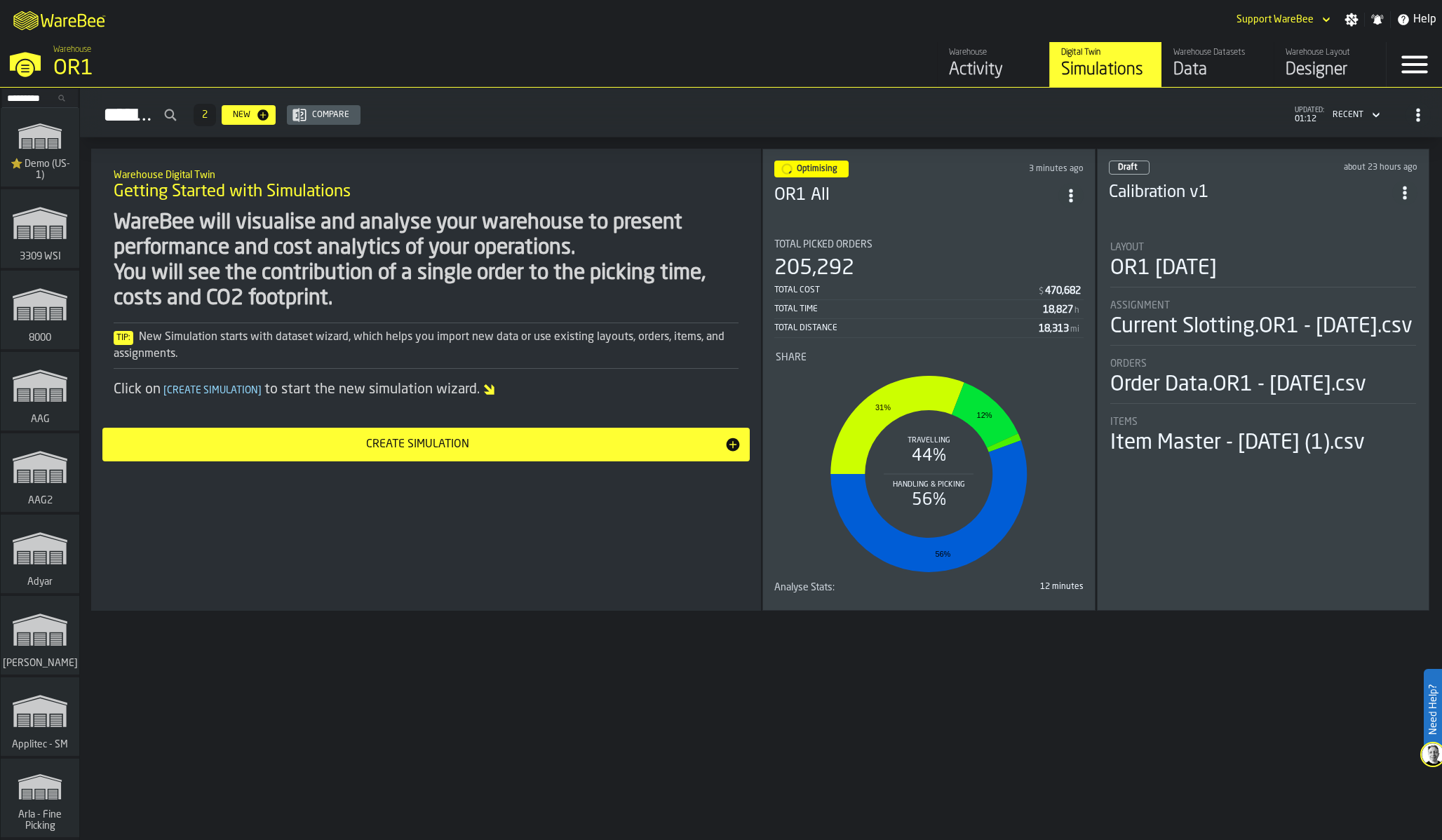
click at [1224, 83] on link "Warehouse Datasets Data" at bounding box center [1217, 64] width 112 height 45
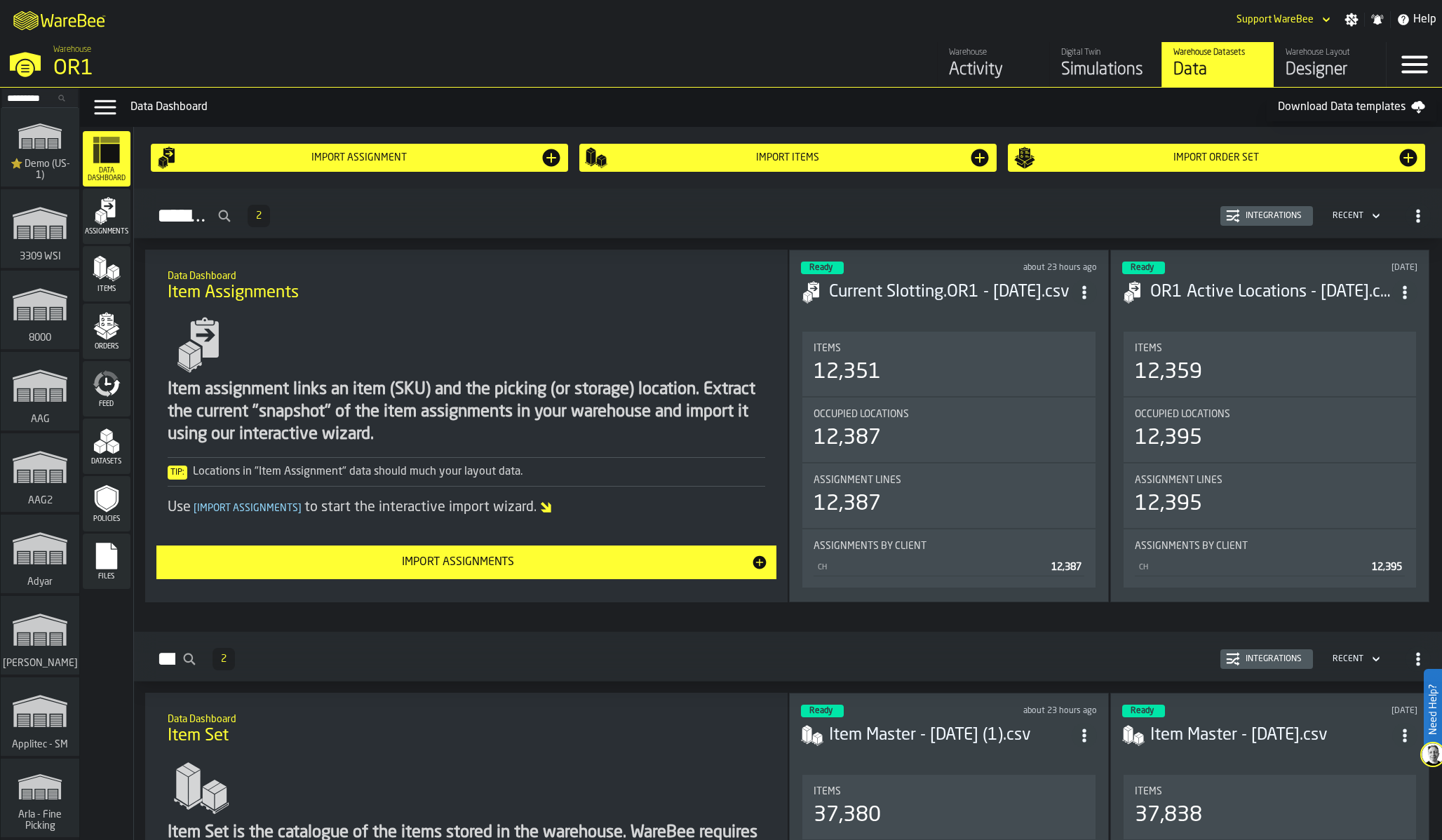
click at [111, 507] on icon "menu Policies" at bounding box center [106, 499] width 24 height 27
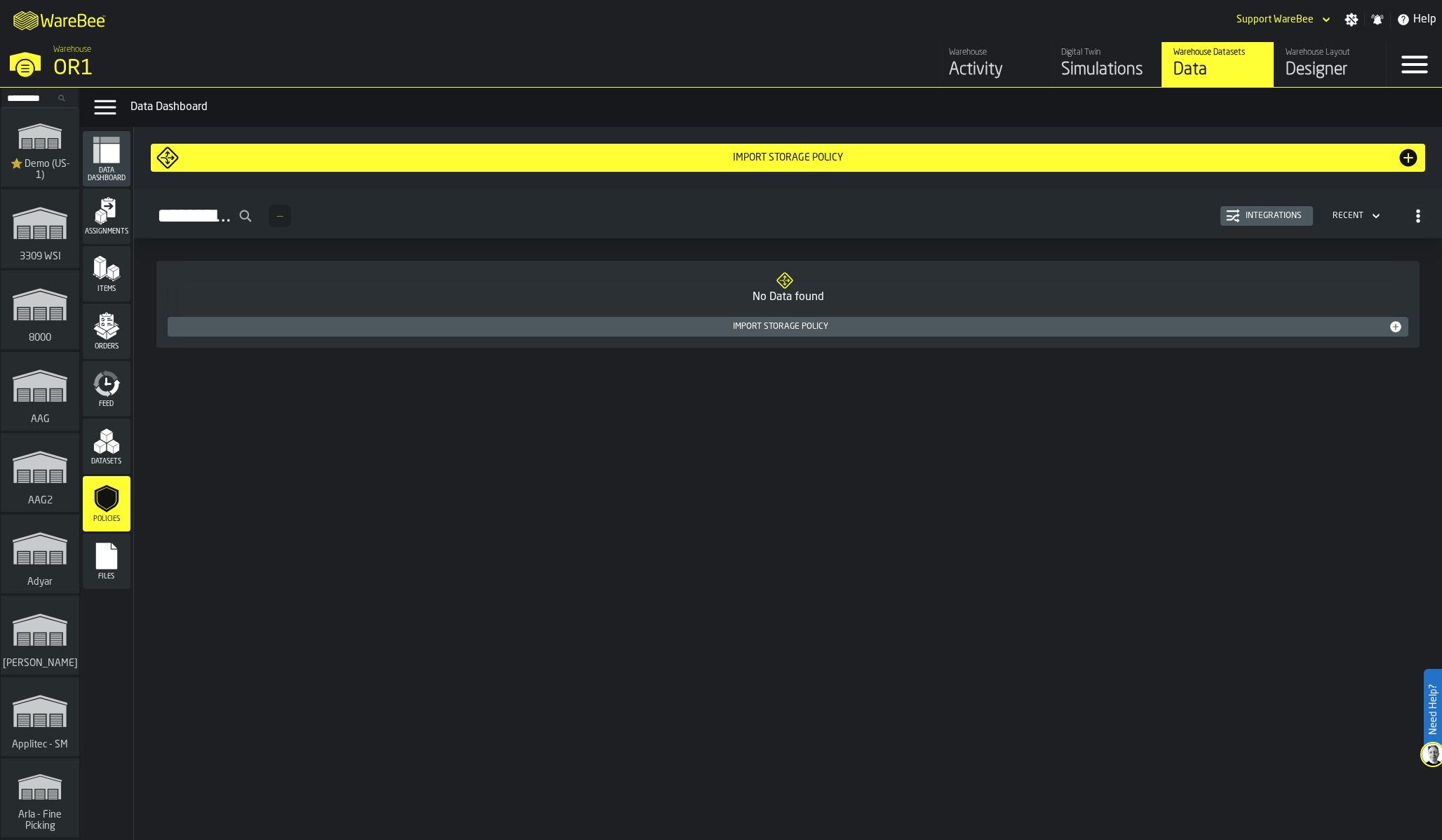
click at [111, 463] on span "Datasets" at bounding box center [106, 461] width 48 height 8
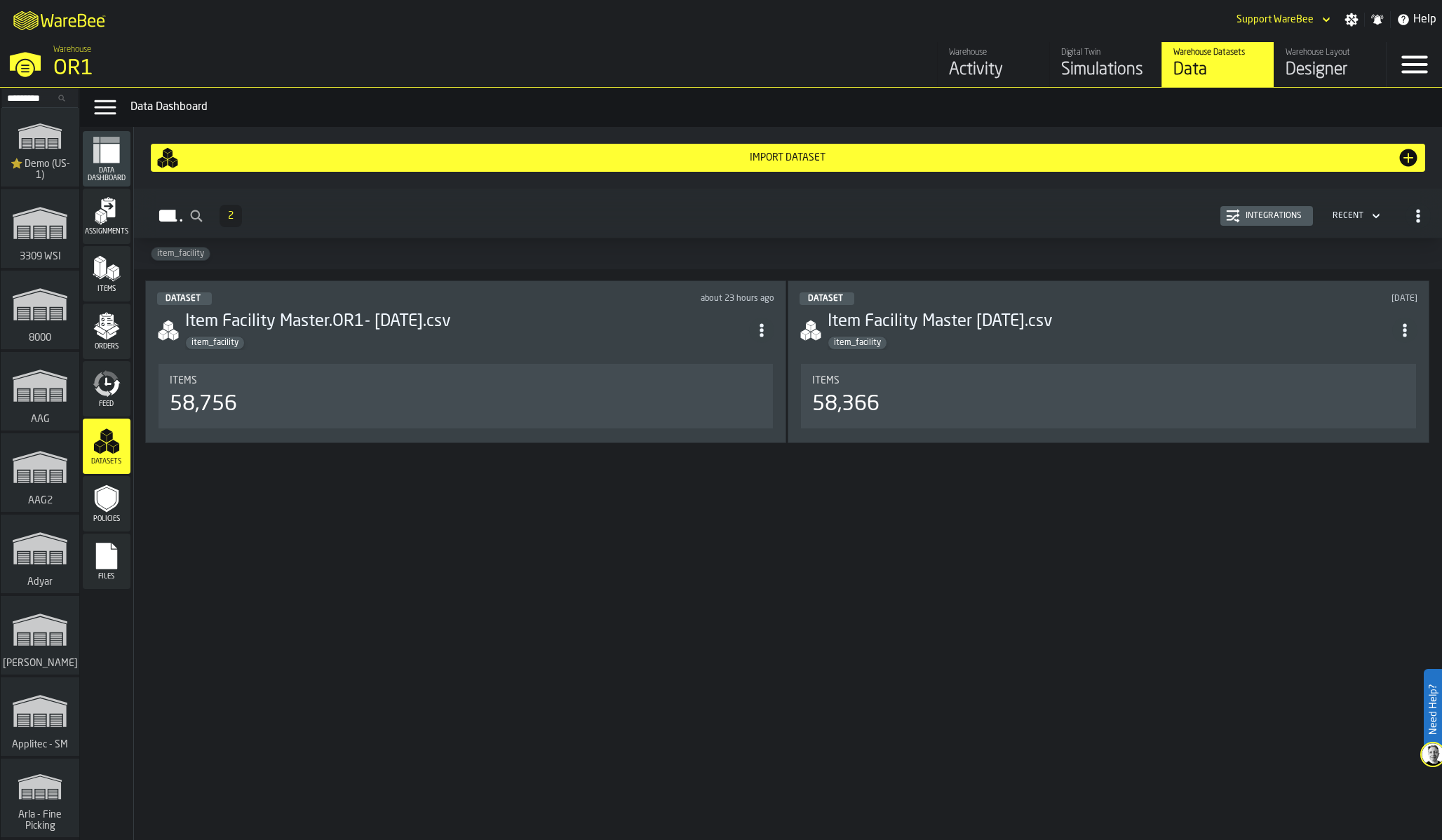
click at [108, 352] on div "Orders" at bounding box center [106, 331] width 48 height 56
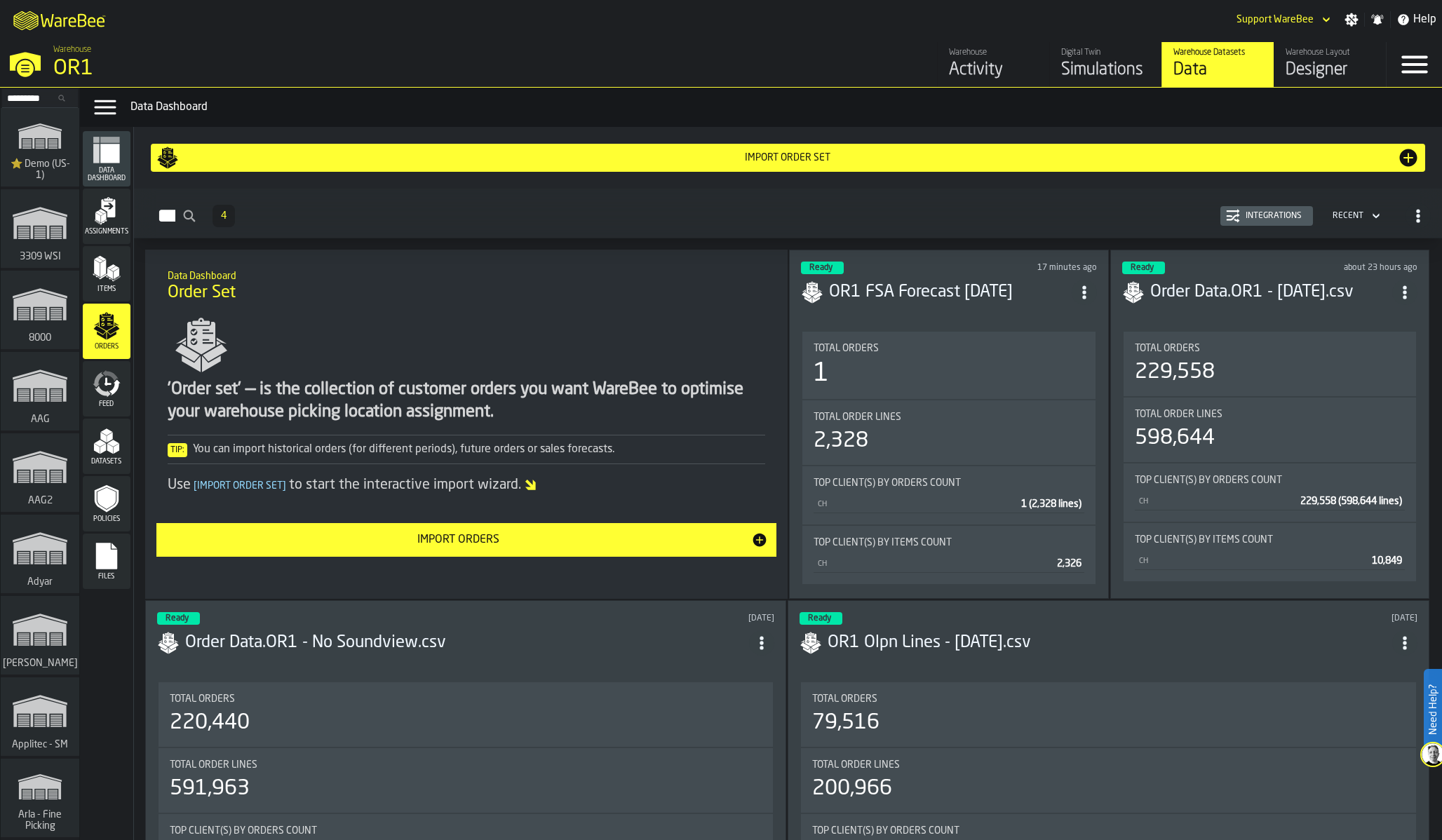
click at [874, 379] on div "1" at bounding box center [948, 374] width 270 height 28
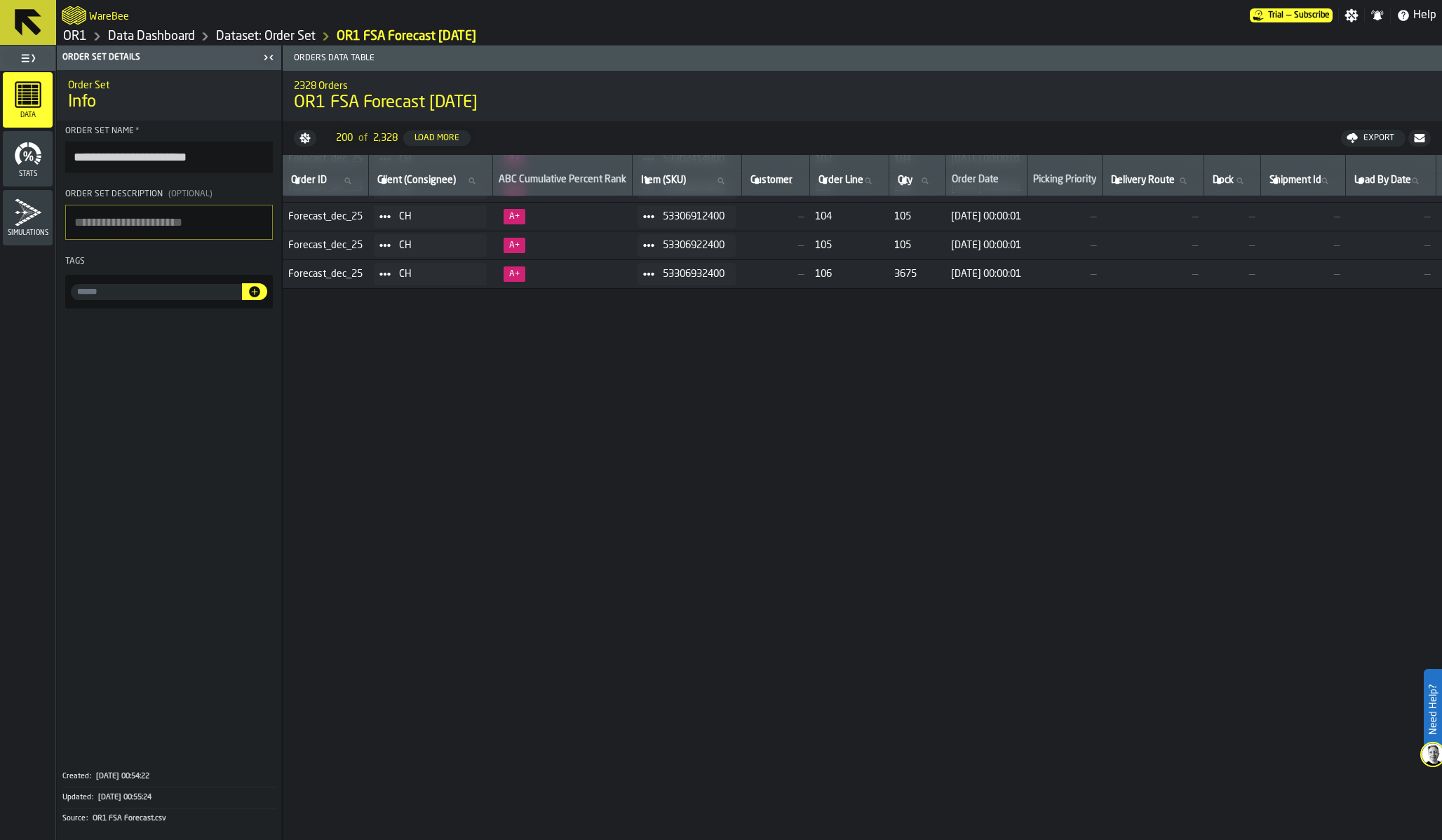
scroll to position [2099, 0]
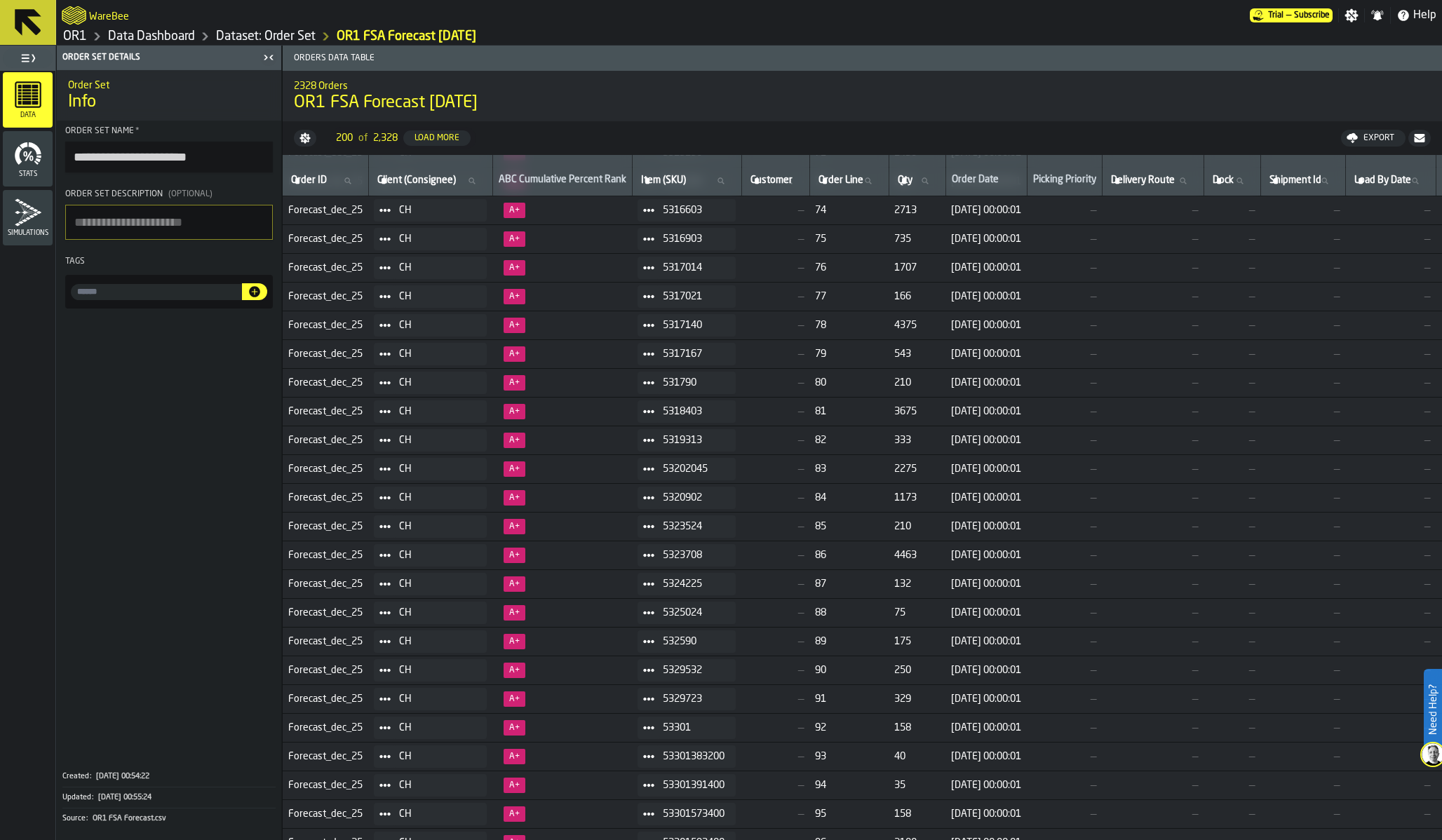
click at [294, 32] on link "Dataset: Order Set" at bounding box center [266, 36] width 100 height 15
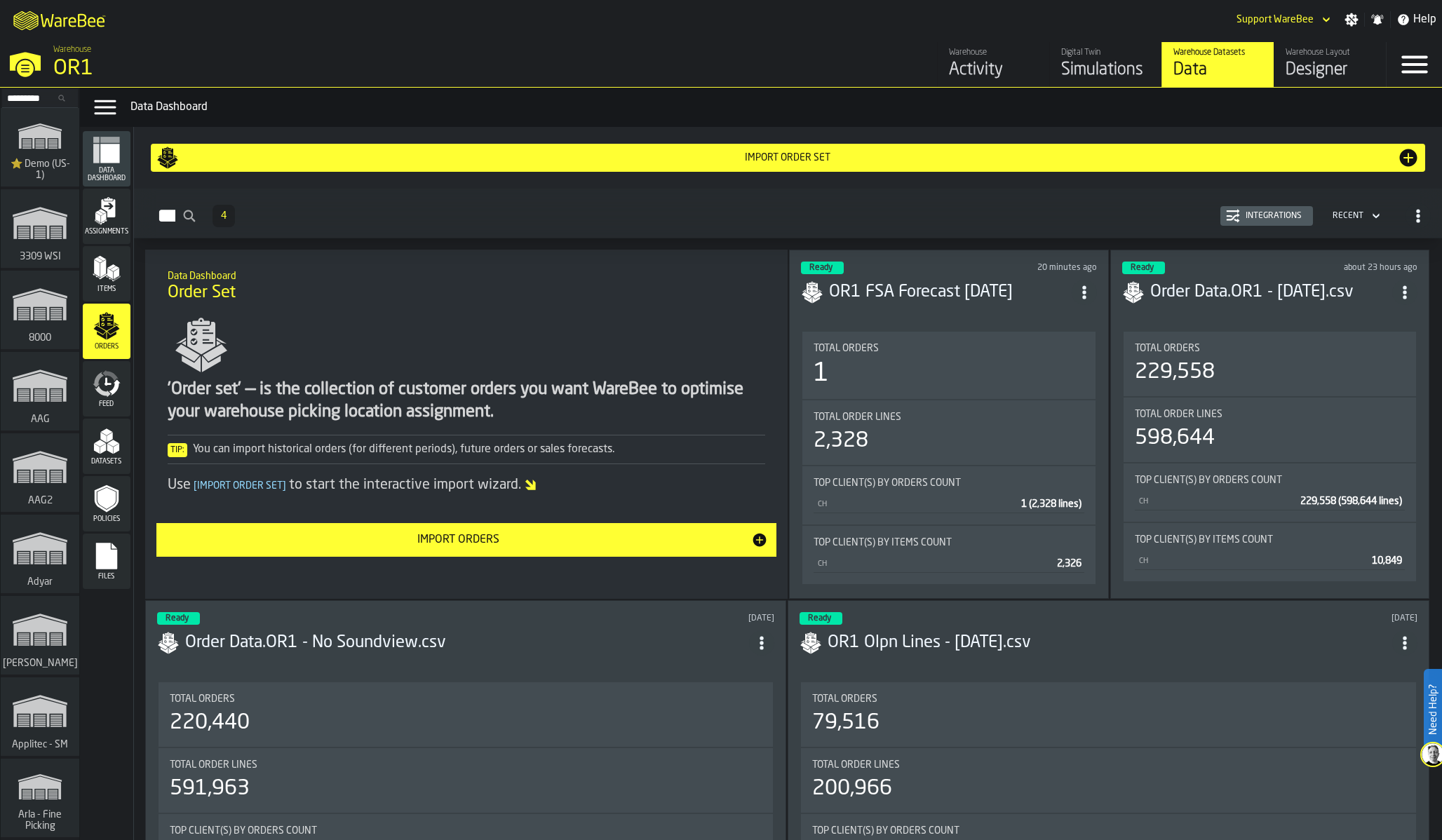
click at [1251, 343] on div "Total Orders" at bounding box center [1269, 348] width 270 height 12
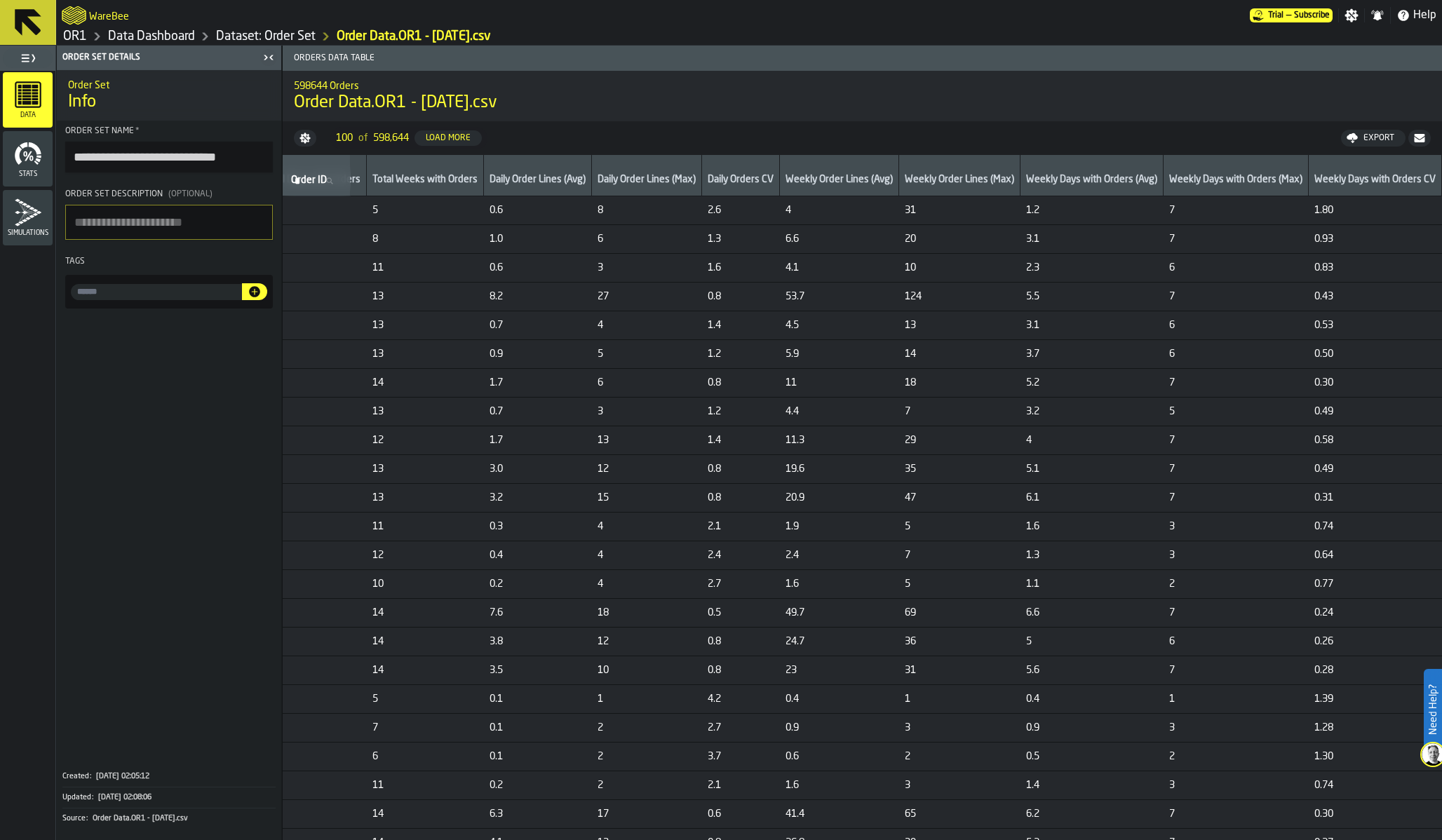
scroll to position [0, 1501]
